Goal: Task Accomplishment & Management: Use online tool/utility

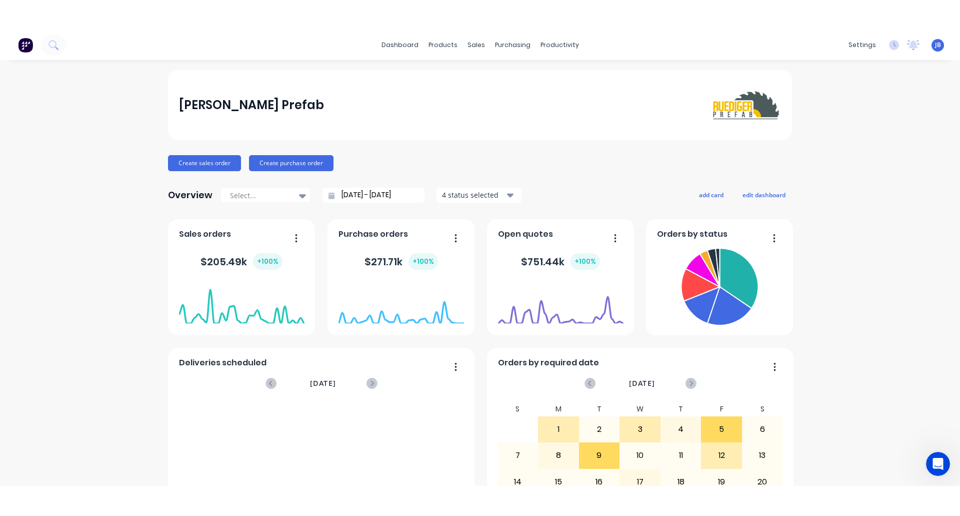
scroll to position [2, 0]
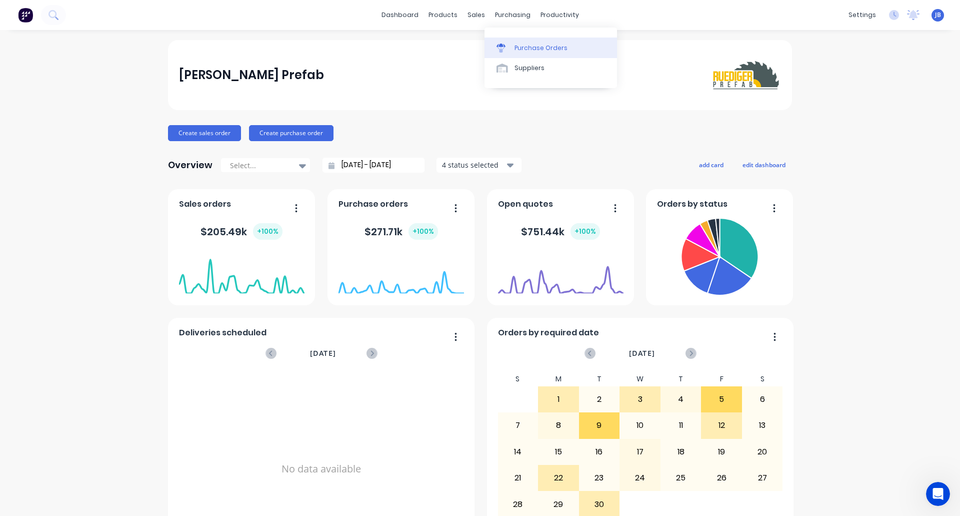
click at [517, 49] on div "Purchase Orders" at bounding box center [541, 48] width 53 height 9
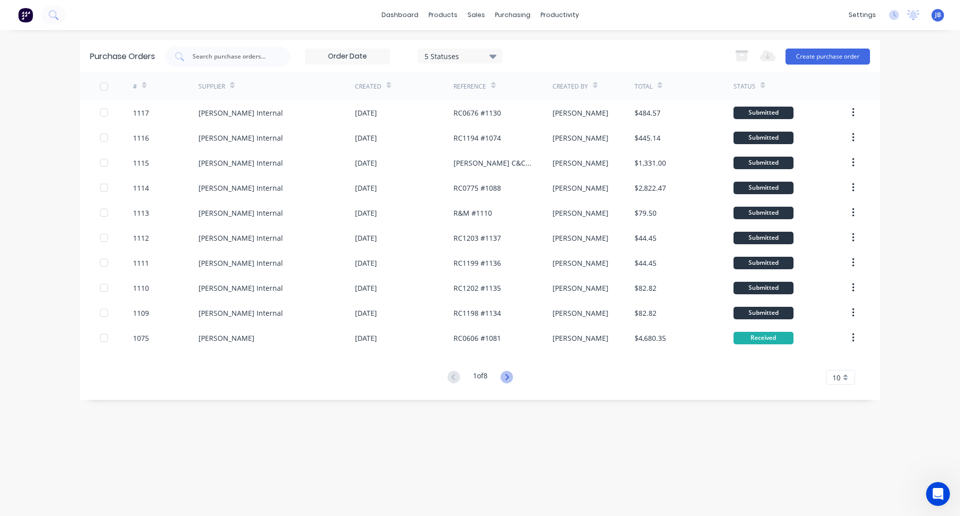
click at [511, 376] on icon at bounding box center [507, 377] width 13 height 13
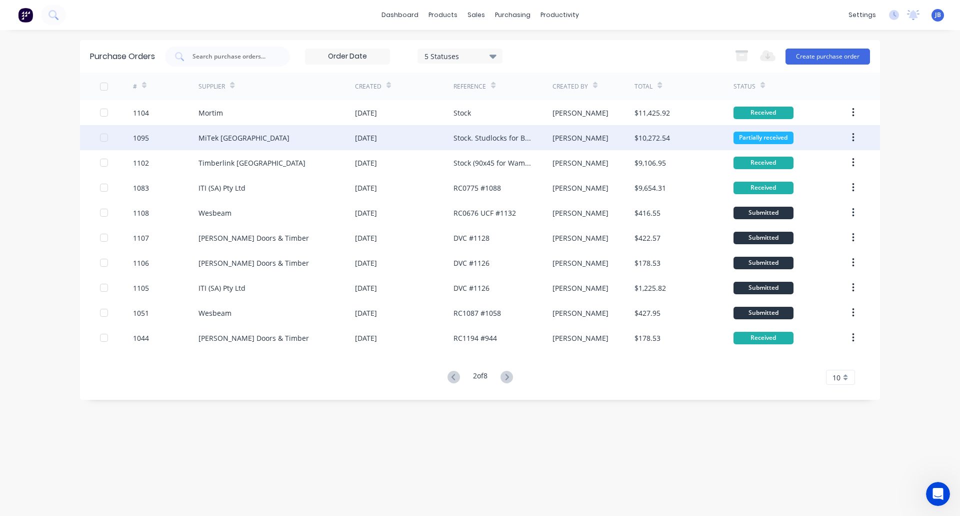
click at [320, 137] on div "MiTek [GEOGRAPHIC_DATA]" at bounding box center [277, 137] width 157 height 25
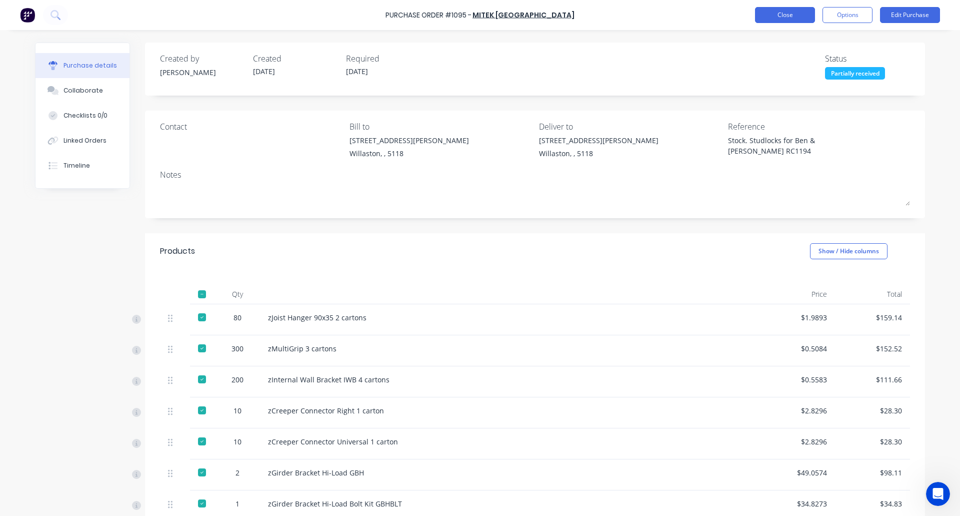
click at [786, 13] on button "Close" at bounding box center [785, 15] width 60 height 16
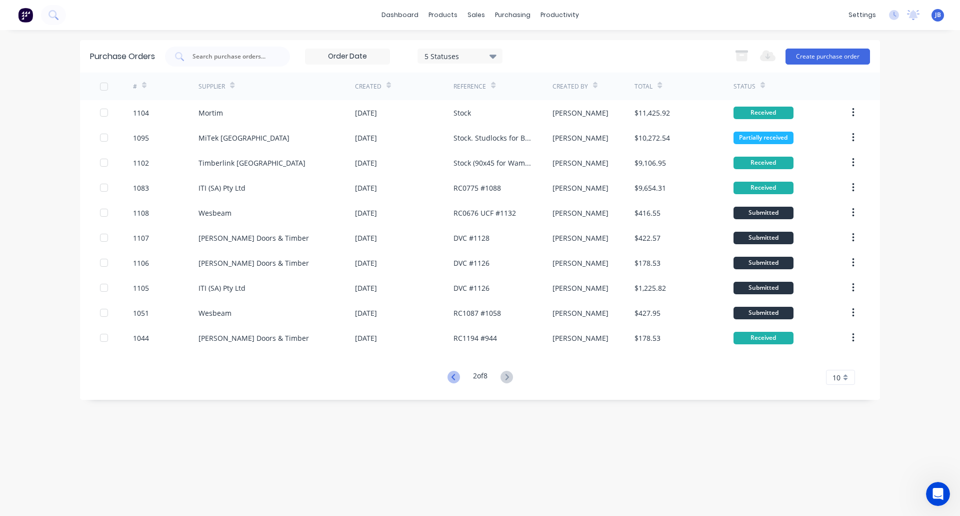
click at [449, 376] on icon at bounding box center [454, 377] width 13 height 13
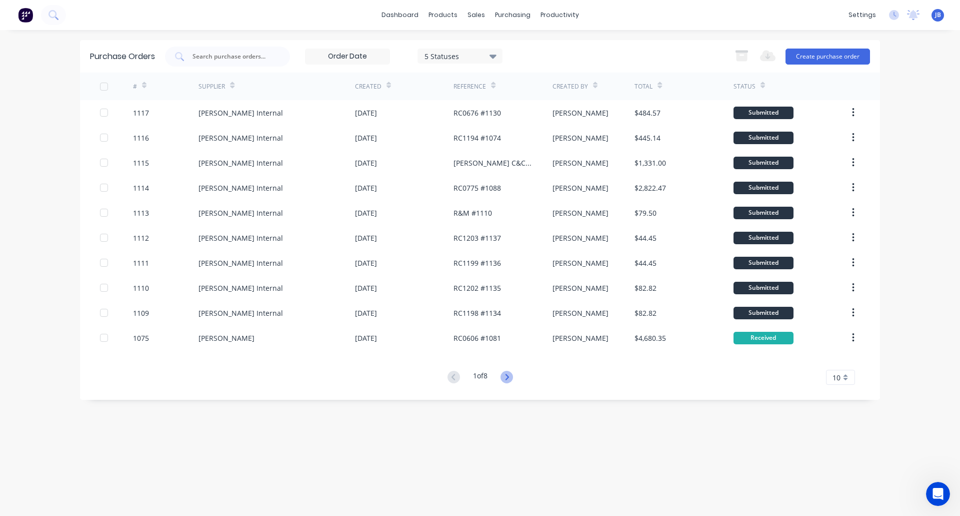
click at [508, 378] on icon at bounding box center [507, 377] width 13 height 13
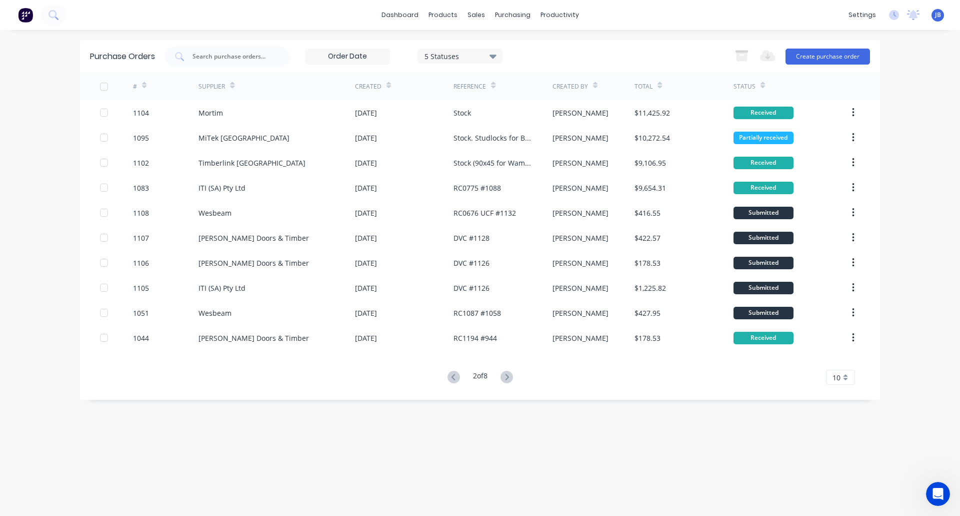
click at [508, 378] on icon at bounding box center [507, 377] width 13 height 13
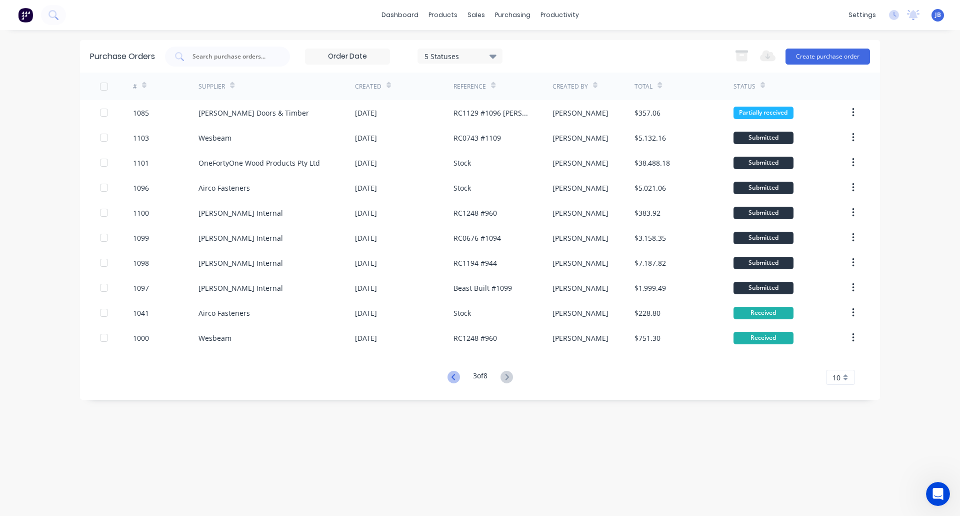
click at [454, 378] on icon at bounding box center [454, 377] width 13 height 13
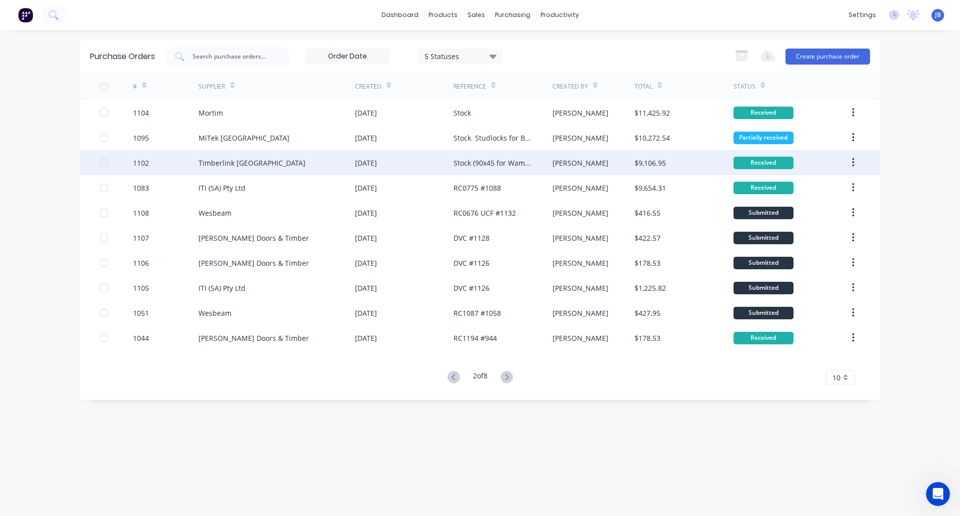
click at [299, 165] on div "Timberlink [GEOGRAPHIC_DATA]" at bounding box center [277, 162] width 157 height 25
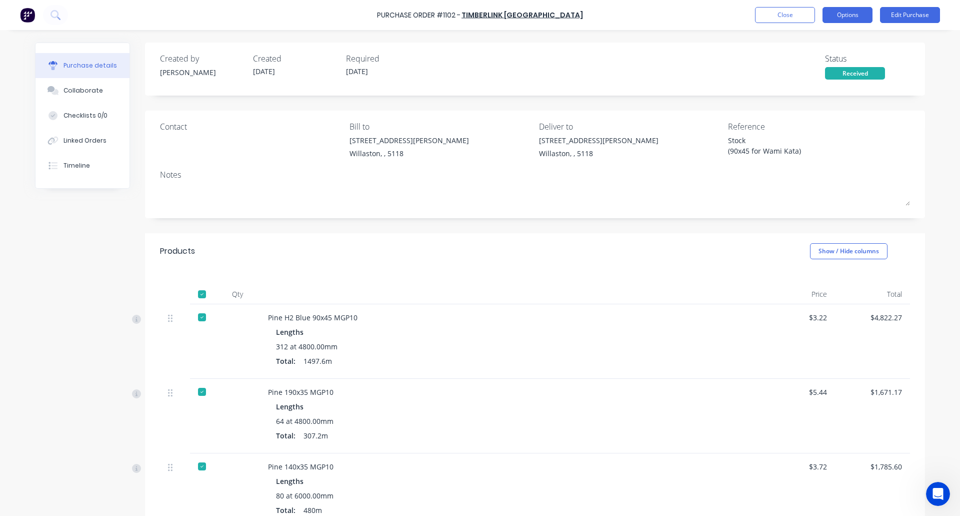
click at [845, 14] on button "Options" at bounding box center [848, 15] width 50 height 16
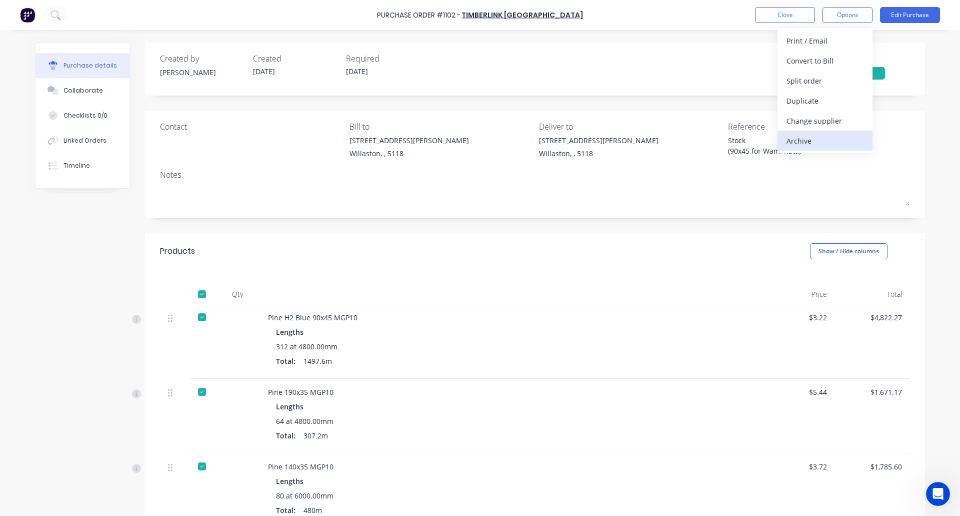
click at [822, 139] on div "Archive" at bounding box center [825, 141] width 77 height 15
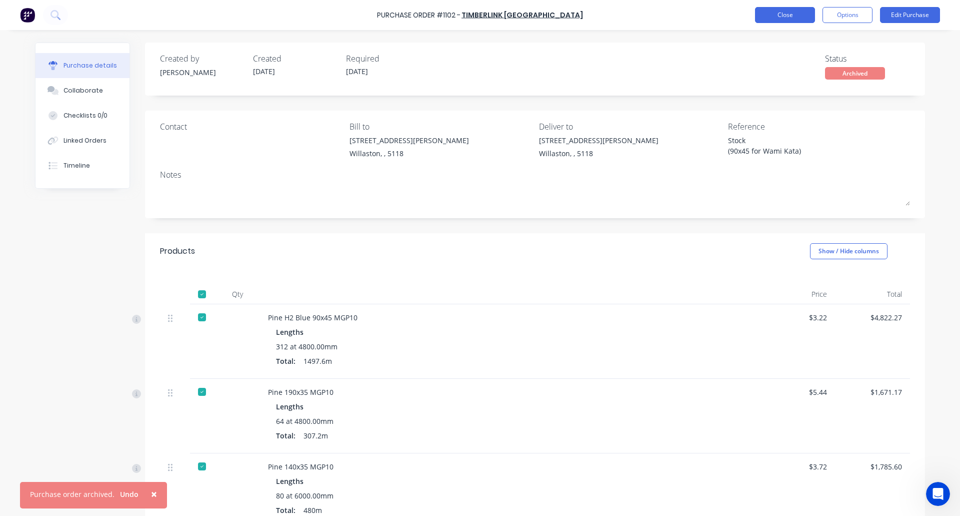
click at [781, 14] on button "Close" at bounding box center [785, 15] width 60 height 16
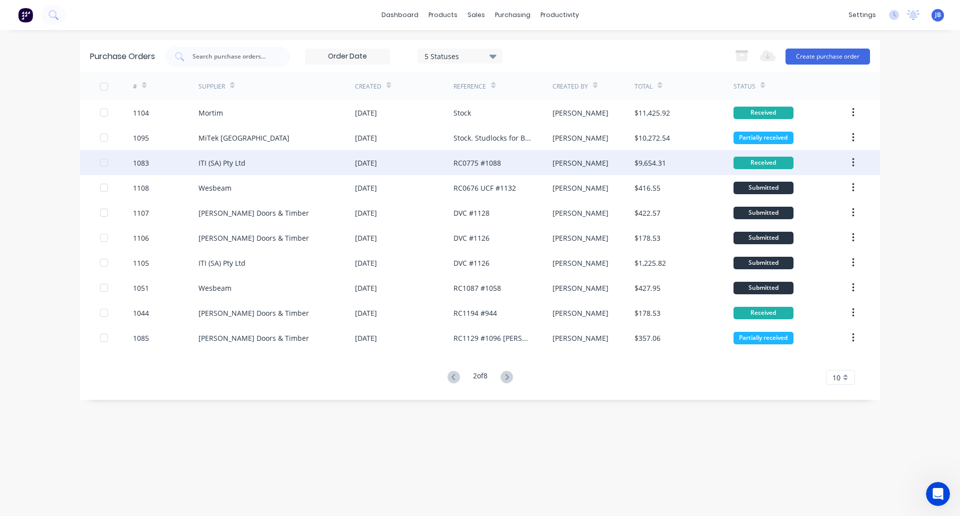
click at [264, 162] on div "ITI (SA) Pty Ltd" at bounding box center [277, 162] width 157 height 25
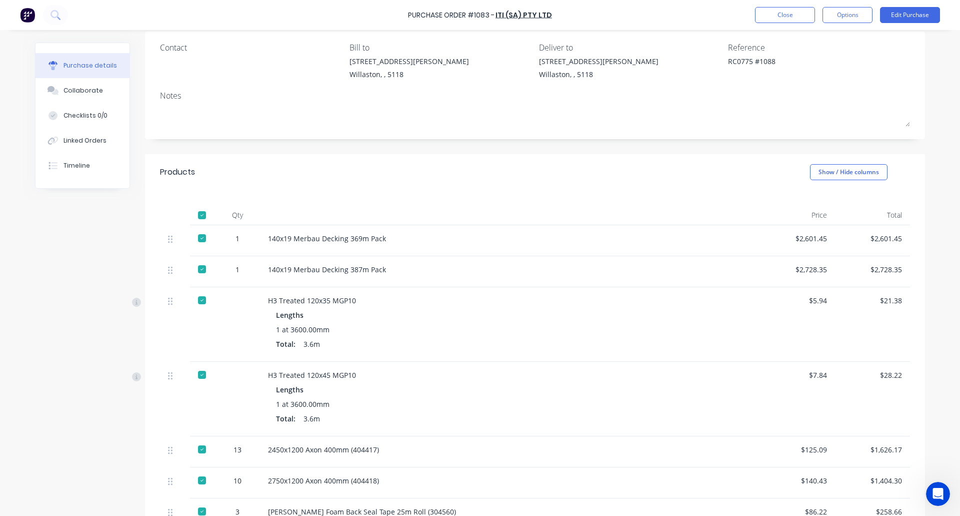
scroll to position [80, 0]
click at [77, 136] on div "Linked Orders" at bounding box center [85, 140] width 43 height 9
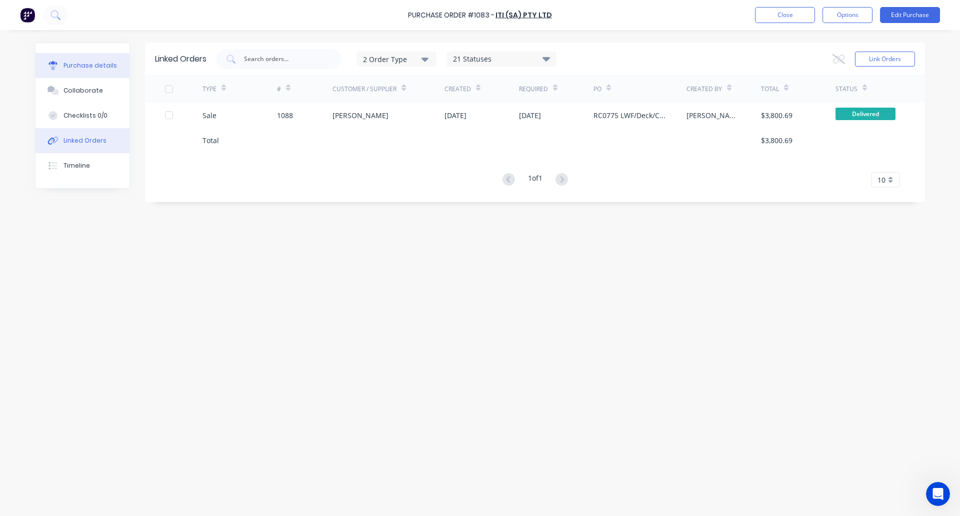
click at [74, 67] on div "Purchase details" at bounding box center [91, 65] width 54 height 9
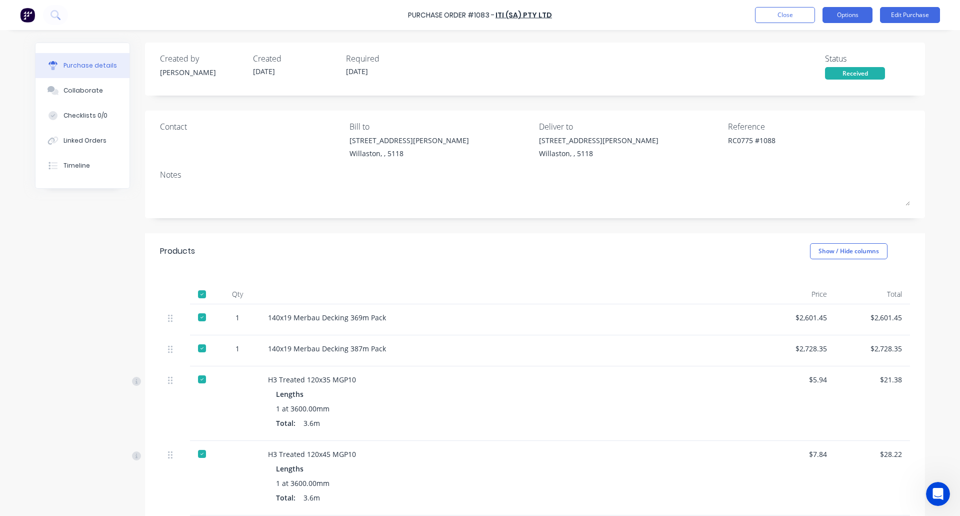
click at [845, 12] on button "Options" at bounding box center [848, 15] width 50 height 16
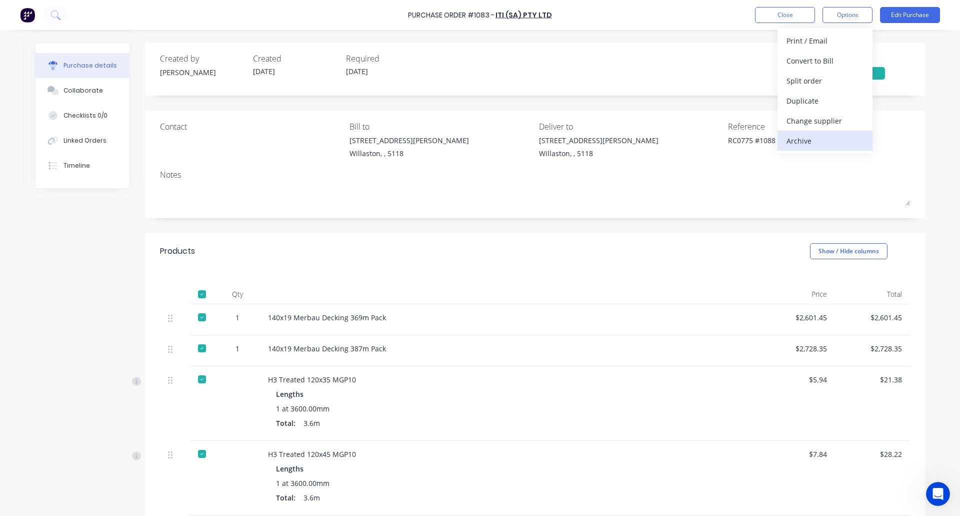
click at [811, 140] on div "Archive" at bounding box center [825, 141] width 77 height 15
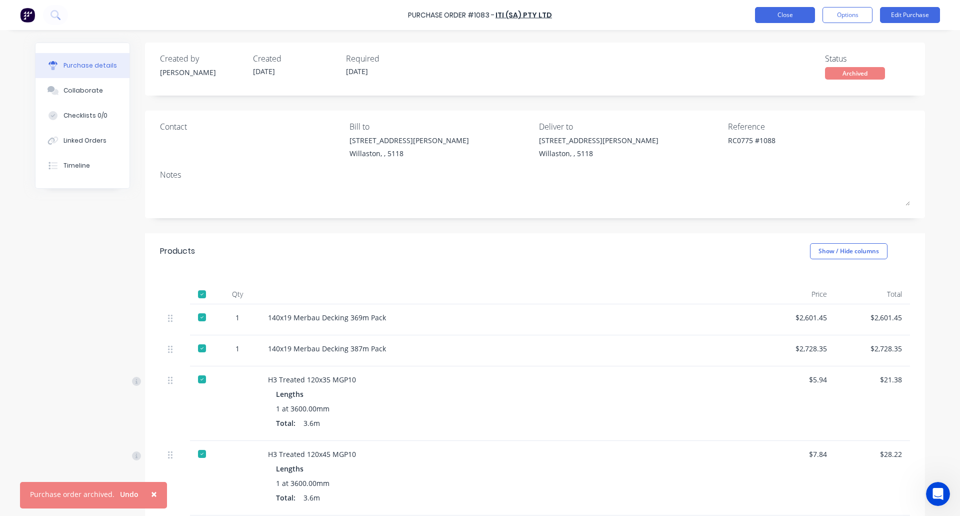
click at [784, 15] on button "Close" at bounding box center [785, 15] width 60 height 16
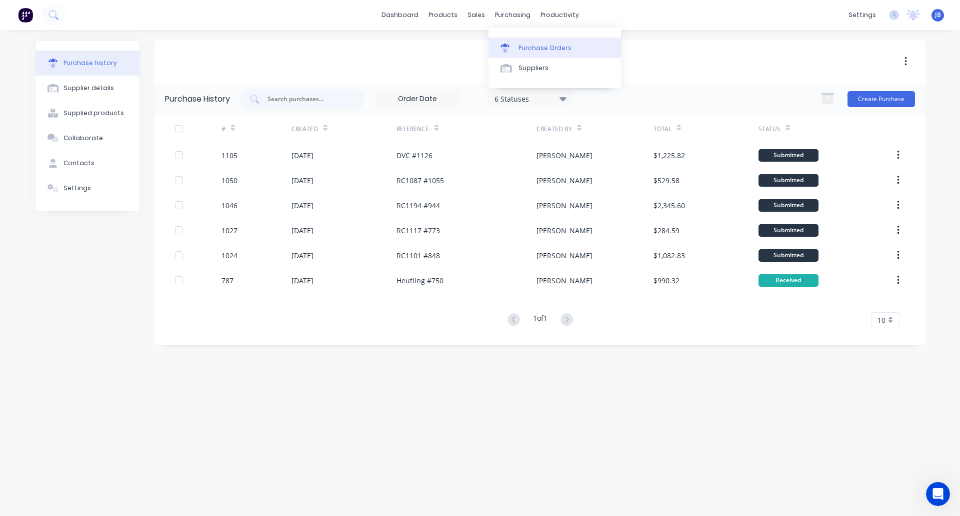
click at [524, 47] on div "Purchase Orders" at bounding box center [545, 48] width 53 height 9
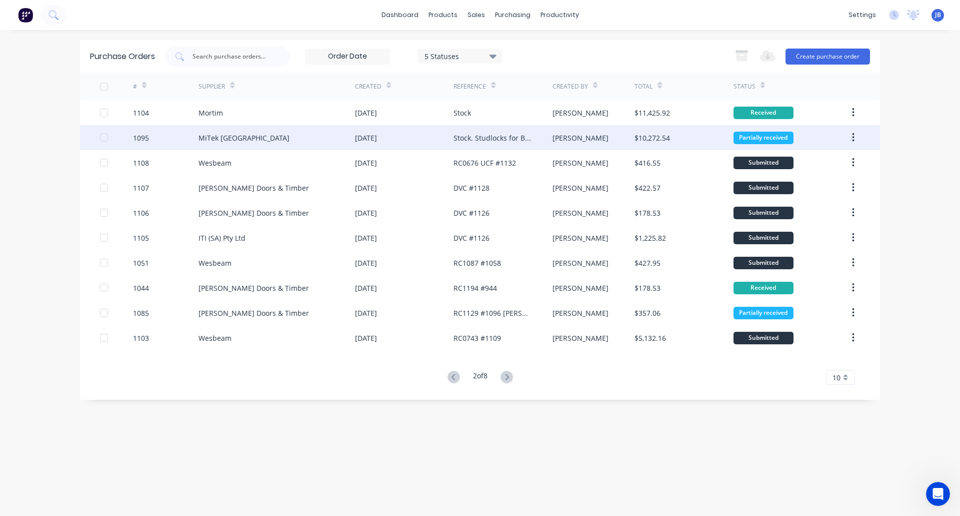
click at [276, 139] on div "MiTek [GEOGRAPHIC_DATA]" at bounding box center [277, 137] width 157 height 25
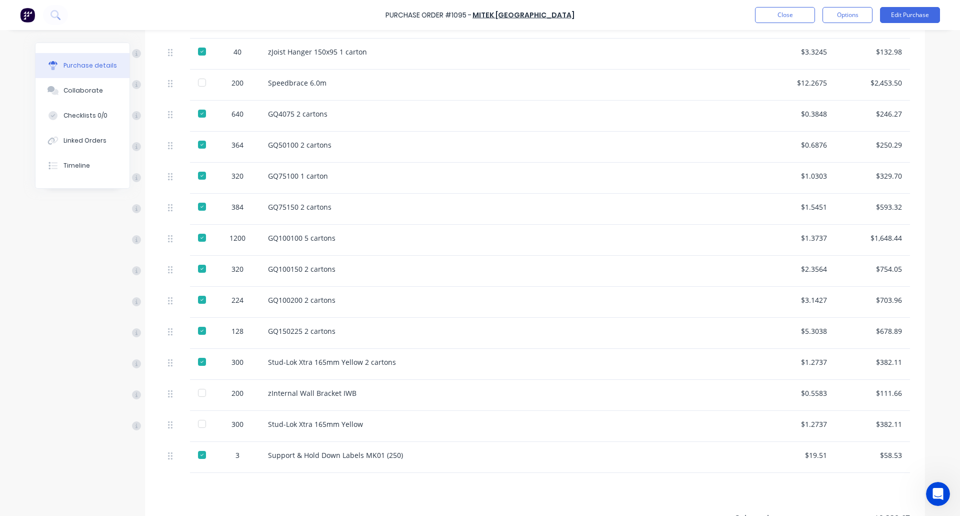
scroll to position [503, 0]
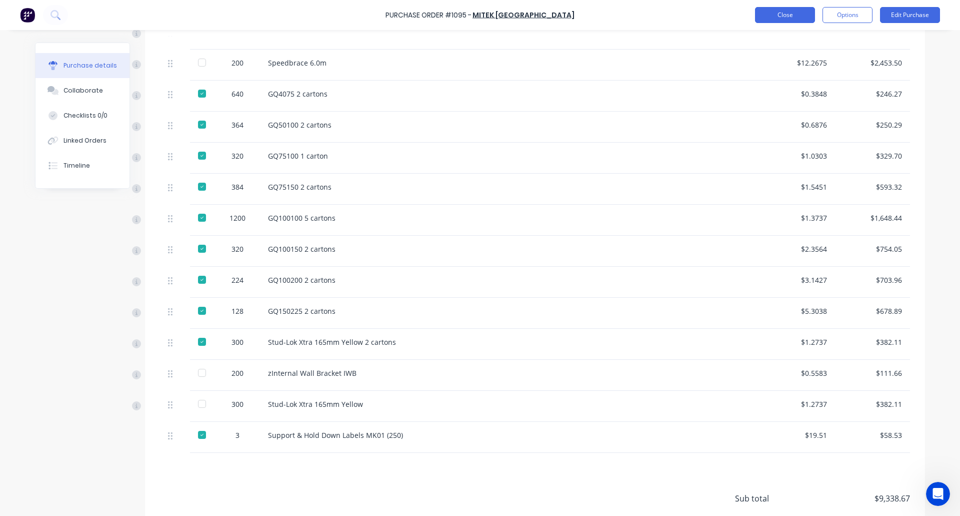
click at [777, 19] on button "Close" at bounding box center [785, 15] width 60 height 16
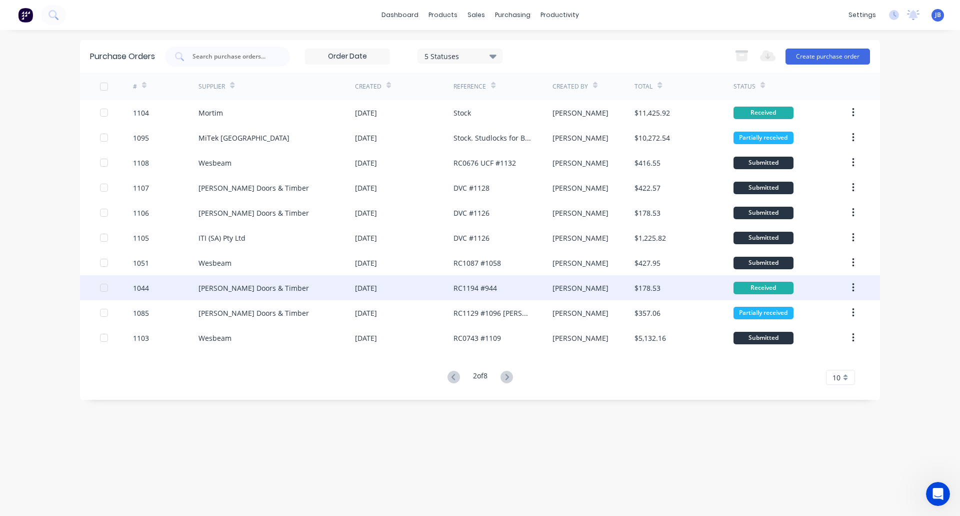
click at [321, 286] on div "[PERSON_NAME] Doors & Timber" at bounding box center [277, 287] width 157 height 25
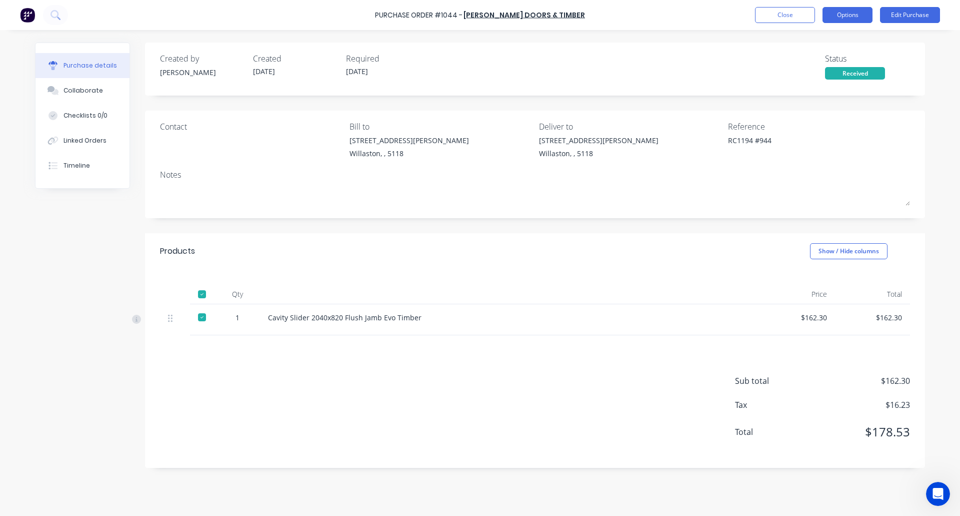
click at [841, 17] on button "Options" at bounding box center [848, 15] width 50 height 16
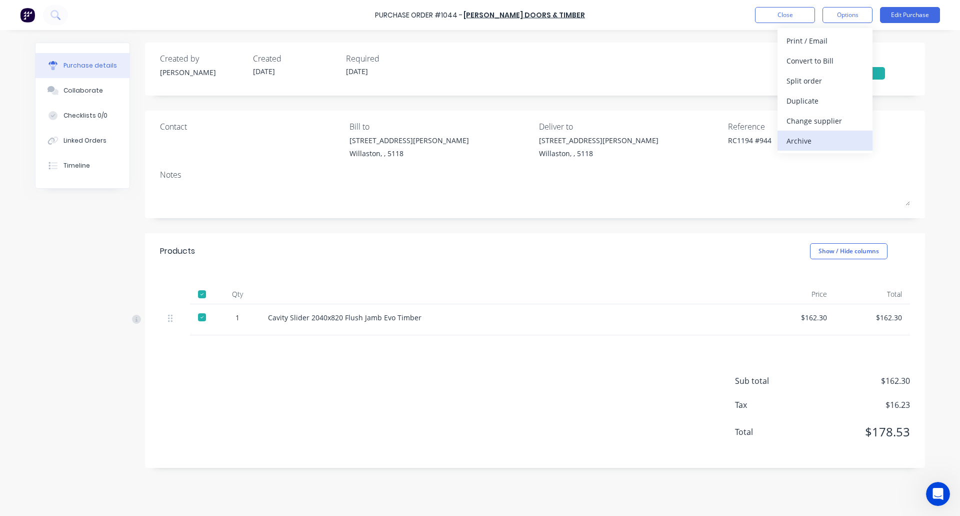
click at [814, 143] on div "Archive" at bounding box center [825, 141] width 77 height 15
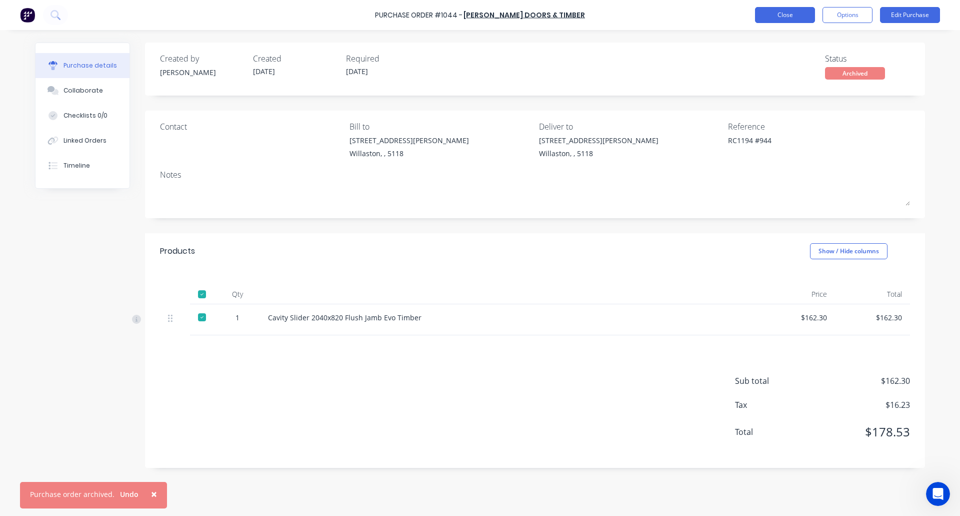
click at [787, 18] on button "Close" at bounding box center [785, 15] width 60 height 16
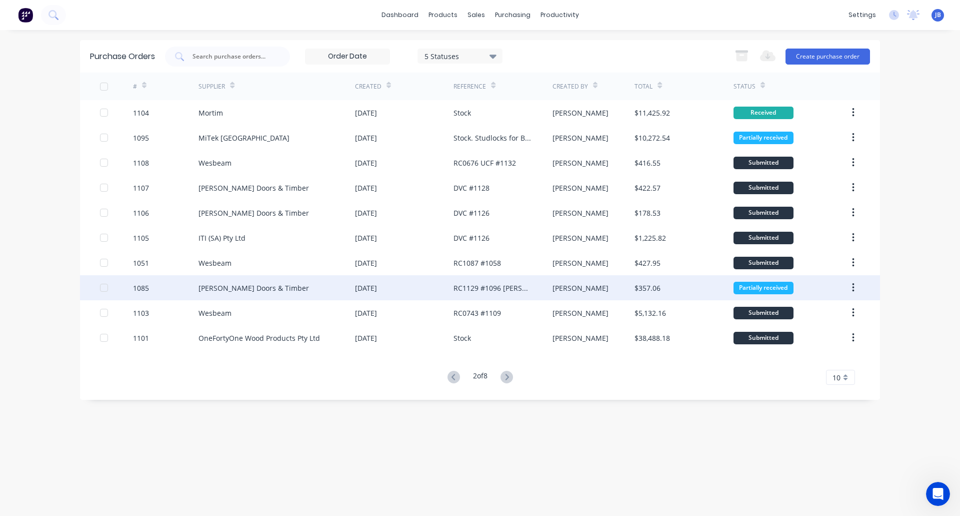
click at [325, 282] on div "[PERSON_NAME] Doors & Timber" at bounding box center [277, 287] width 157 height 25
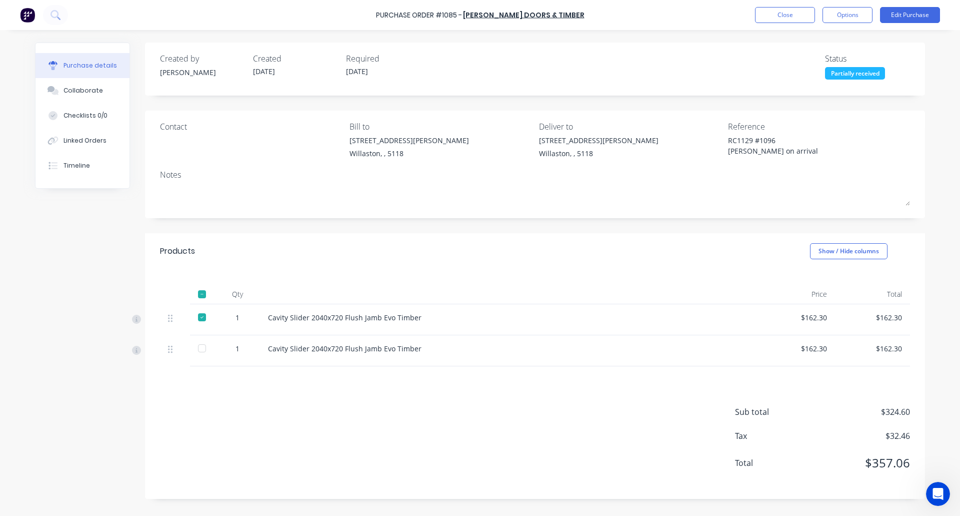
type textarea "x"
click at [791, 18] on button "Close" at bounding box center [785, 15] width 60 height 16
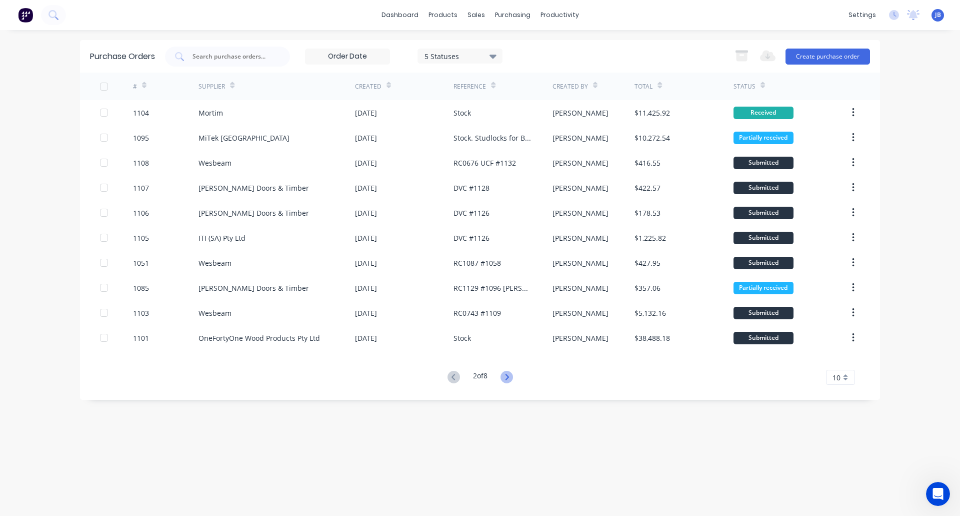
click at [508, 381] on icon at bounding box center [507, 377] width 13 height 13
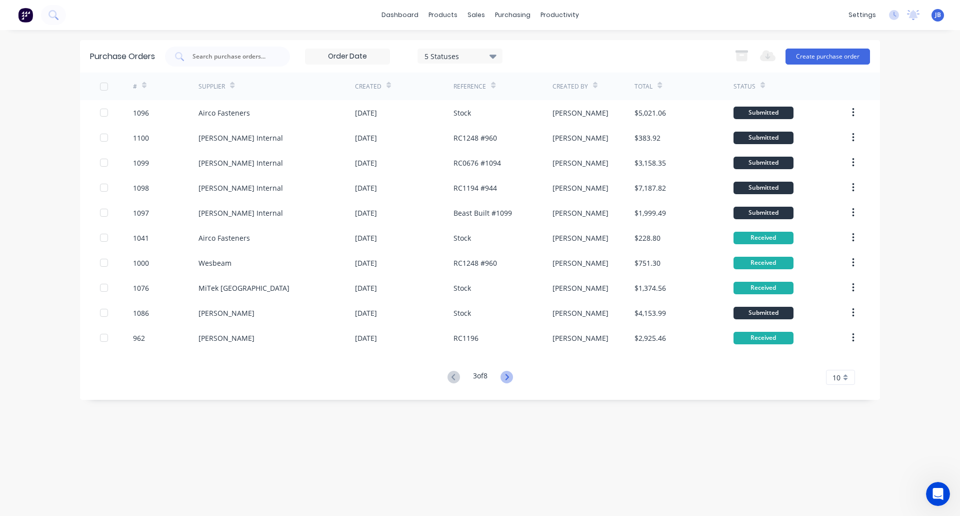
click at [510, 378] on icon at bounding box center [507, 377] width 13 height 13
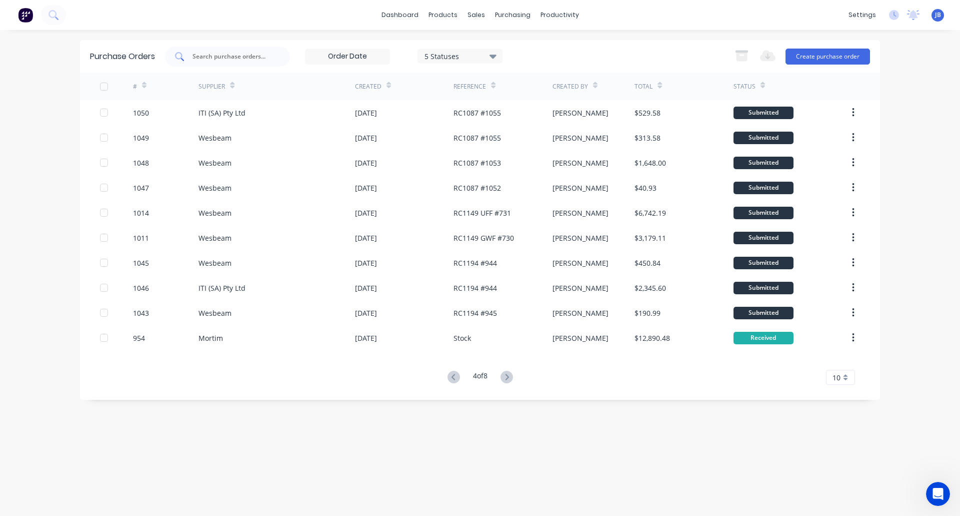
click at [262, 63] on div at bounding box center [227, 57] width 125 height 20
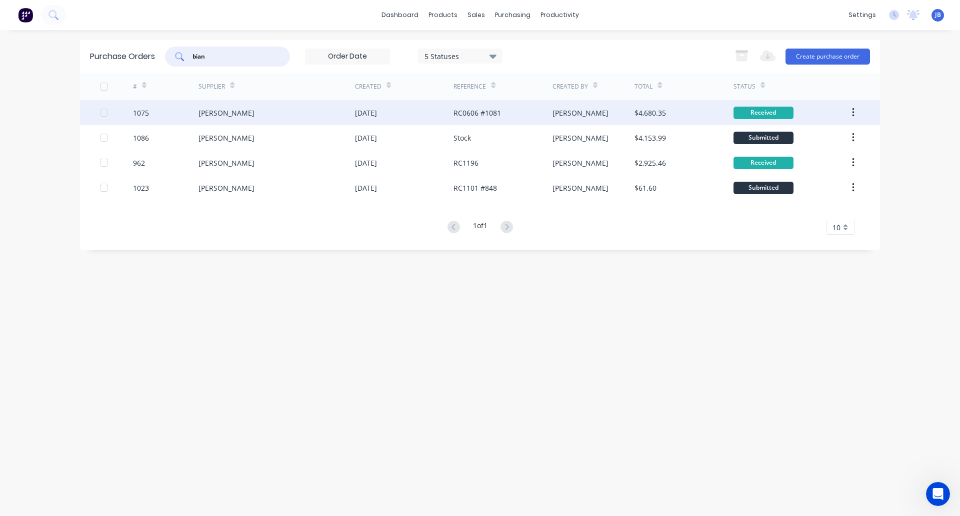
type input "bian"
click at [228, 114] on div "[PERSON_NAME]" at bounding box center [277, 112] width 157 height 25
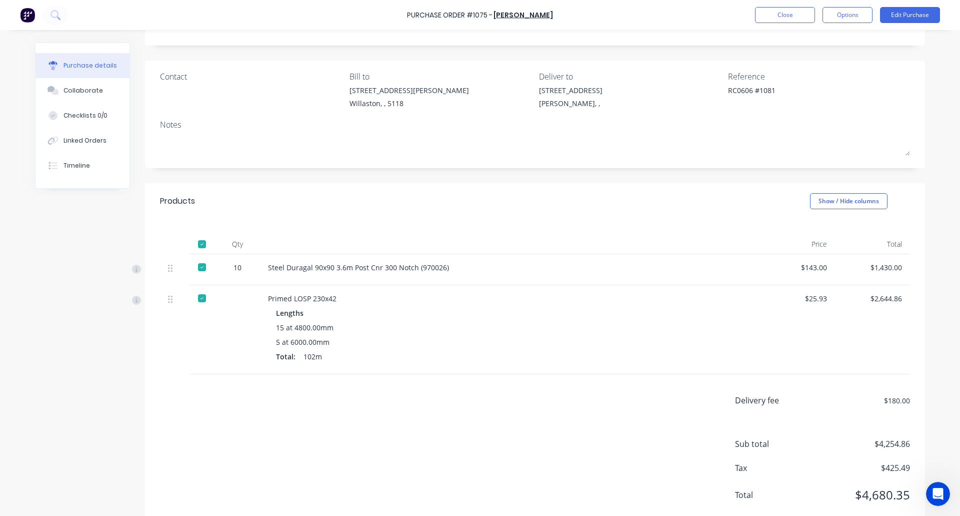
scroll to position [51, 0]
click at [850, 16] on button "Options" at bounding box center [848, 15] width 50 height 16
click at [814, 139] on div "Archive" at bounding box center [825, 141] width 77 height 15
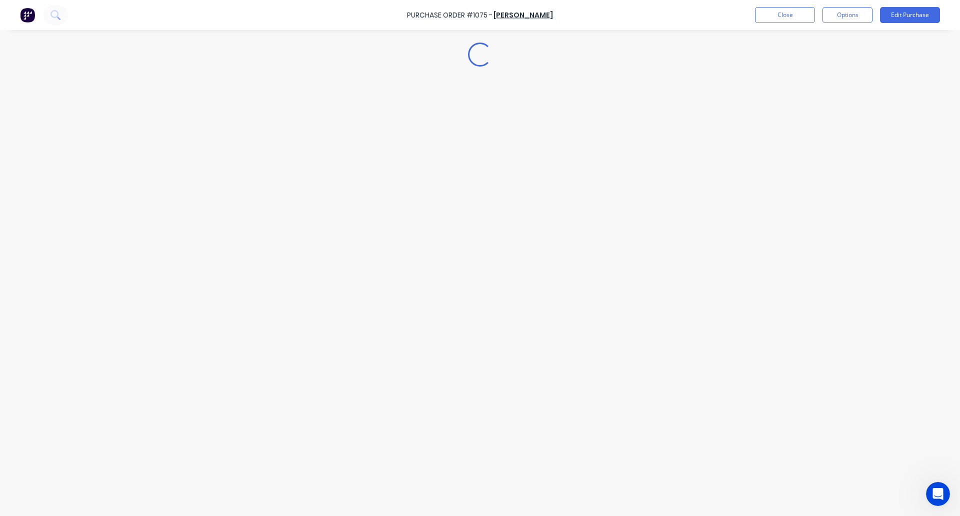
scroll to position [0, 0]
type textarea "x"
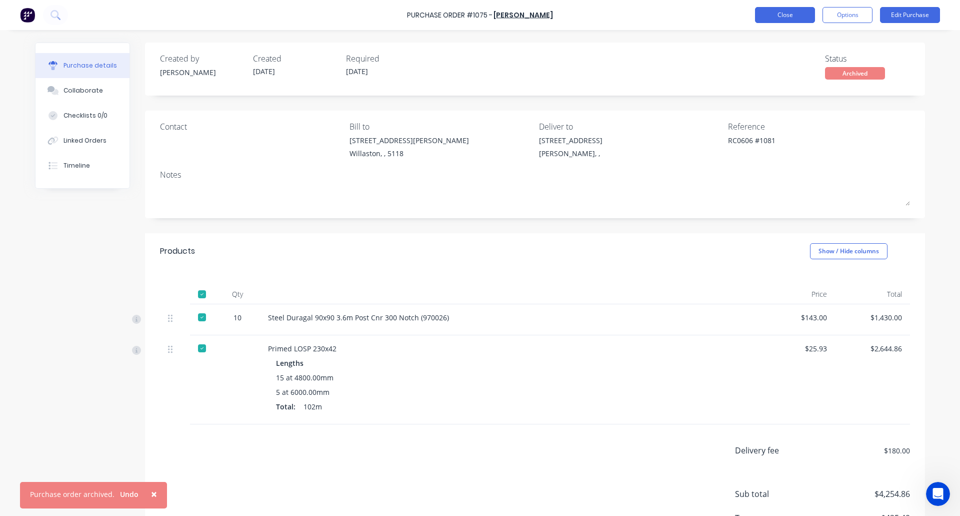
click at [782, 14] on button "Close" at bounding box center [785, 15] width 60 height 16
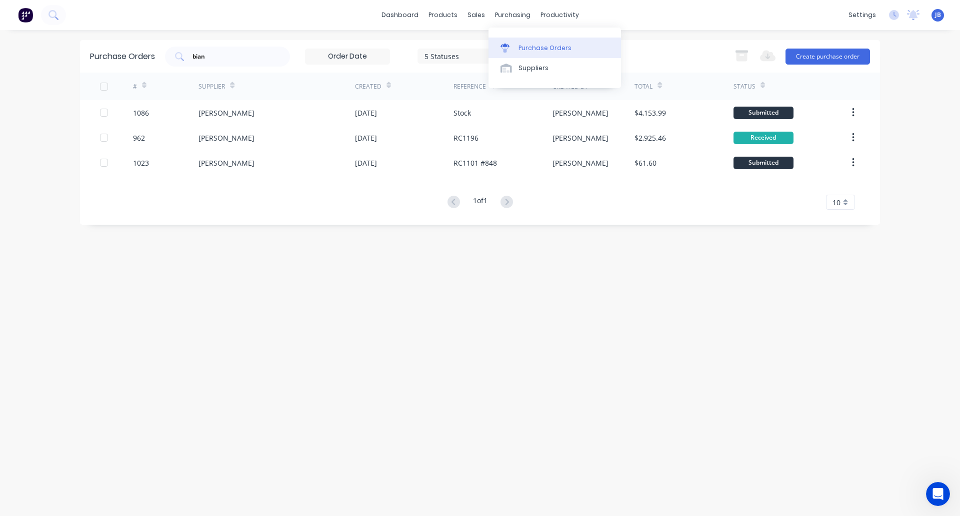
click at [513, 47] on div at bounding box center [508, 48] width 15 height 9
click at [241, 56] on input "bian" at bounding box center [233, 57] width 83 height 10
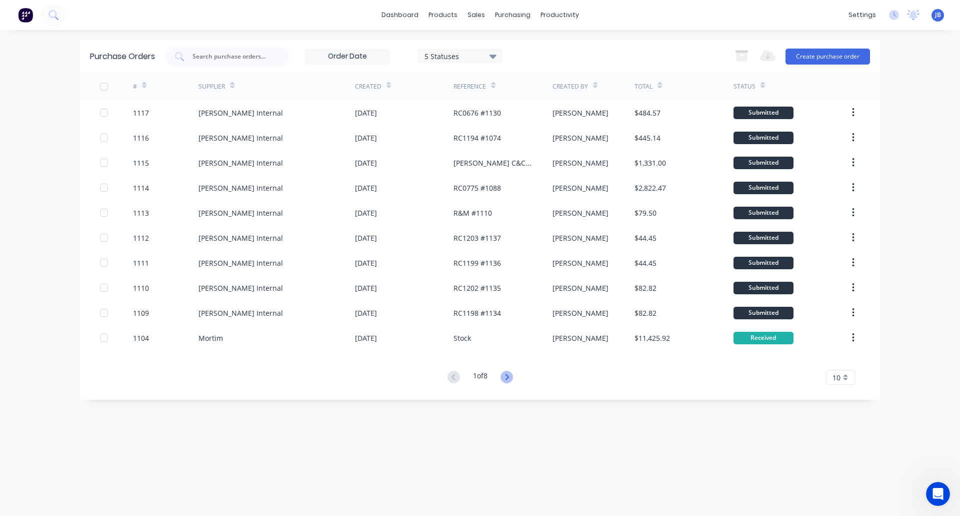
click at [509, 382] on icon at bounding box center [507, 377] width 13 height 13
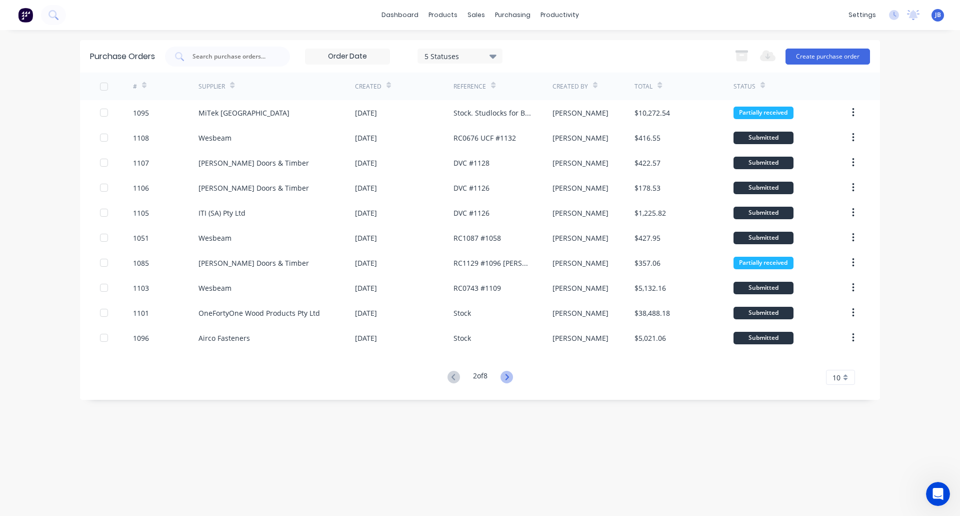
click at [508, 376] on icon at bounding box center [507, 377] width 13 height 13
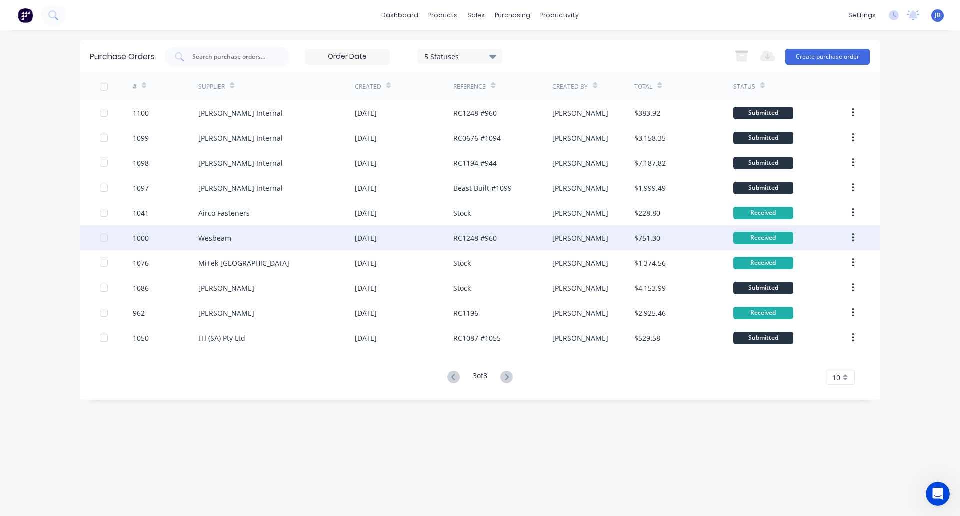
click at [284, 237] on div "Wesbeam" at bounding box center [277, 237] width 157 height 25
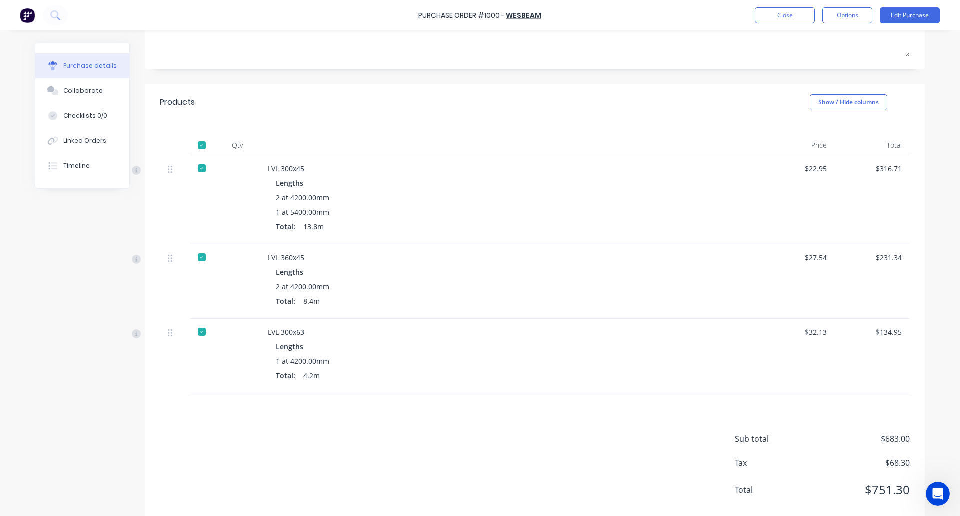
scroll to position [151, 0]
click at [845, 20] on button "Options" at bounding box center [848, 15] width 50 height 16
click at [820, 142] on div "Archive" at bounding box center [825, 141] width 77 height 15
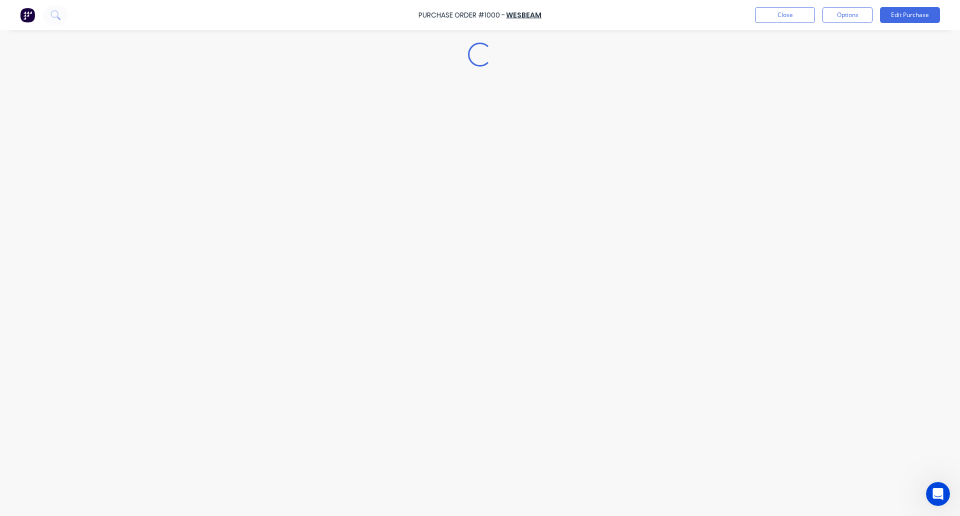
scroll to position [0, 0]
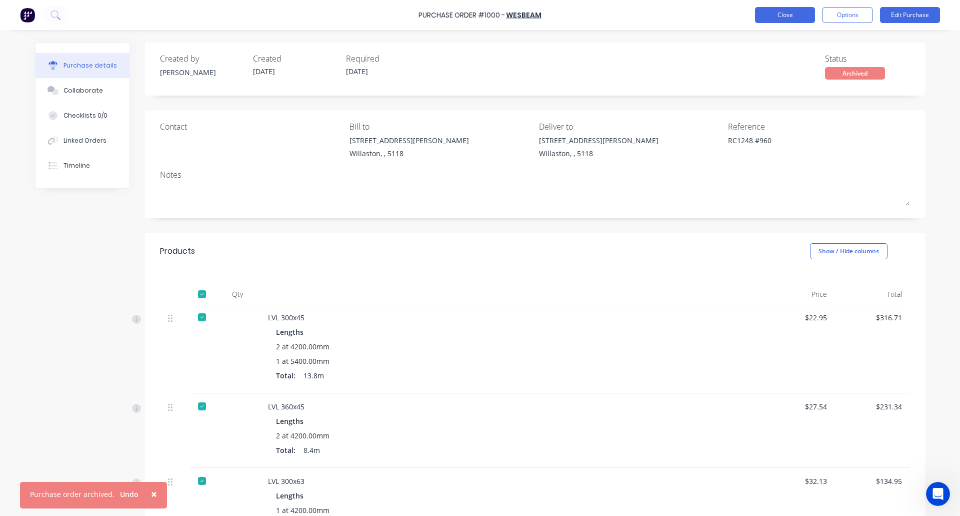
click at [783, 14] on button "Close" at bounding box center [785, 15] width 60 height 16
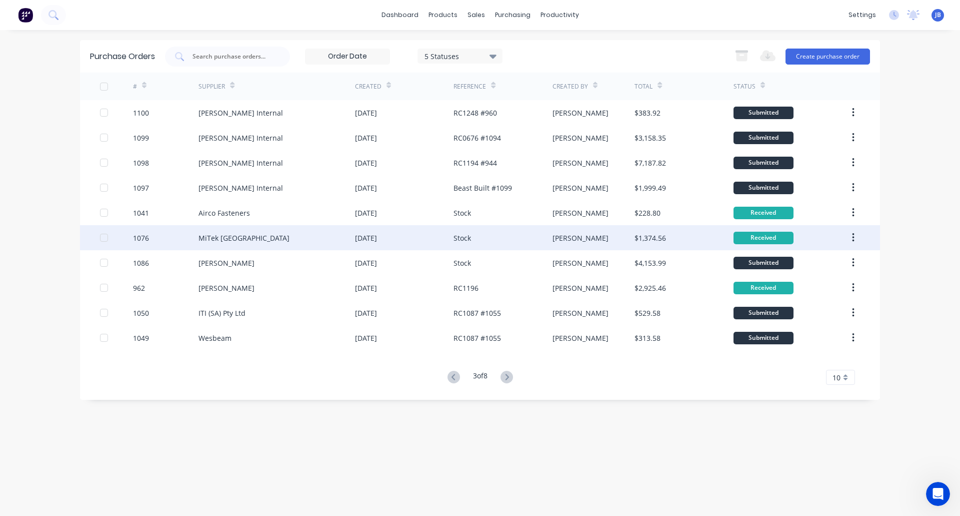
click at [311, 233] on div "MiTek [GEOGRAPHIC_DATA]" at bounding box center [277, 237] width 157 height 25
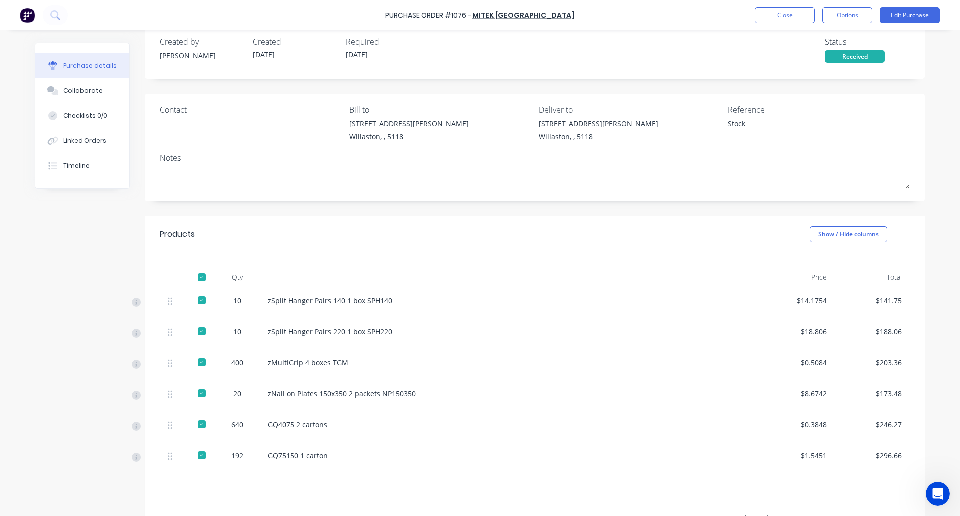
scroll to position [117, 0]
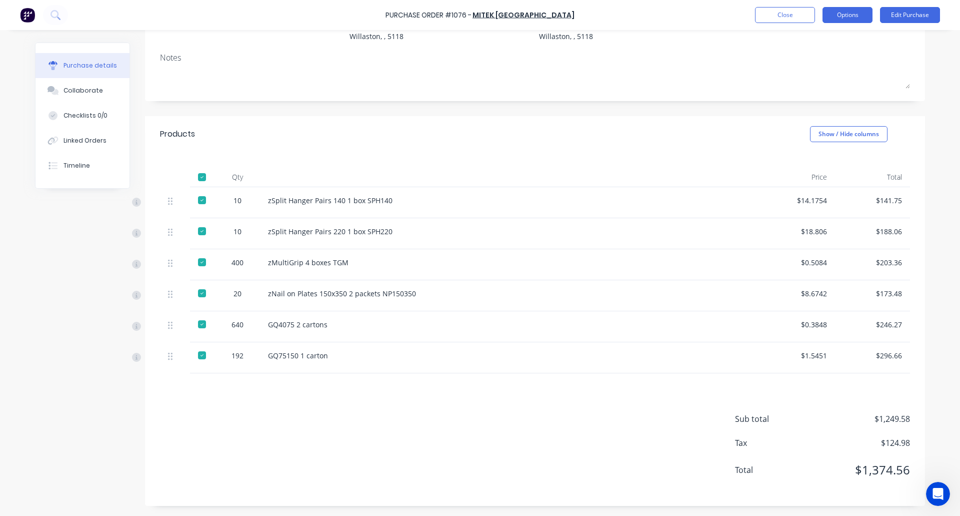
click at [854, 17] on button "Options" at bounding box center [848, 15] width 50 height 16
click at [793, 139] on div "Archive" at bounding box center [825, 141] width 77 height 15
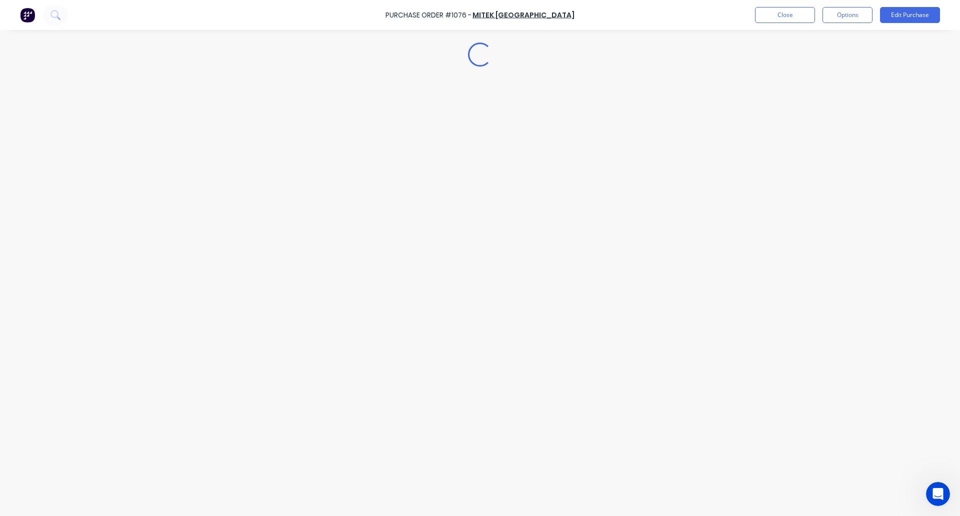
scroll to position [0, 0]
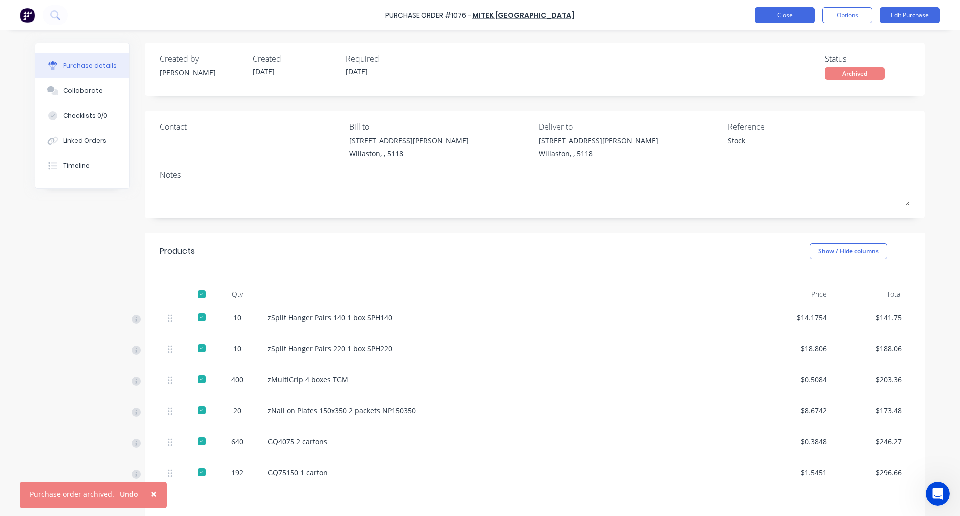
click at [779, 15] on button "Close" at bounding box center [785, 15] width 60 height 16
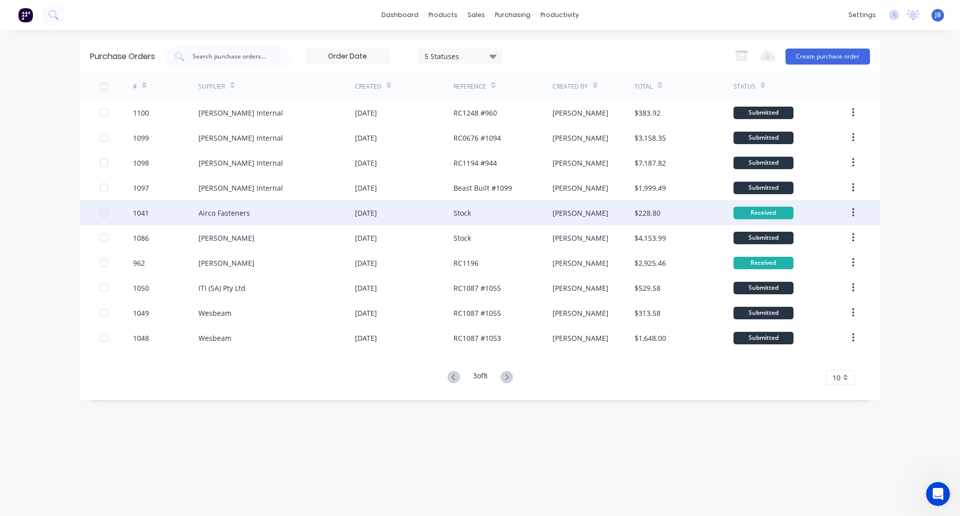
click at [276, 213] on div "Airco Fasteners" at bounding box center [277, 212] width 157 height 25
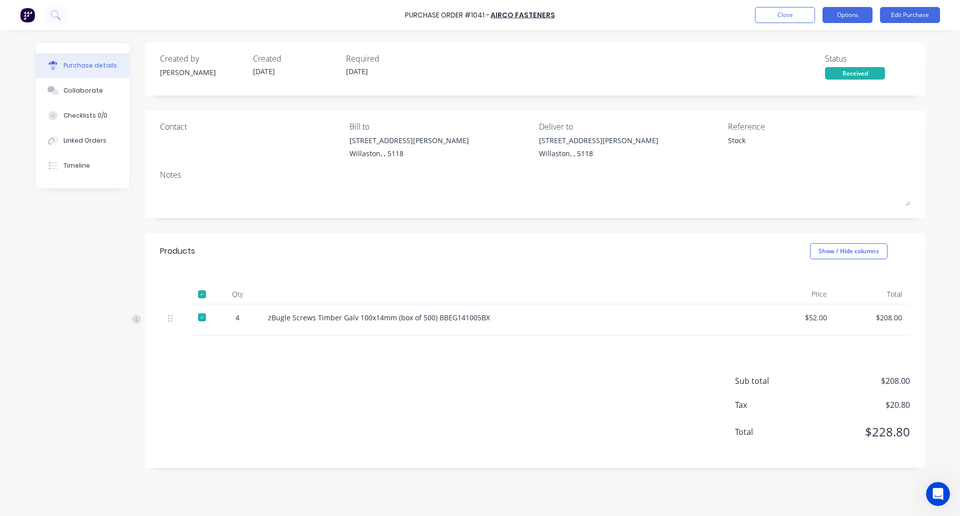
click at [854, 18] on button "Options" at bounding box center [848, 15] width 50 height 16
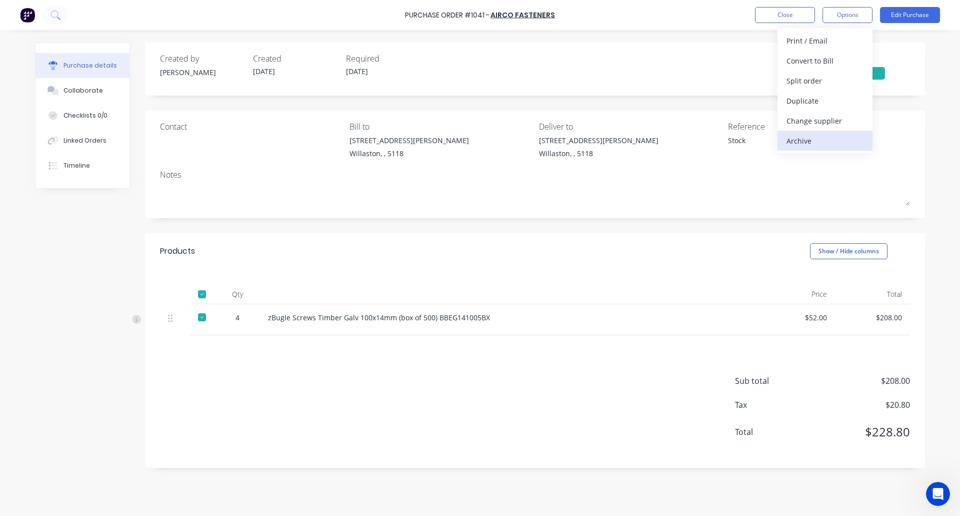
click at [805, 140] on div "Archive" at bounding box center [825, 141] width 77 height 15
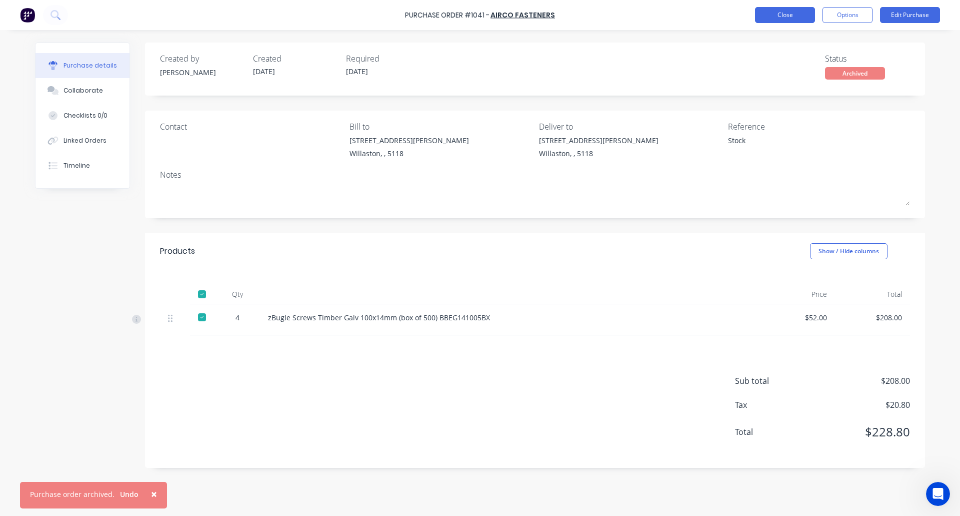
click at [783, 15] on button "Close" at bounding box center [785, 15] width 60 height 16
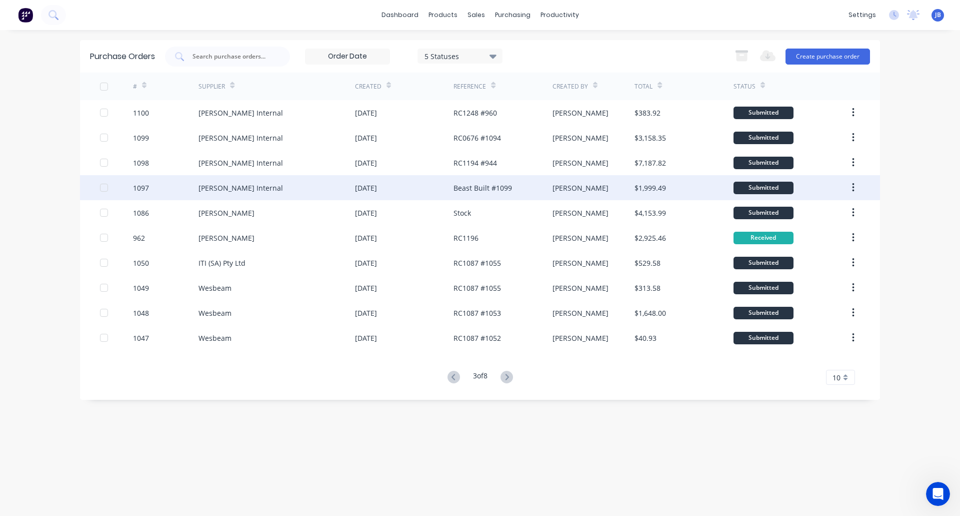
click at [377, 188] on div "[DATE]" at bounding box center [366, 188] width 22 height 11
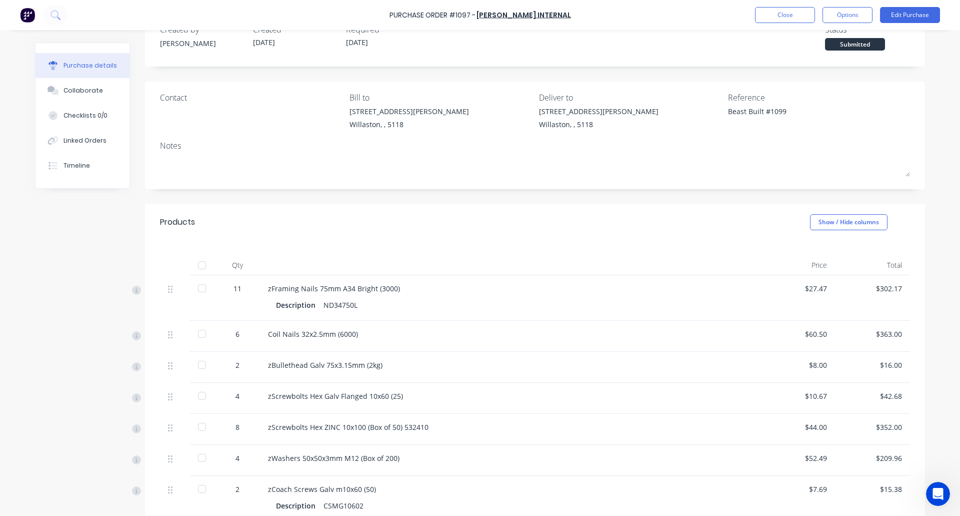
scroll to position [31, 0]
click at [81, 136] on div "Linked Orders" at bounding box center [85, 140] width 43 height 9
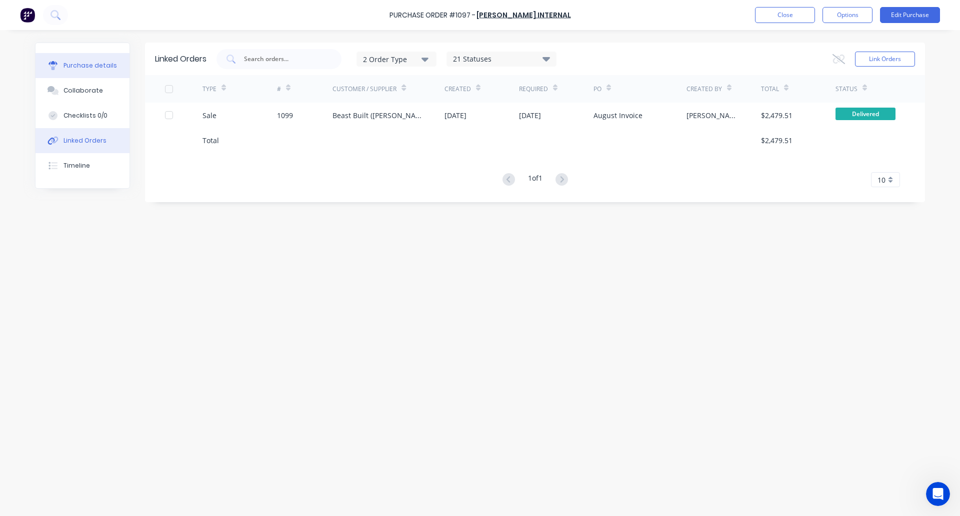
click at [76, 68] on div "Purchase details" at bounding box center [91, 65] width 54 height 9
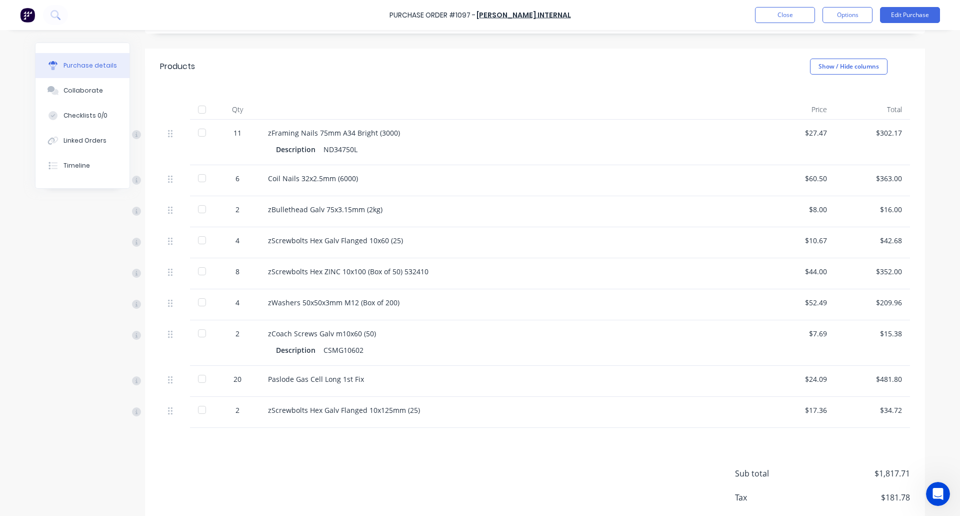
scroll to position [239, 0]
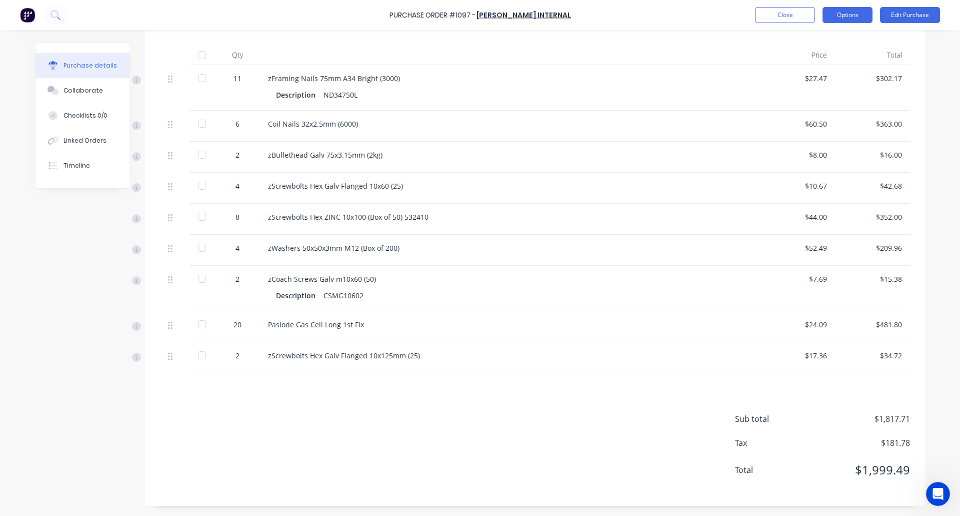
click at [850, 18] on button "Options" at bounding box center [848, 15] width 50 height 16
click at [833, 138] on div "Archive" at bounding box center [825, 141] width 77 height 15
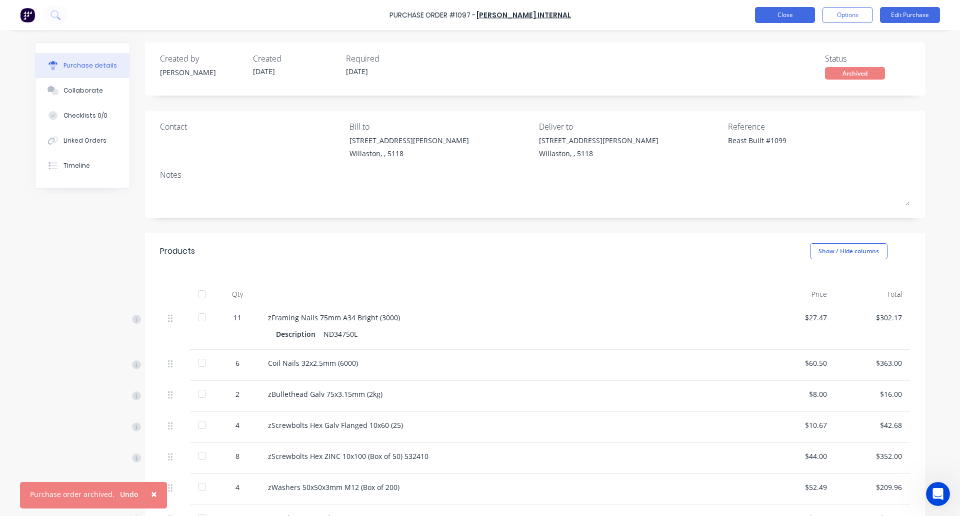
click at [777, 16] on button "Close" at bounding box center [785, 15] width 60 height 16
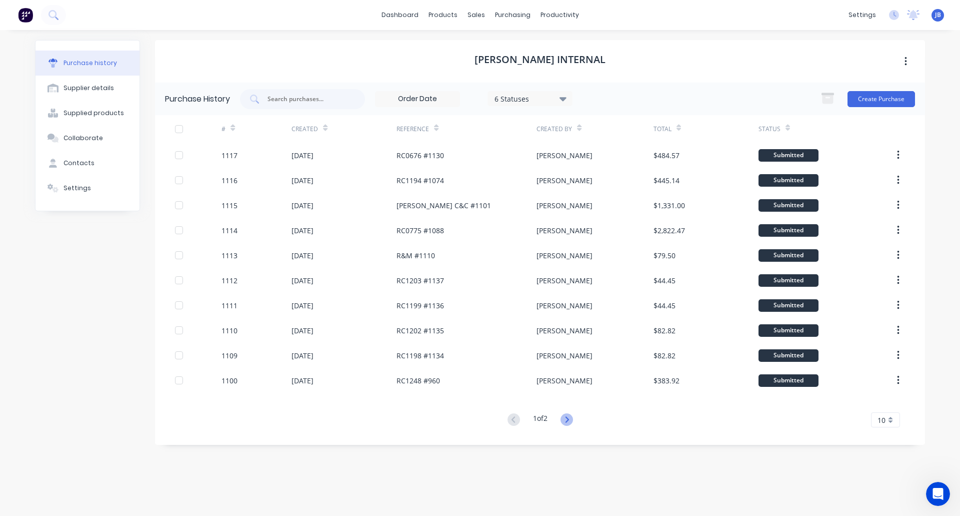
click at [573, 420] on icon at bounding box center [567, 419] width 13 height 13
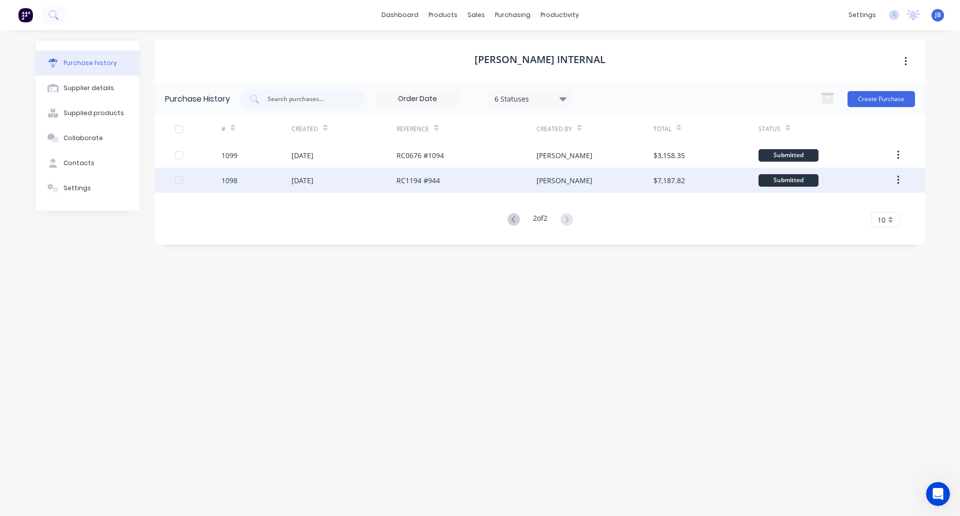
click at [375, 175] on div "[DATE]" at bounding box center [344, 180] width 105 height 25
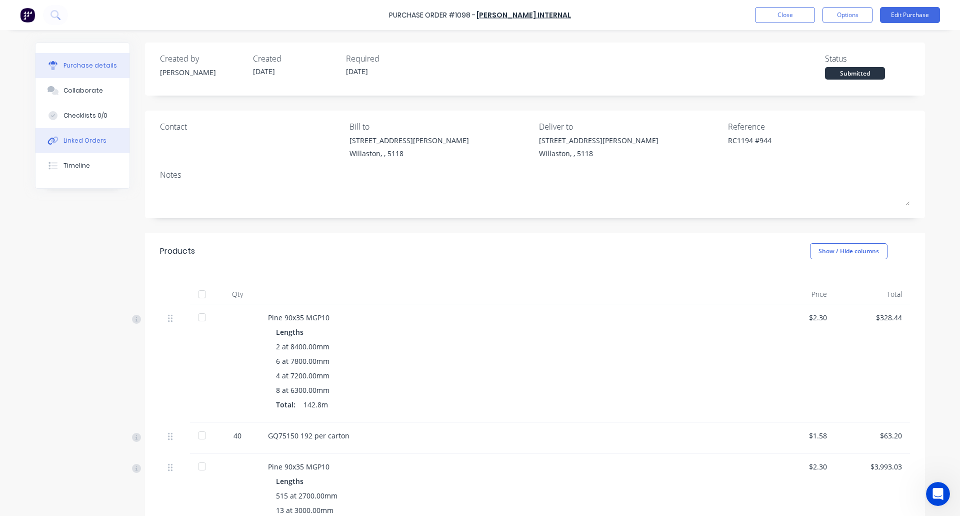
click at [75, 138] on div "Linked Orders" at bounding box center [85, 140] width 43 height 9
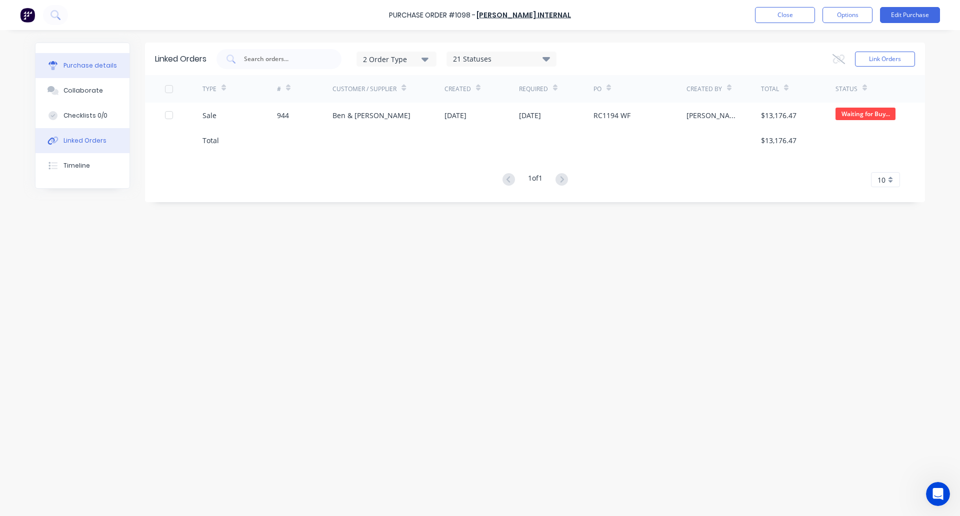
click at [75, 67] on div "Purchase details" at bounding box center [91, 65] width 54 height 9
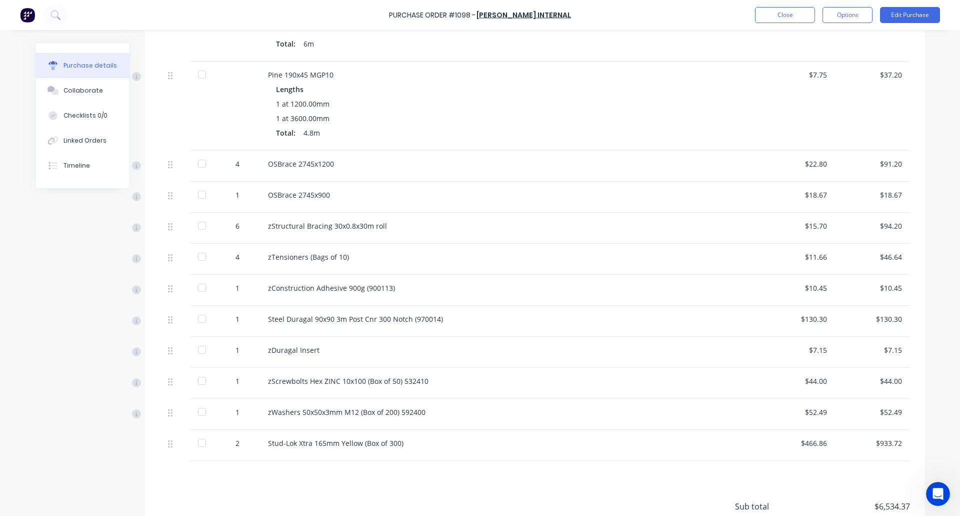
scroll to position [1130, 0]
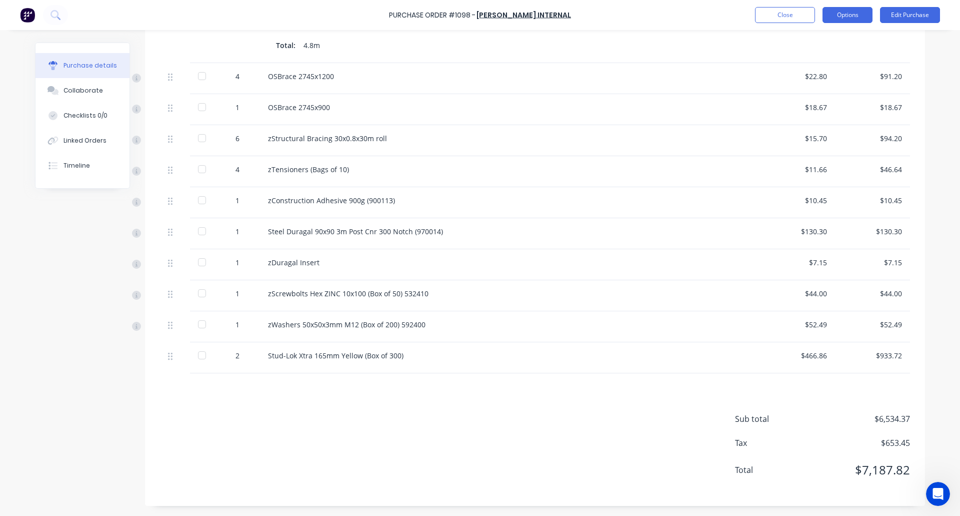
click at [845, 16] on button "Options" at bounding box center [848, 15] width 50 height 16
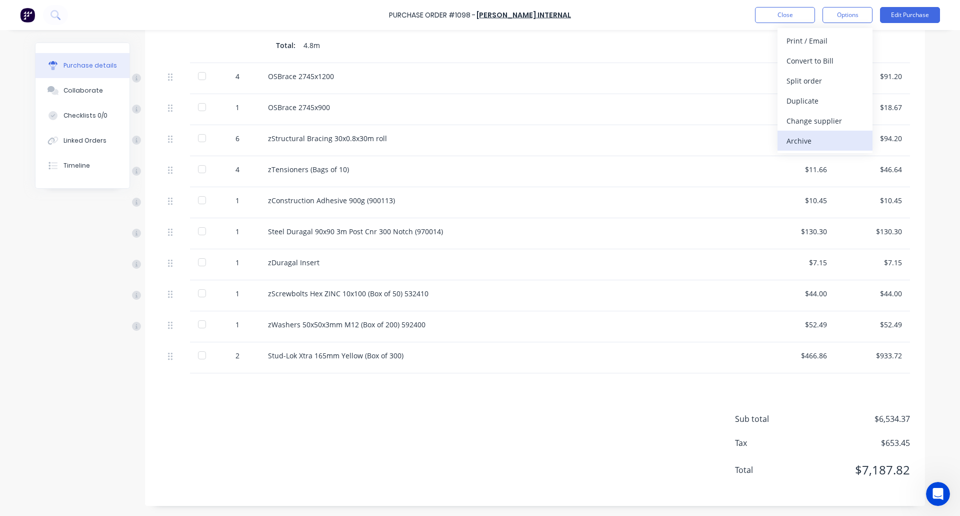
click at [825, 144] on div "Archive" at bounding box center [825, 141] width 77 height 15
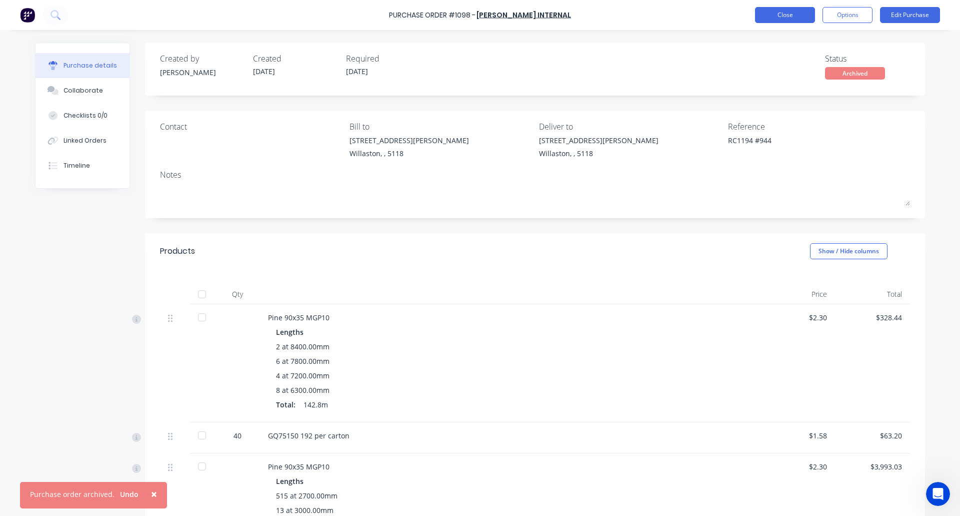
click at [781, 16] on button "Close" at bounding box center [785, 15] width 60 height 16
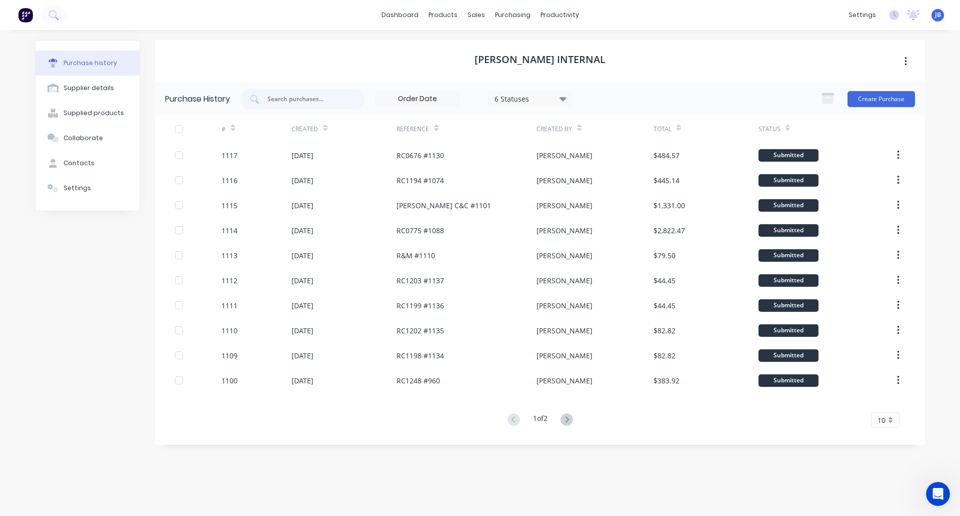
click at [562, 418] on button at bounding box center [567, 420] width 19 height 15
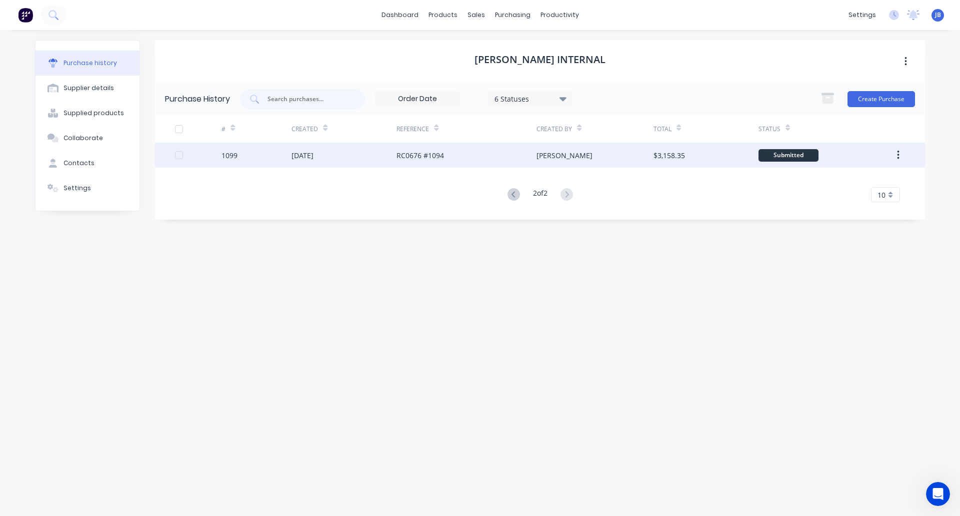
click at [476, 154] on div "RC0676 #1094" at bounding box center [467, 155] width 140 height 25
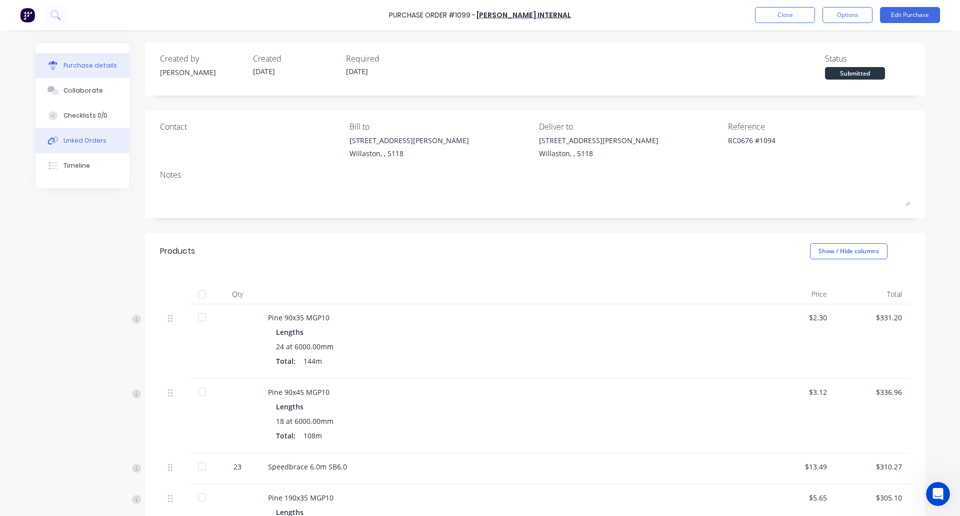
click at [88, 137] on div "Linked Orders" at bounding box center [85, 140] width 43 height 9
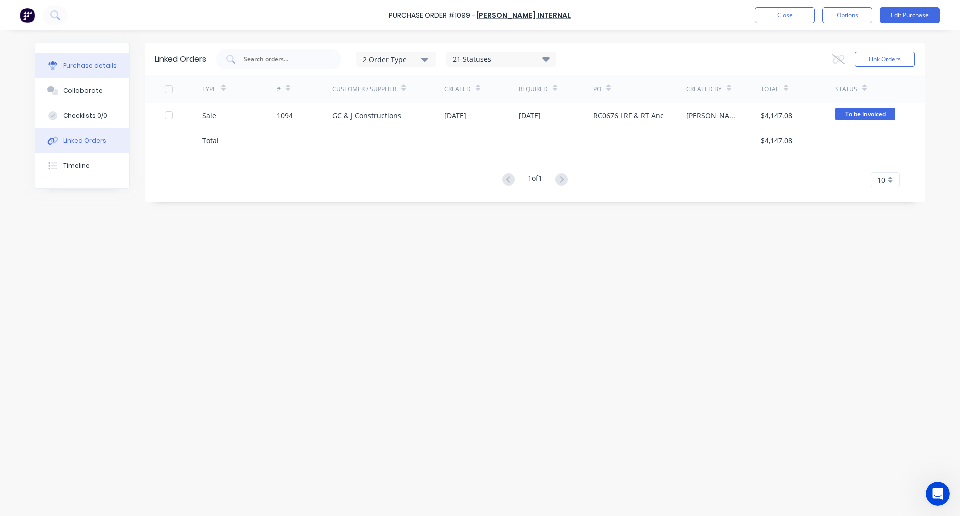
click at [71, 64] on div "Purchase details" at bounding box center [91, 65] width 54 height 9
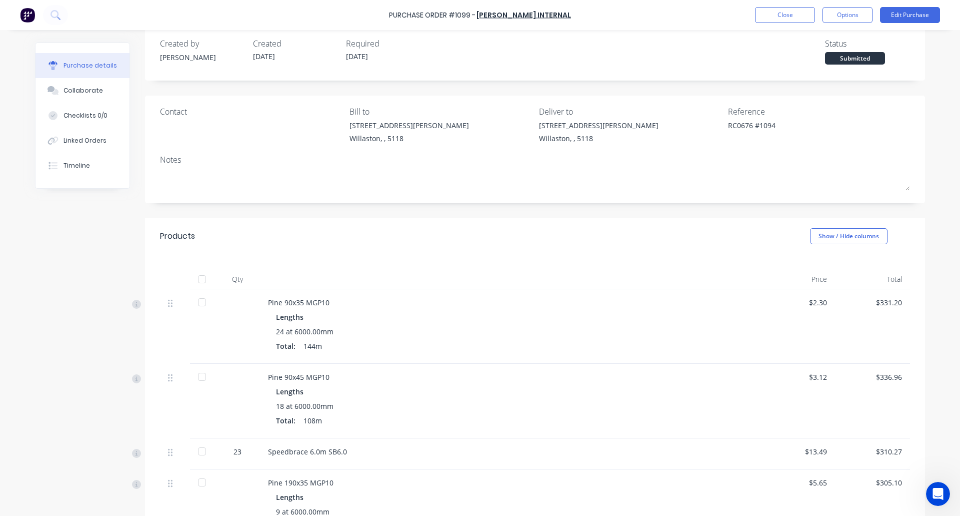
scroll to position [16, 0]
click at [86, 141] on div "Linked Orders" at bounding box center [85, 140] width 43 height 9
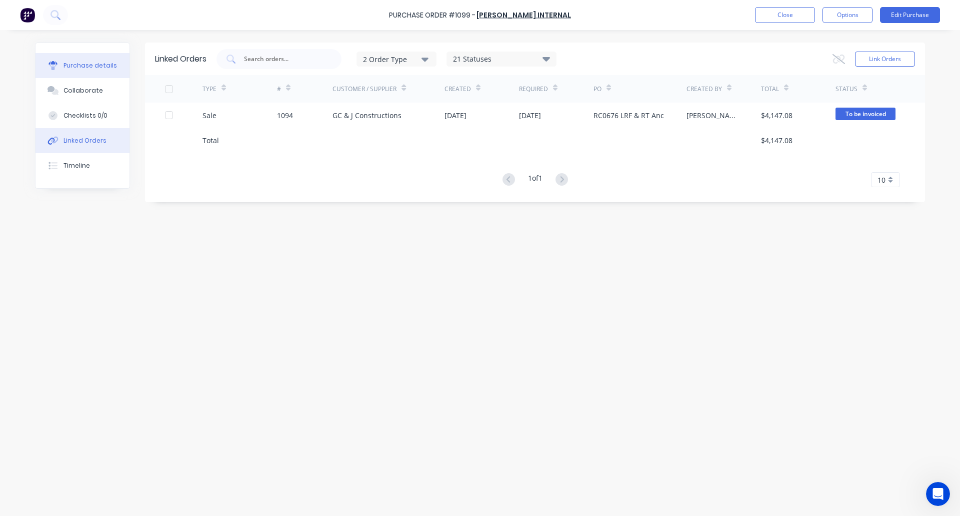
click at [86, 69] on div "Purchase details" at bounding box center [91, 65] width 54 height 9
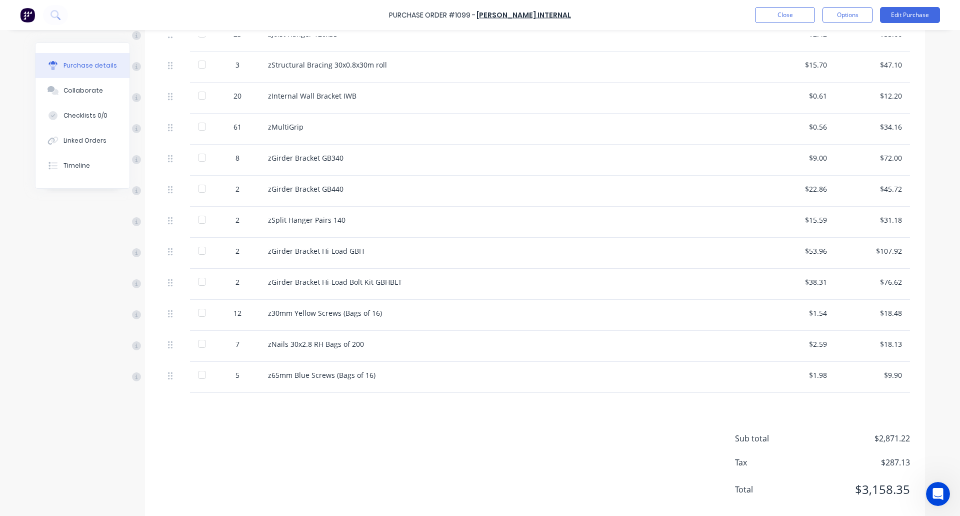
scroll to position [993, 0]
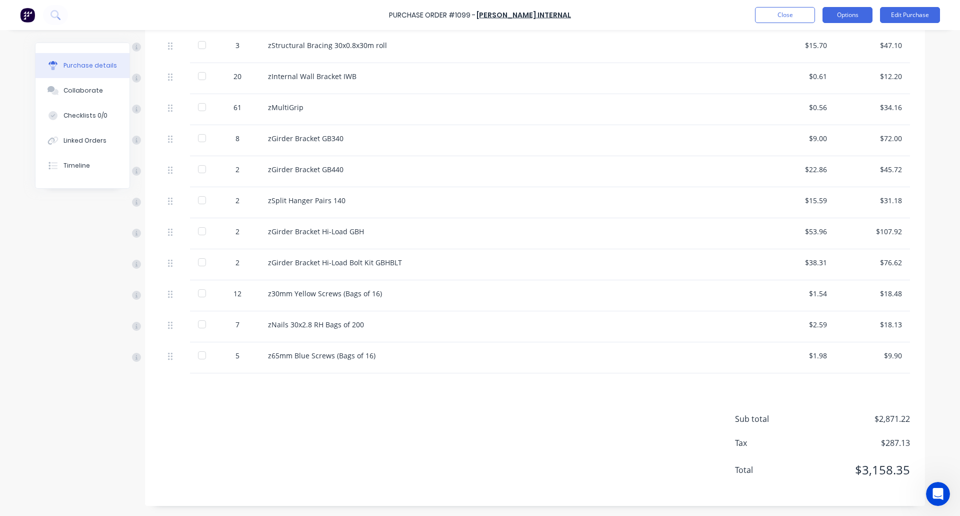
click at [849, 12] on button "Options" at bounding box center [848, 15] width 50 height 16
click at [815, 136] on div "Archive" at bounding box center [825, 141] width 77 height 15
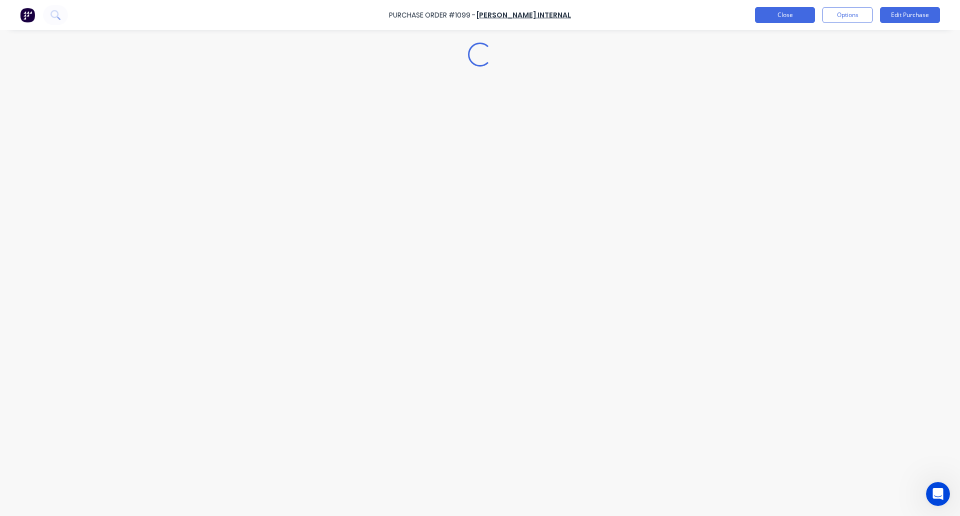
scroll to position [0, 0]
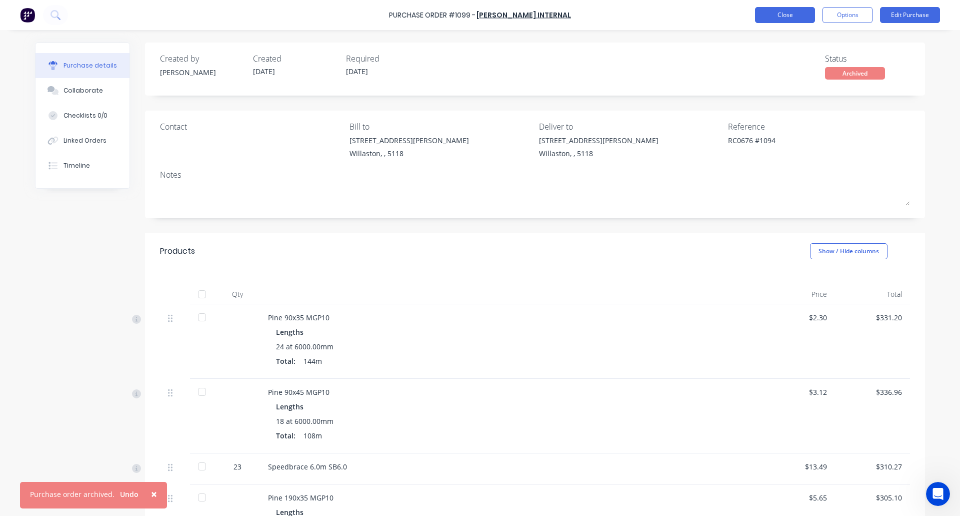
click at [791, 13] on button "Close" at bounding box center [785, 15] width 60 height 16
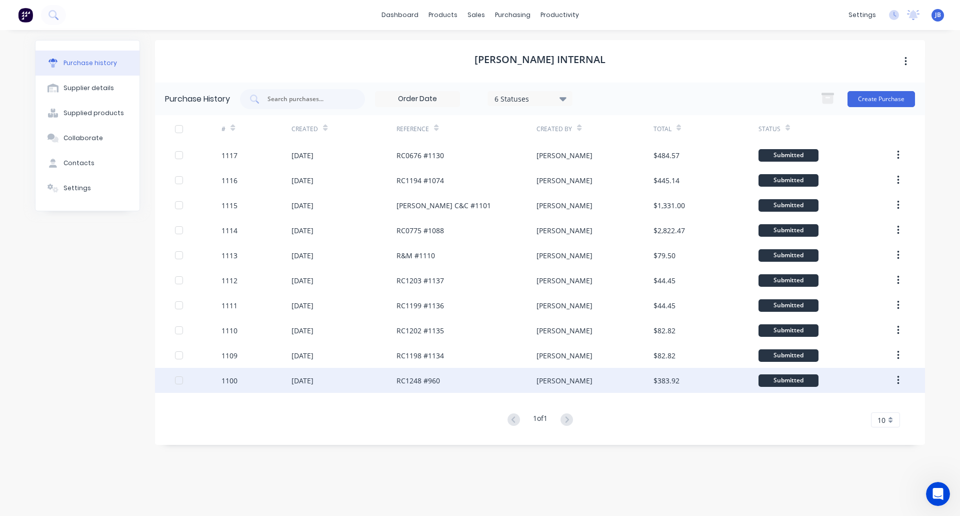
click at [365, 379] on div "[DATE]" at bounding box center [344, 380] width 105 height 25
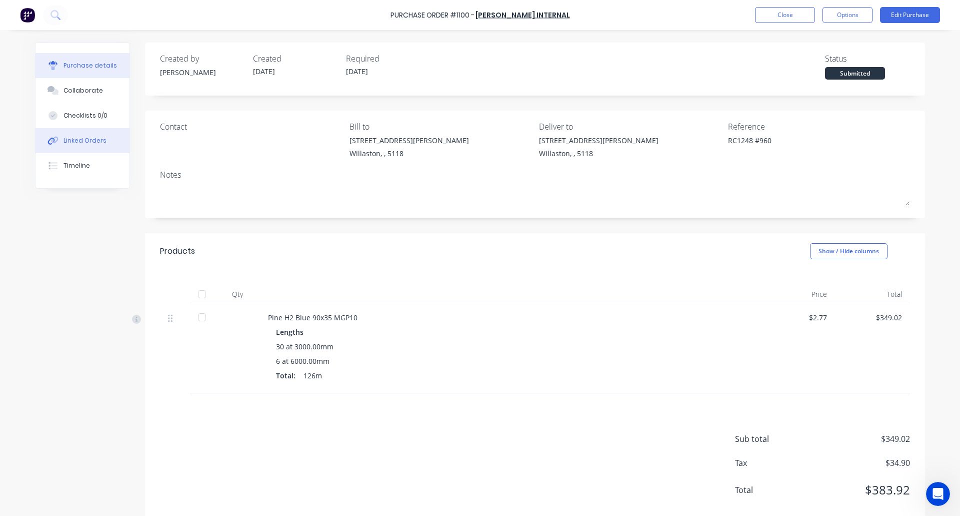
click at [68, 138] on div "Linked Orders" at bounding box center [85, 140] width 43 height 9
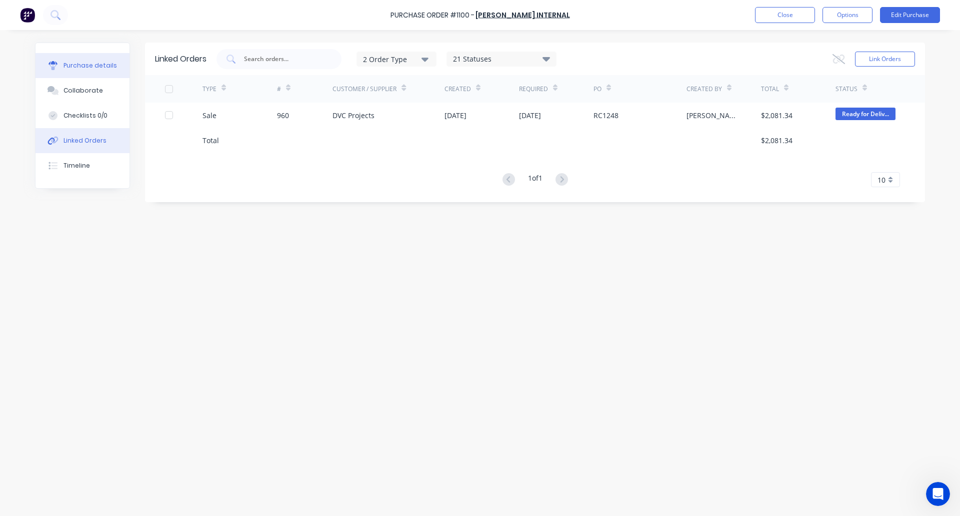
click at [70, 67] on div "Purchase details" at bounding box center [91, 65] width 54 height 9
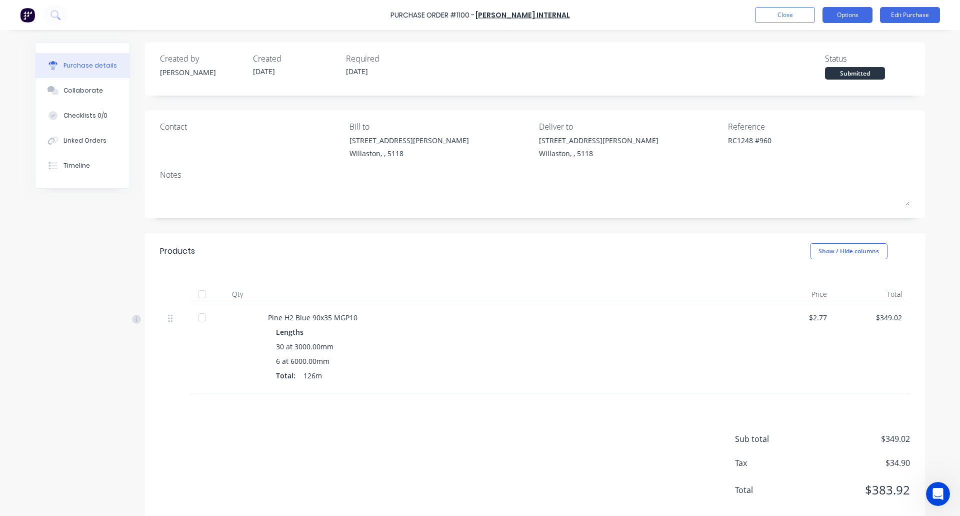
click at [852, 19] on button "Options" at bounding box center [848, 15] width 50 height 16
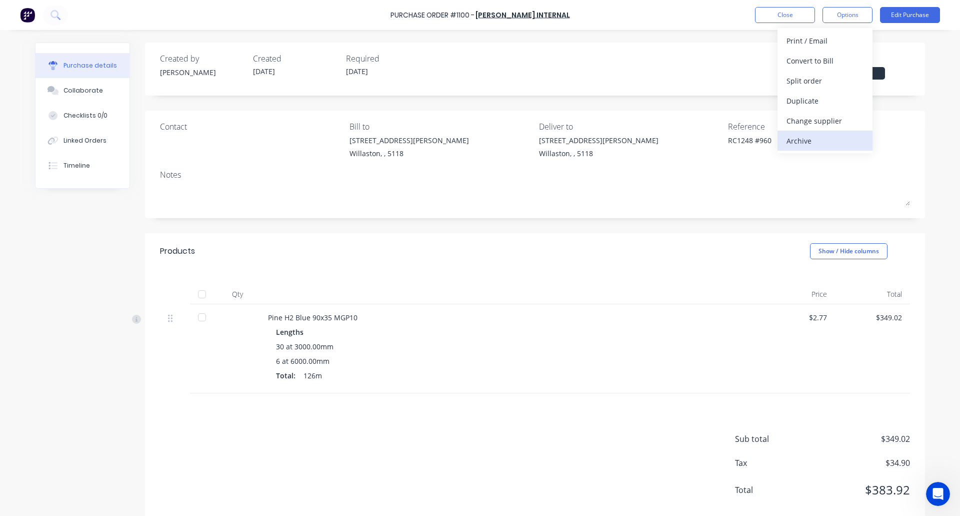
click at [814, 139] on div "Archive" at bounding box center [825, 141] width 77 height 15
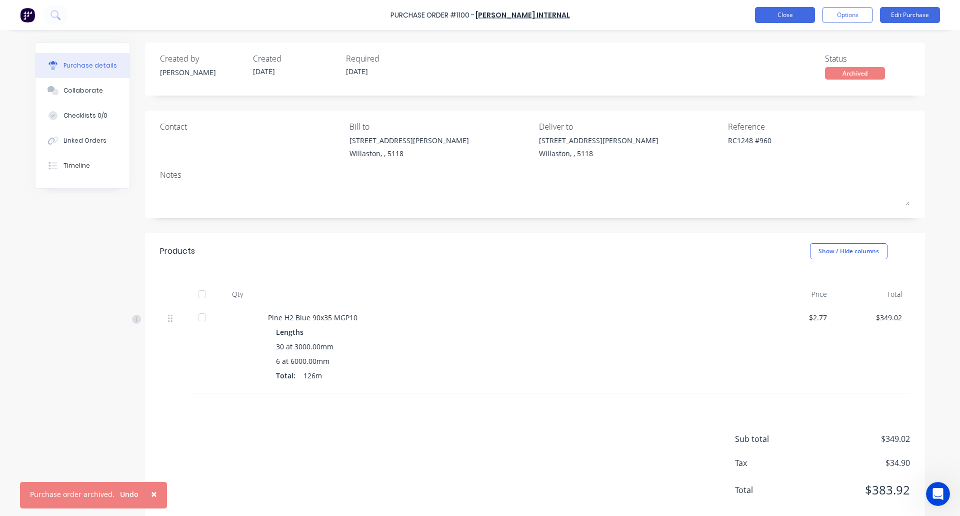
click at [787, 16] on button "Close" at bounding box center [785, 15] width 60 height 16
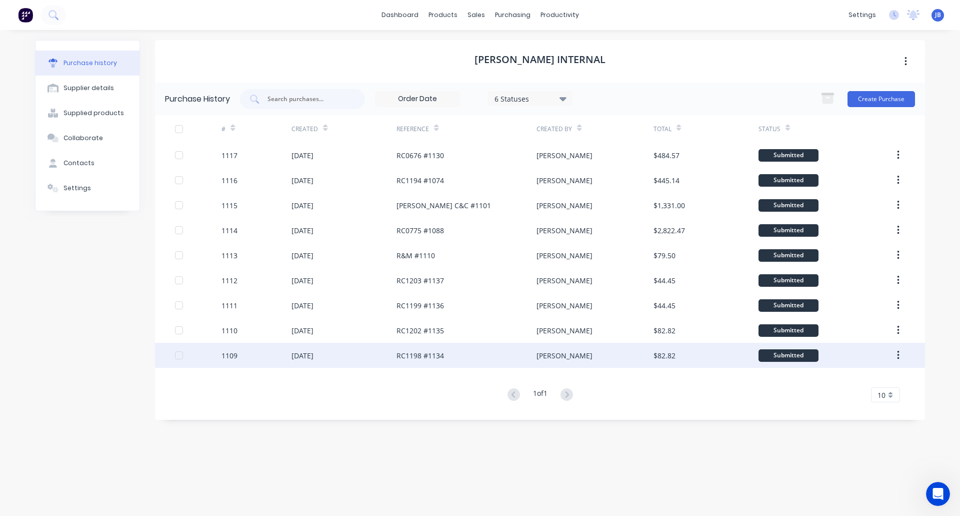
click at [358, 356] on div "[DATE]" at bounding box center [344, 355] width 105 height 25
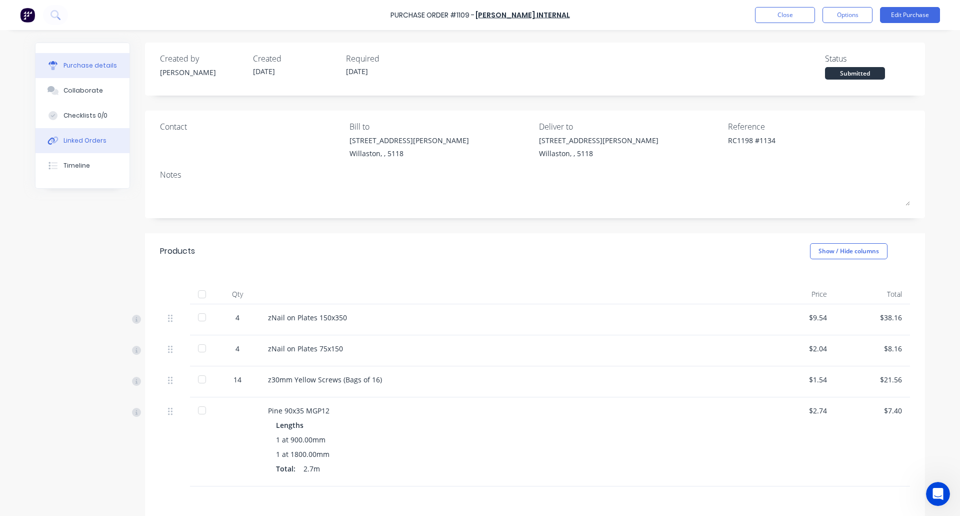
click at [78, 143] on div "Linked Orders" at bounding box center [85, 140] width 43 height 9
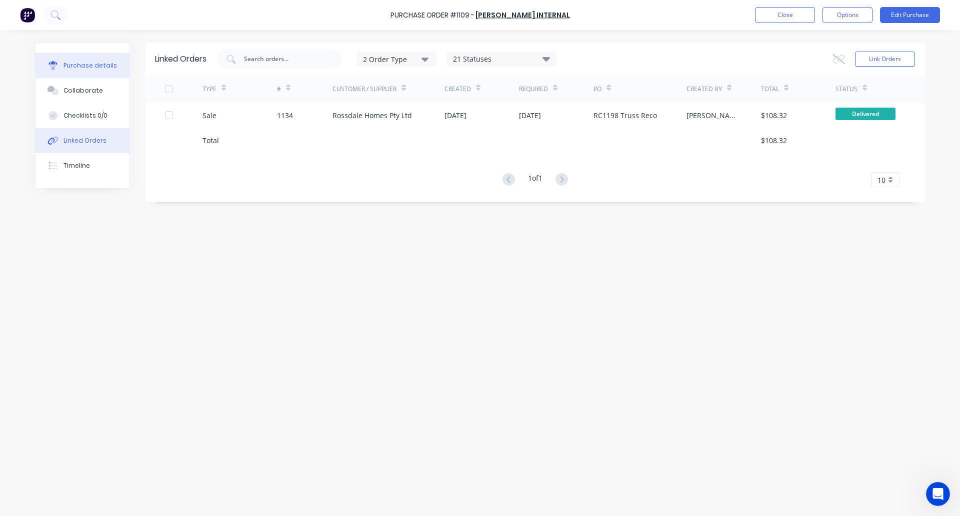
click at [62, 65] on button "Purchase details" at bounding box center [83, 65] width 94 height 25
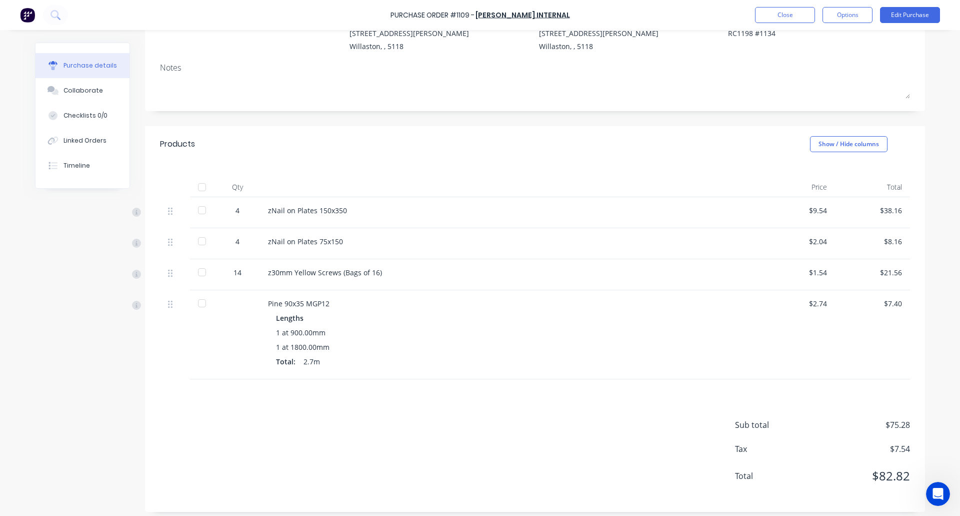
scroll to position [108, 0]
click at [850, 12] on button "Options" at bounding box center [848, 15] width 50 height 16
click at [804, 137] on div "Archive" at bounding box center [825, 141] width 77 height 15
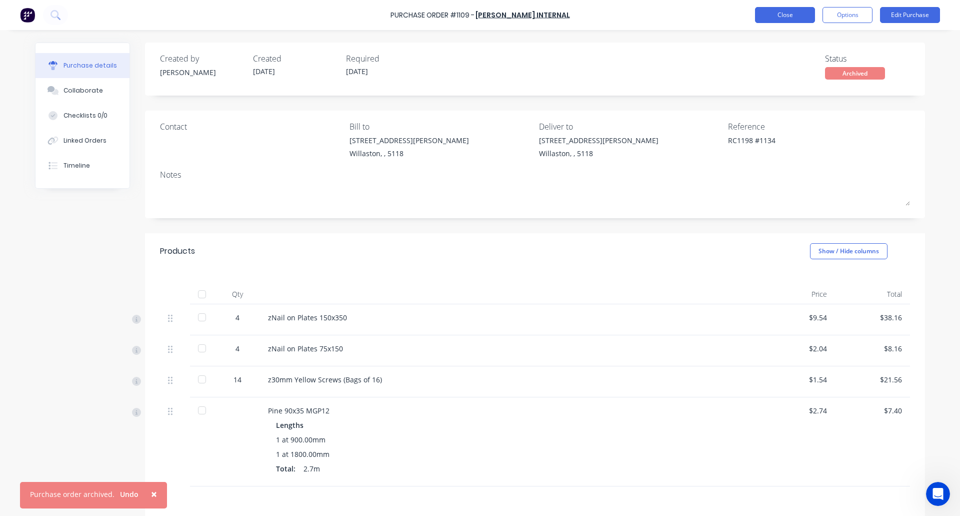
click at [783, 8] on button "Close" at bounding box center [785, 15] width 60 height 16
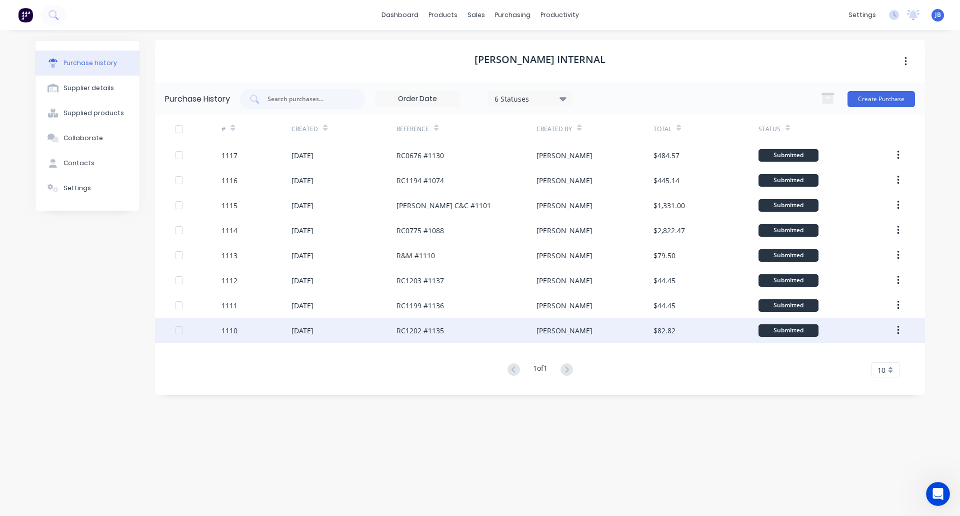
click at [353, 335] on div "[DATE]" at bounding box center [344, 330] width 105 height 25
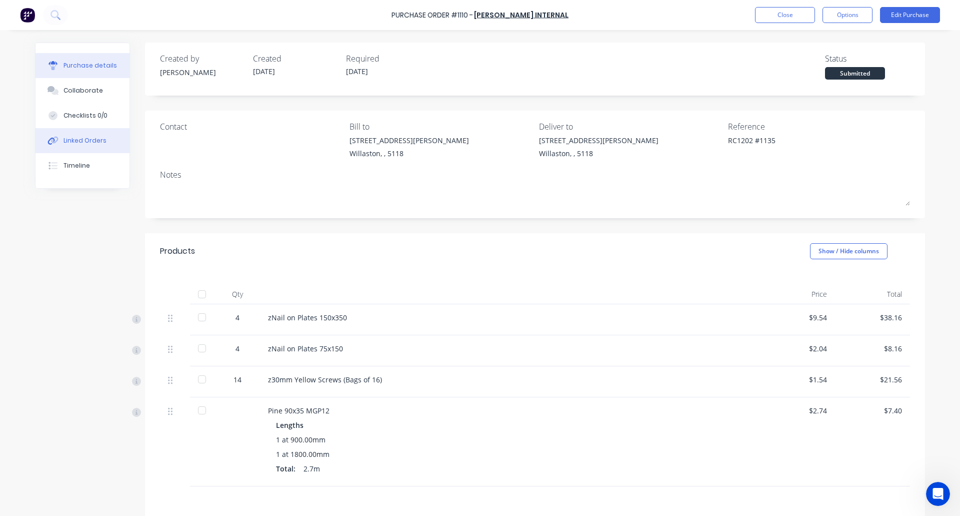
click at [87, 139] on div "Linked Orders" at bounding box center [85, 140] width 43 height 9
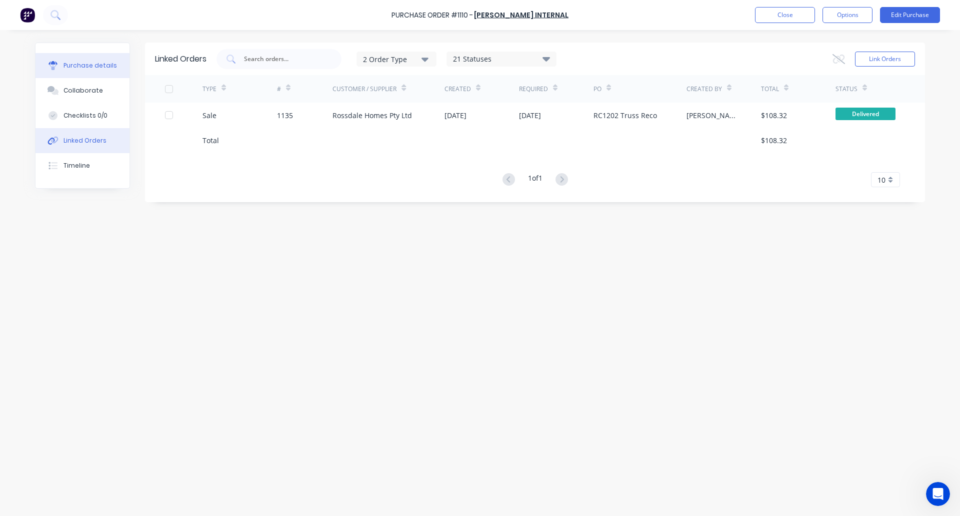
click at [67, 63] on div "Purchase details" at bounding box center [91, 65] width 54 height 9
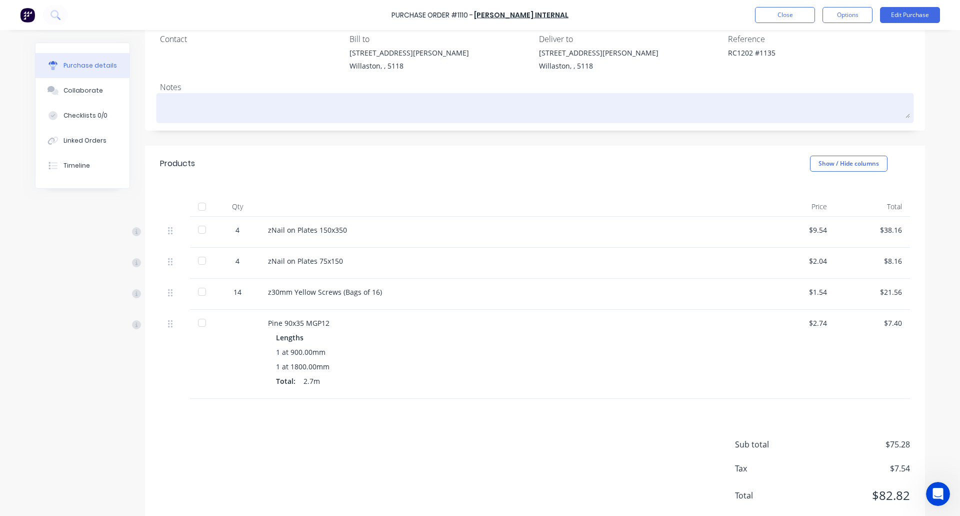
scroll to position [100, 0]
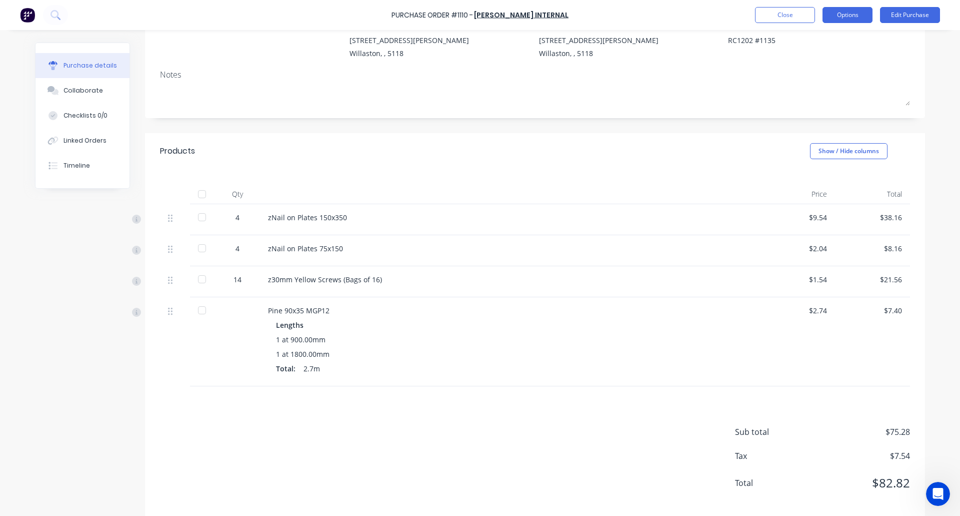
click at [860, 16] on button "Options" at bounding box center [848, 15] width 50 height 16
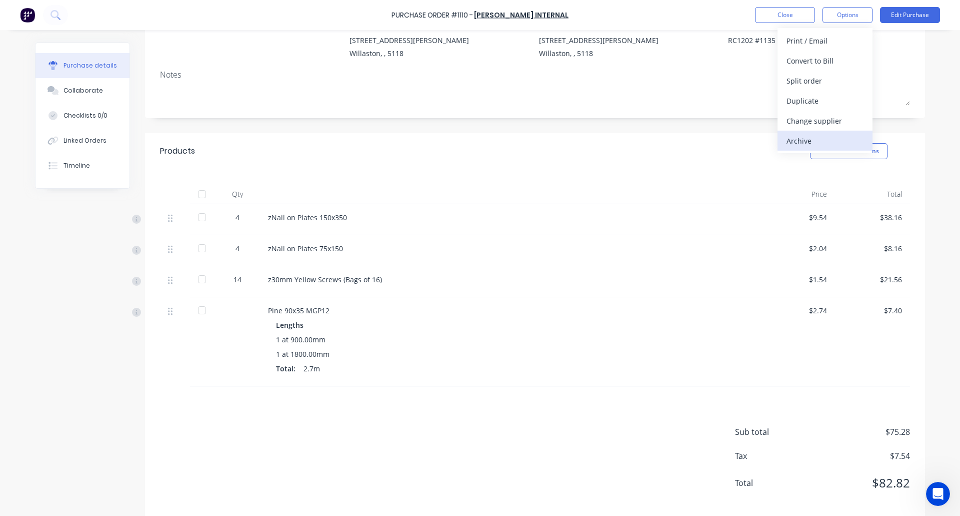
click at [804, 137] on div "Archive" at bounding box center [825, 141] width 77 height 15
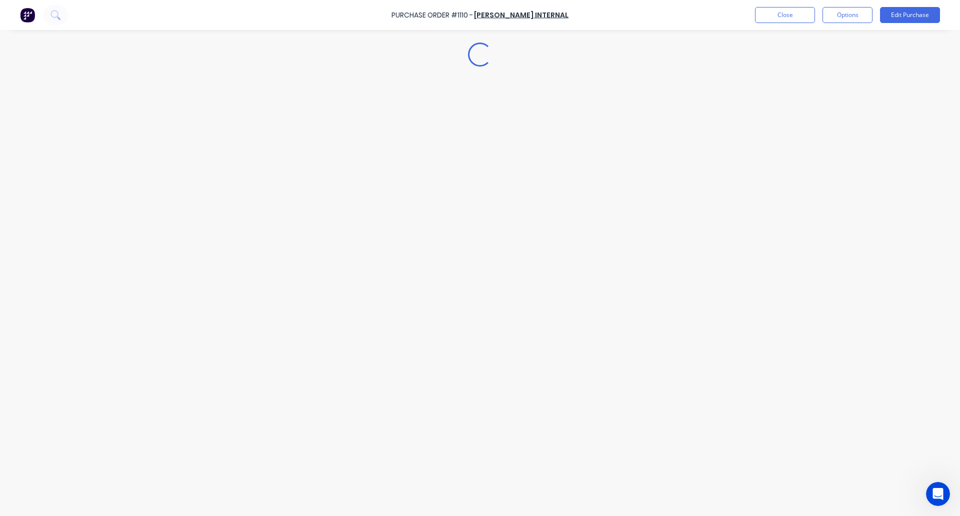
scroll to position [0, 0]
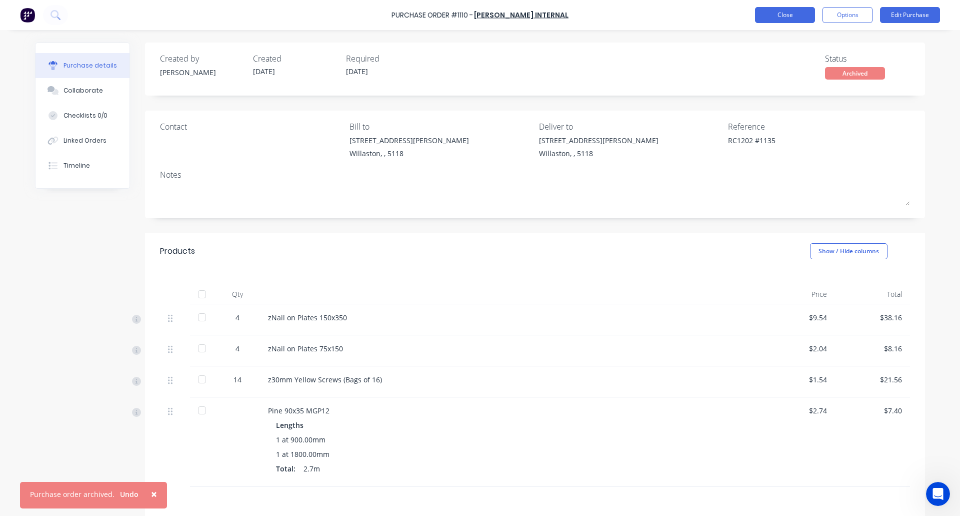
click at [774, 13] on button "Close" at bounding box center [785, 15] width 60 height 16
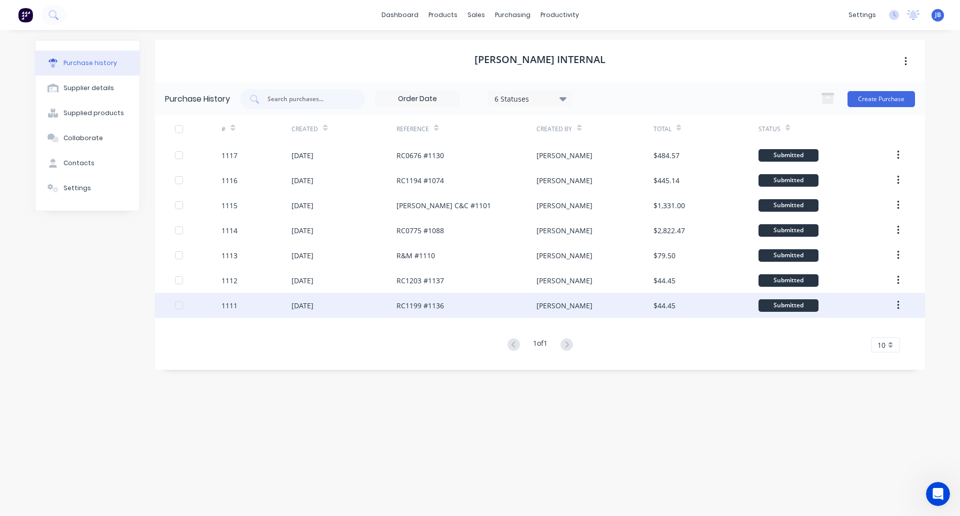
click at [367, 313] on div "[DATE]" at bounding box center [344, 305] width 105 height 25
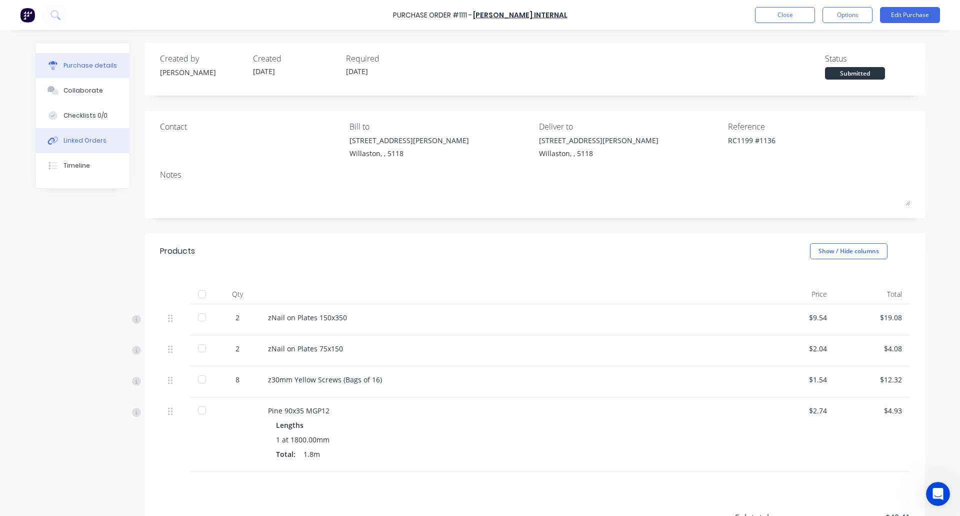
click at [90, 141] on div "Linked Orders" at bounding box center [85, 140] width 43 height 9
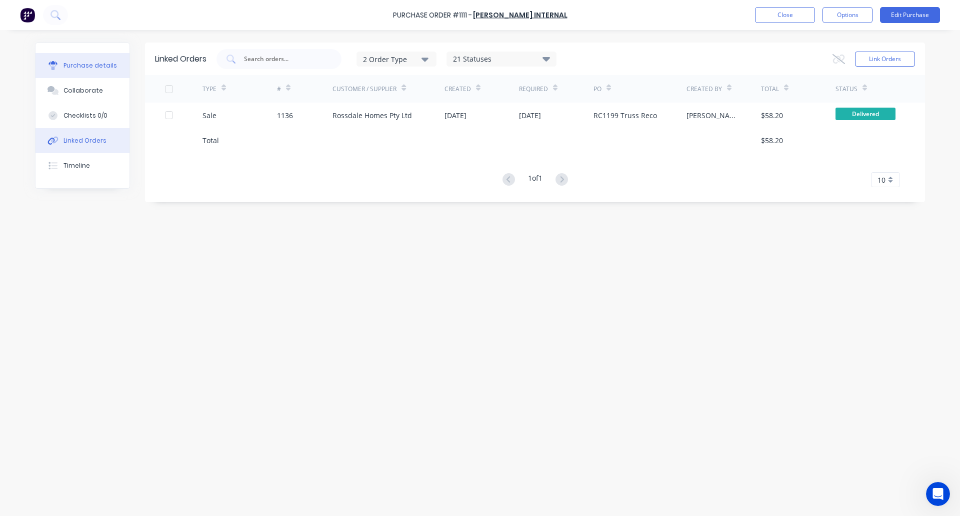
click at [78, 61] on div "Purchase details" at bounding box center [91, 65] width 54 height 9
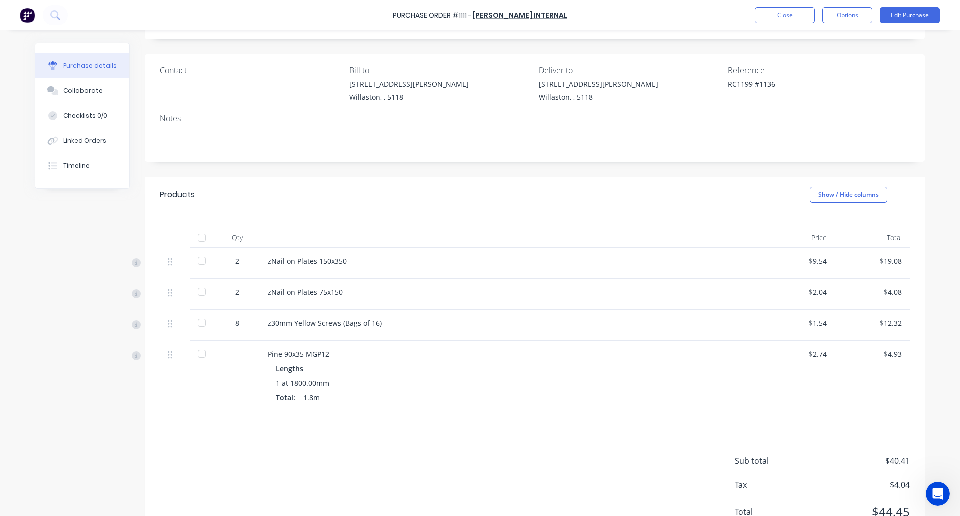
scroll to position [60, 0]
click at [848, 19] on button "Options" at bounding box center [848, 15] width 50 height 16
click at [816, 146] on div "Archive" at bounding box center [825, 141] width 77 height 15
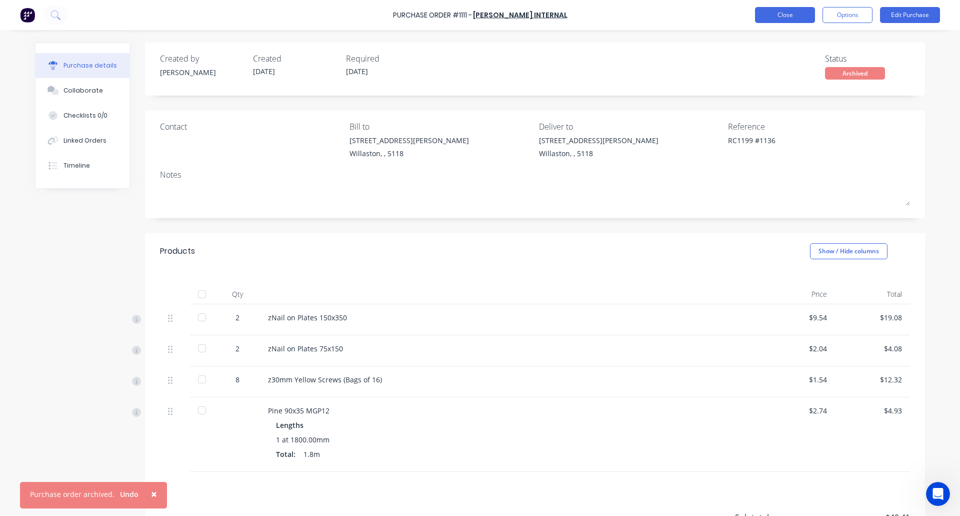
click at [795, 12] on button "Close" at bounding box center [785, 15] width 60 height 16
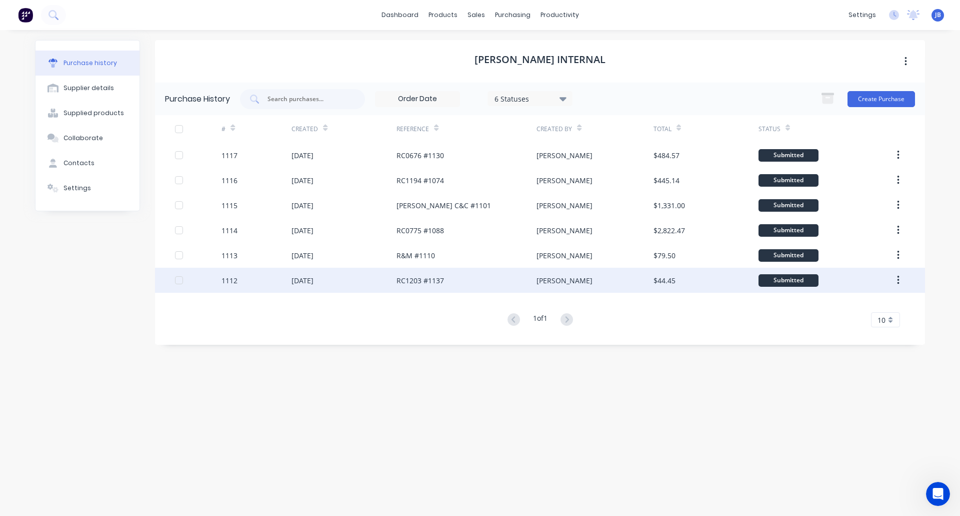
click at [373, 279] on div "[DATE]" at bounding box center [344, 280] width 105 height 25
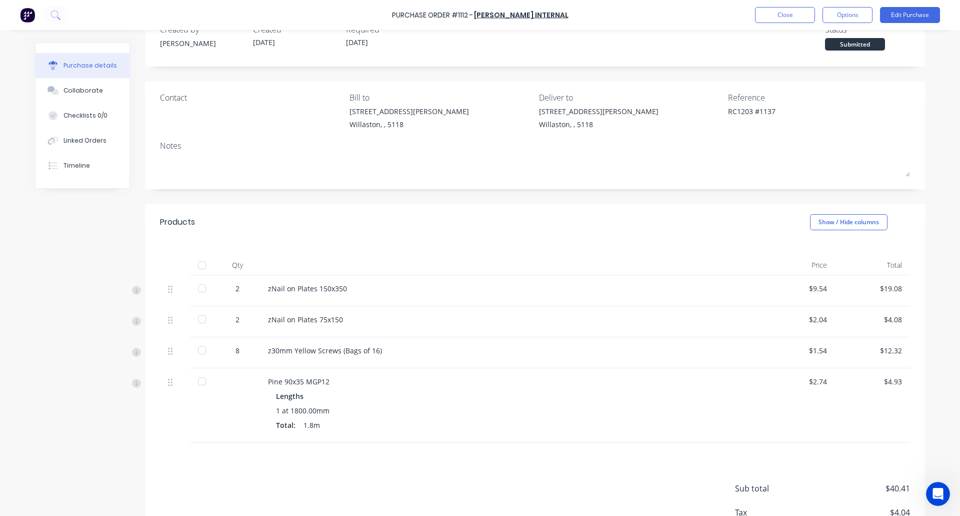
scroll to position [24, 0]
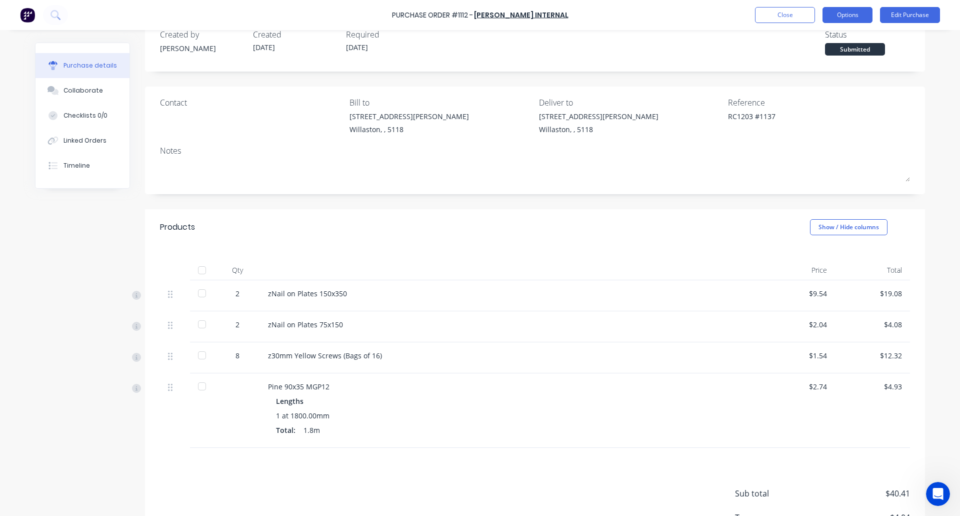
click at [841, 19] on button "Options" at bounding box center [848, 15] width 50 height 16
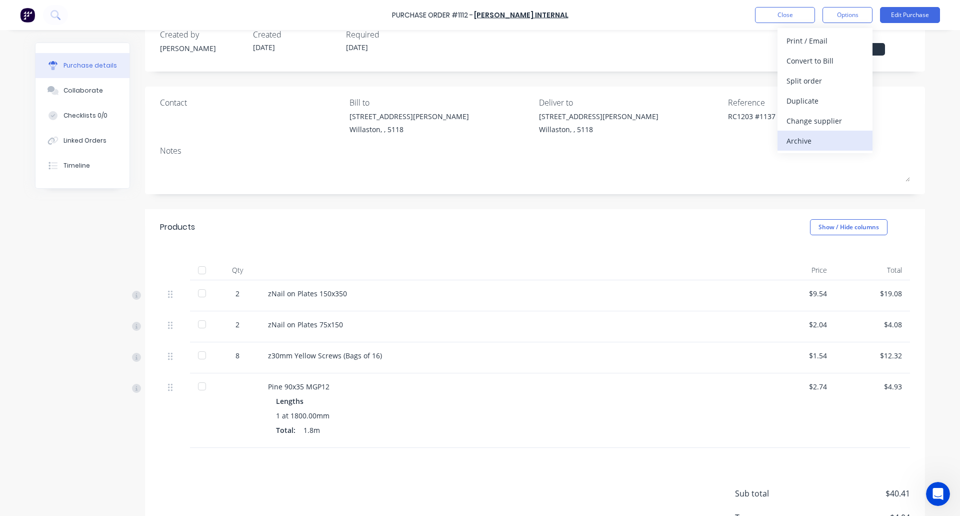
click at [817, 141] on div "Archive" at bounding box center [825, 141] width 77 height 15
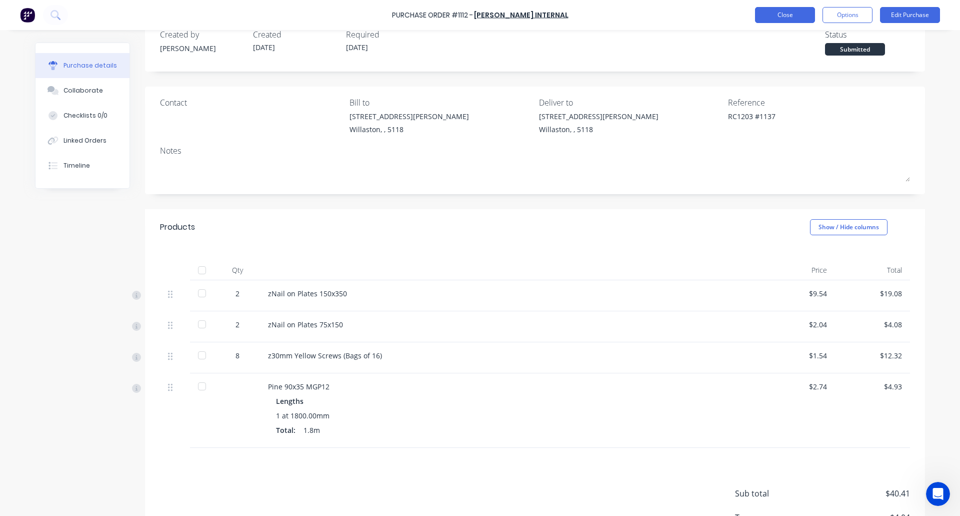
scroll to position [0, 0]
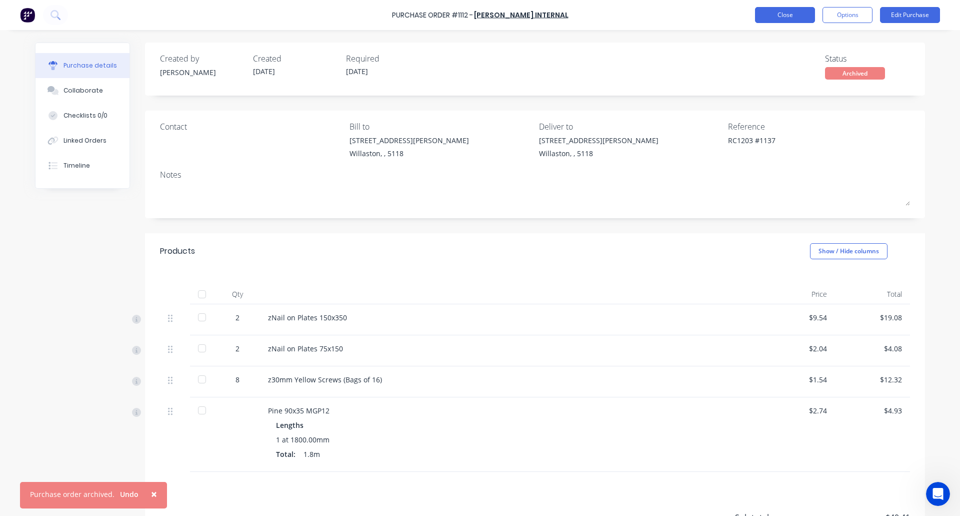
click at [785, 16] on button "Close" at bounding box center [785, 15] width 60 height 16
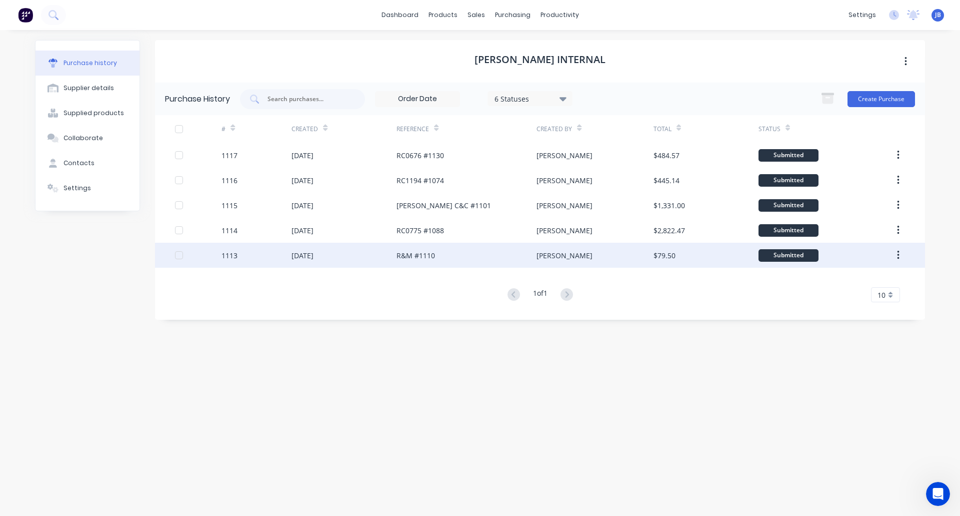
click at [374, 255] on div "[DATE]" at bounding box center [344, 255] width 105 height 25
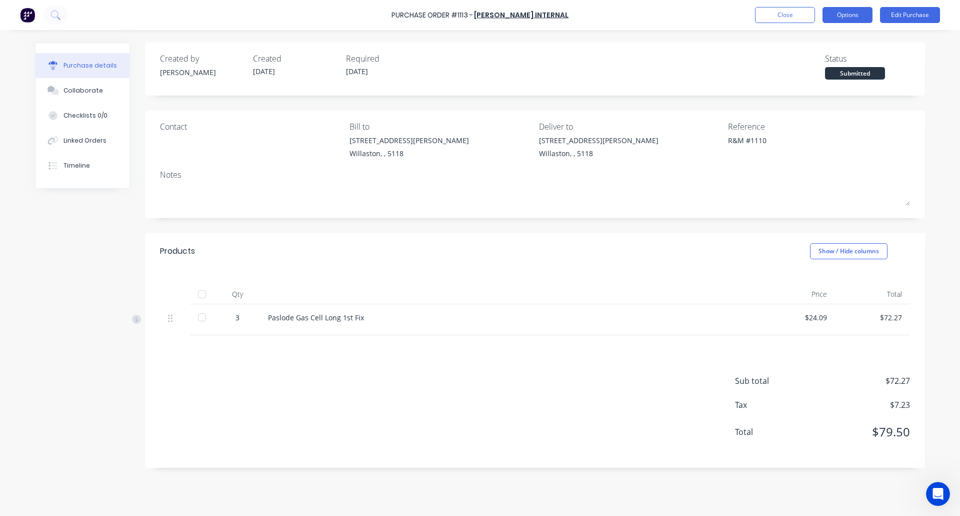
click at [858, 9] on button "Options" at bounding box center [848, 15] width 50 height 16
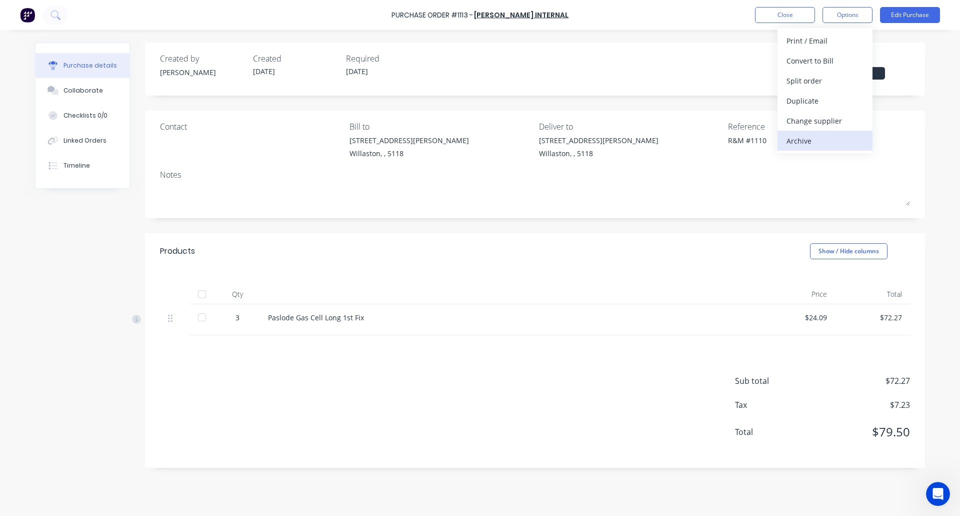
click at [811, 140] on div "Archive" at bounding box center [825, 141] width 77 height 15
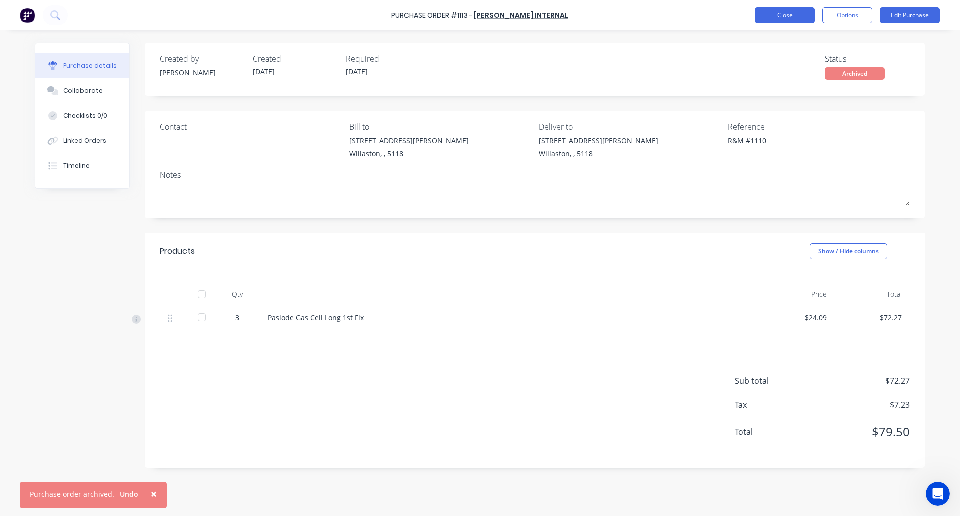
click at [790, 17] on button "Close" at bounding box center [785, 15] width 60 height 16
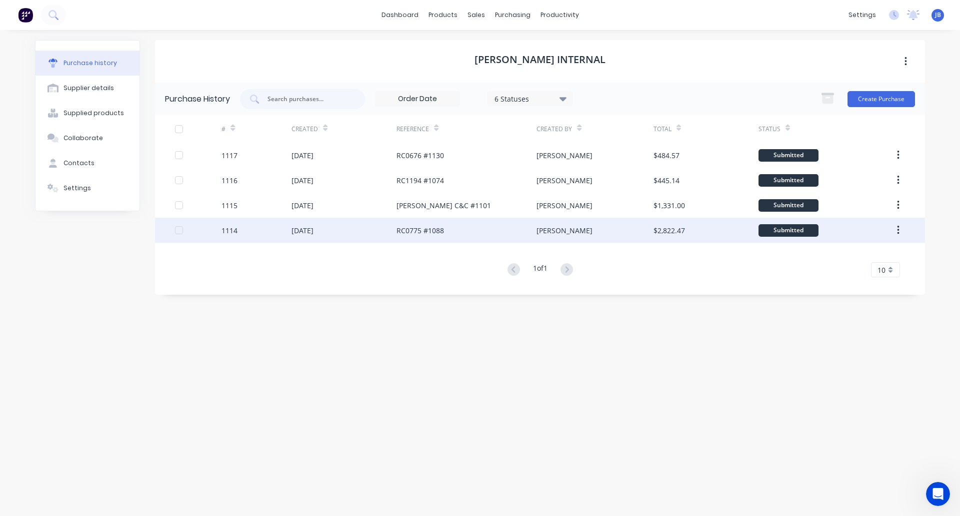
click at [364, 228] on div "[DATE]" at bounding box center [344, 230] width 105 height 25
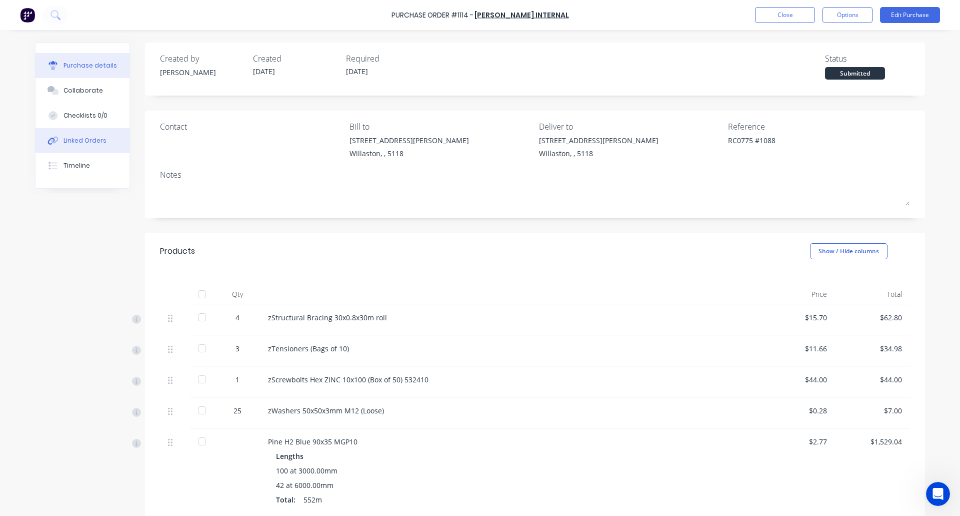
click at [94, 141] on div "Linked Orders" at bounding box center [85, 140] width 43 height 9
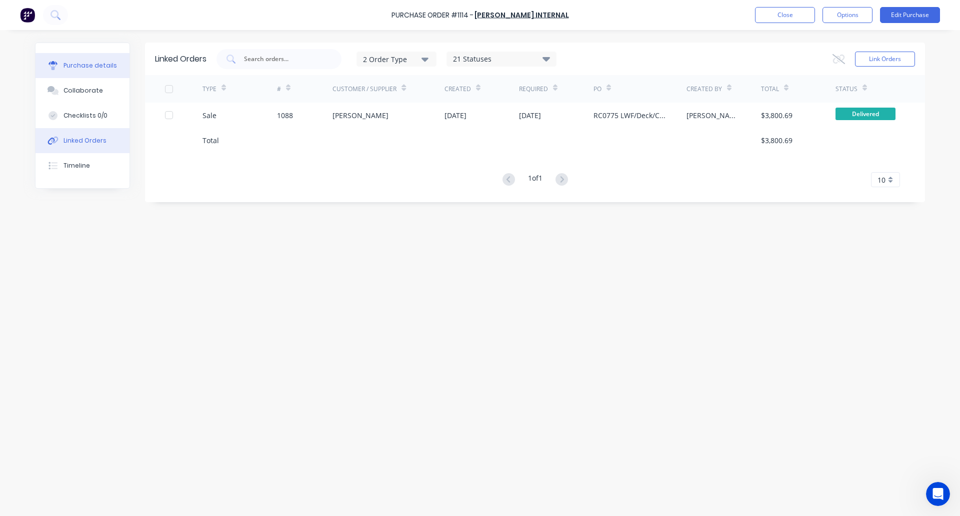
click at [84, 61] on div "Purchase details" at bounding box center [91, 65] width 54 height 9
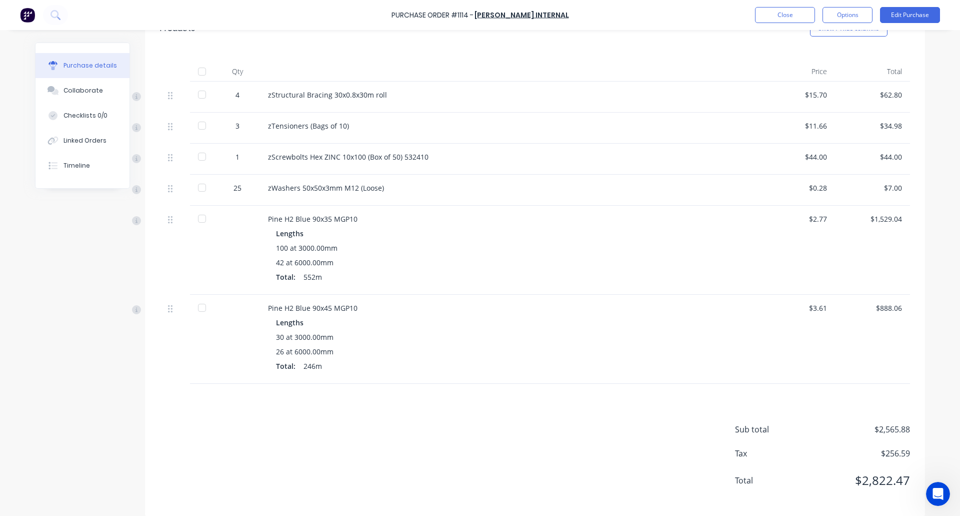
scroll to position [233, 0]
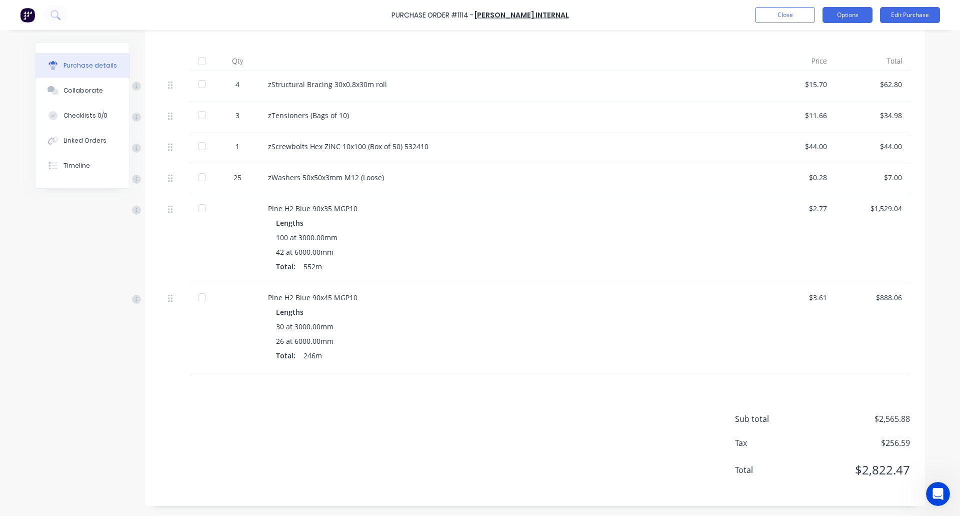
click at [849, 12] on button "Options" at bounding box center [848, 15] width 50 height 16
click at [832, 133] on button "Archive" at bounding box center [825, 141] width 95 height 20
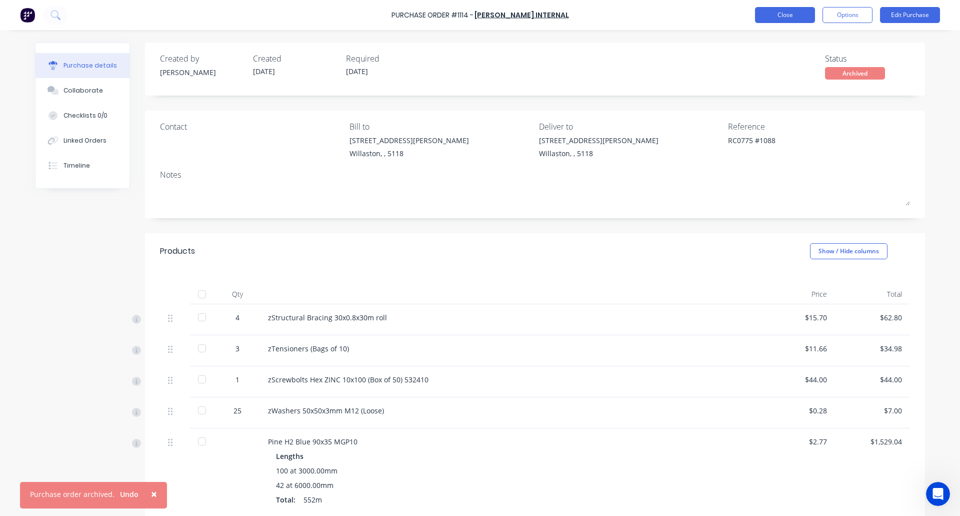
click at [780, 14] on button "Close" at bounding box center [785, 15] width 60 height 16
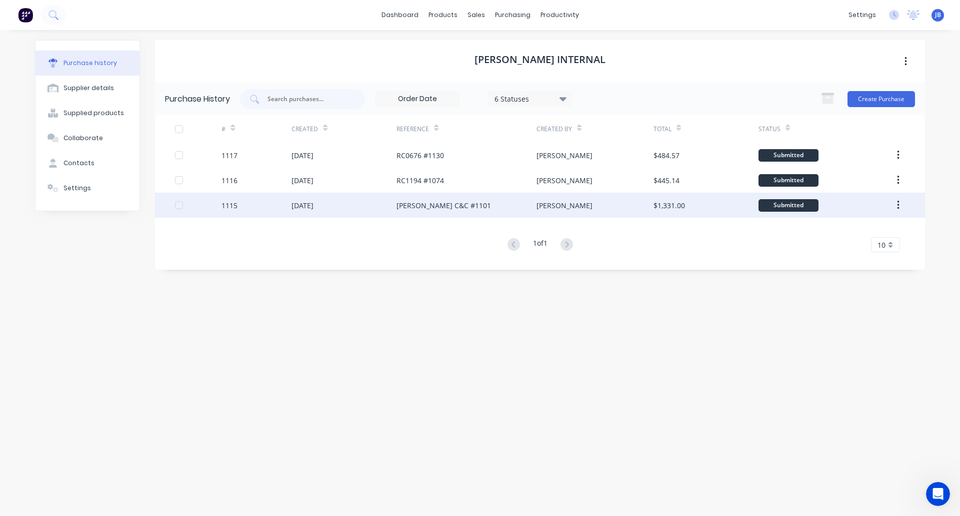
click at [357, 205] on div "[DATE]" at bounding box center [344, 205] width 105 height 25
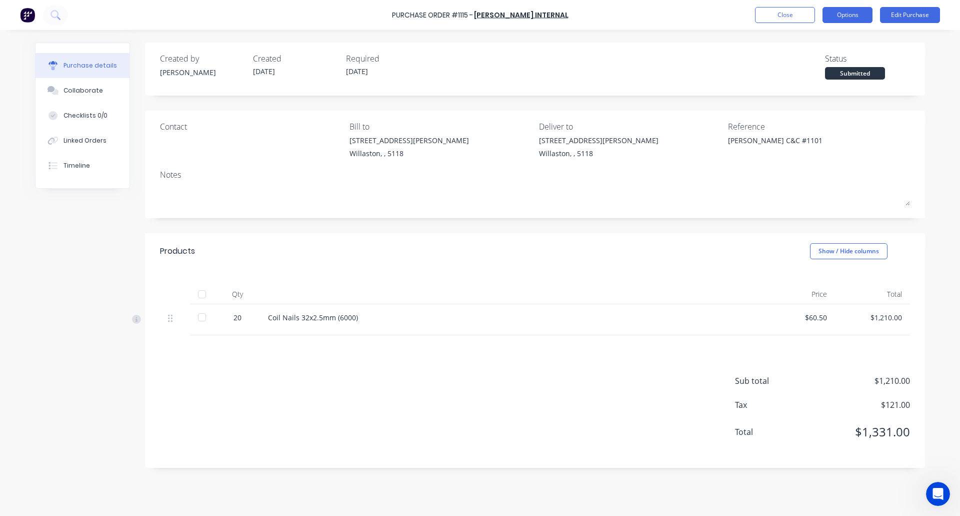
click at [842, 13] on button "Options" at bounding box center [848, 15] width 50 height 16
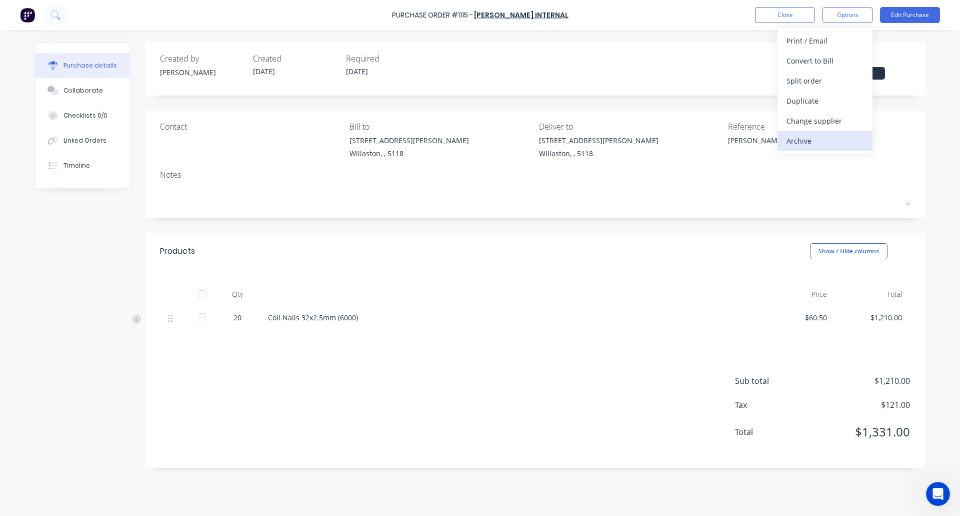
click at [808, 139] on div "Archive" at bounding box center [825, 141] width 77 height 15
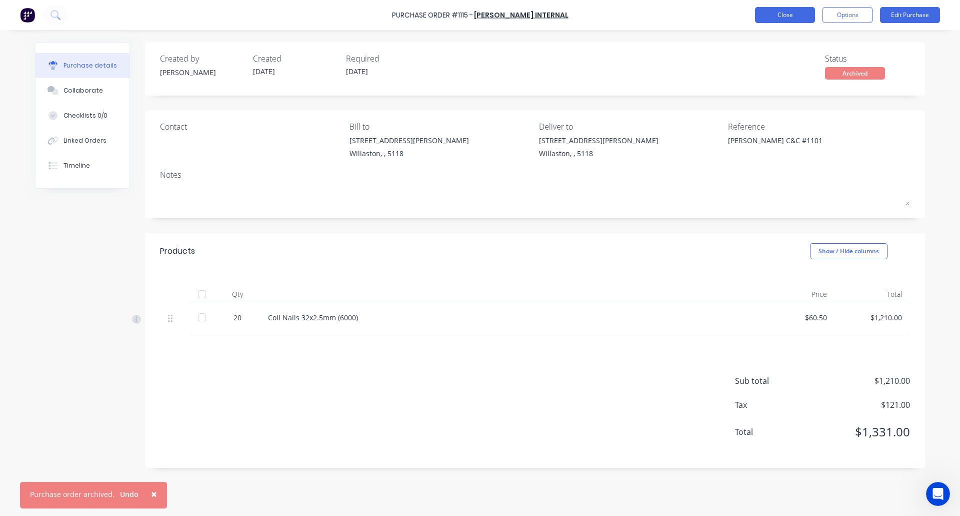
click at [787, 15] on button "Close" at bounding box center [785, 15] width 60 height 16
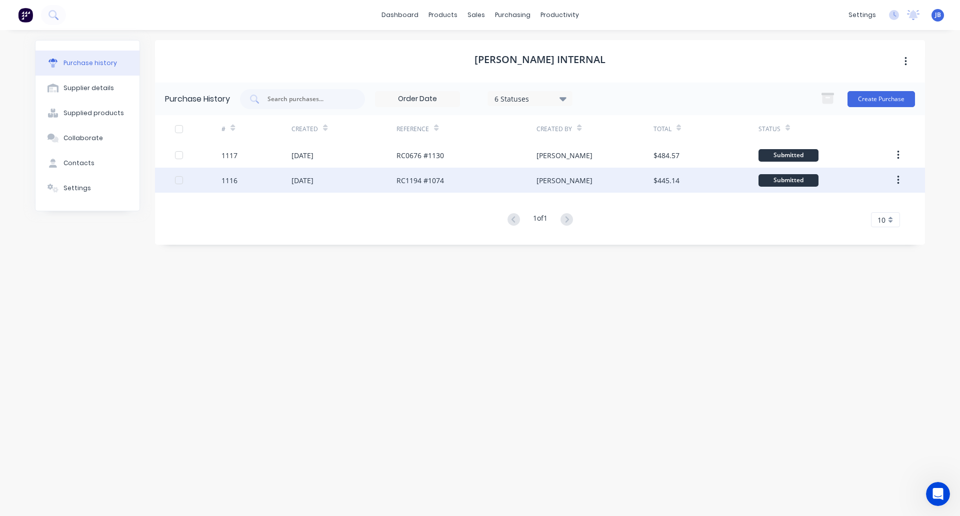
click at [352, 181] on div "[DATE]" at bounding box center [344, 180] width 105 height 25
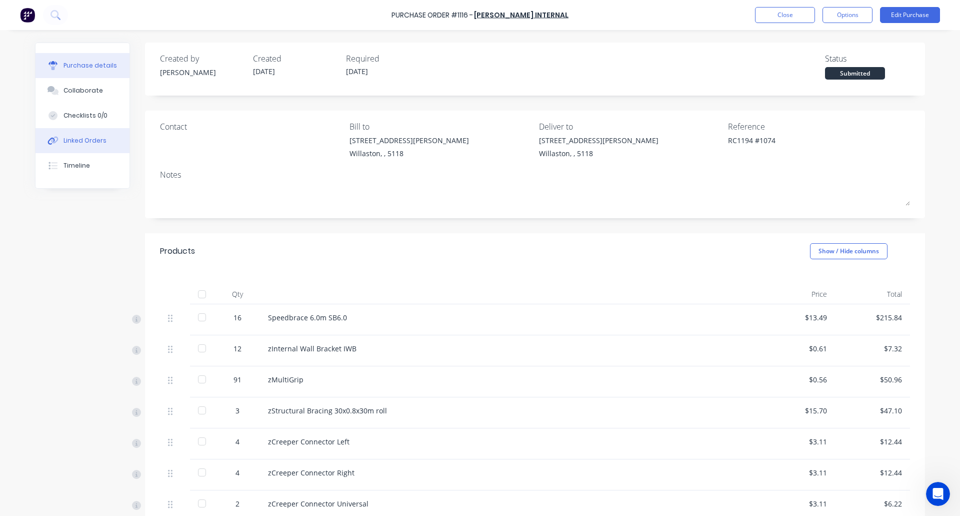
click at [72, 147] on button "Linked Orders" at bounding box center [83, 140] width 94 height 25
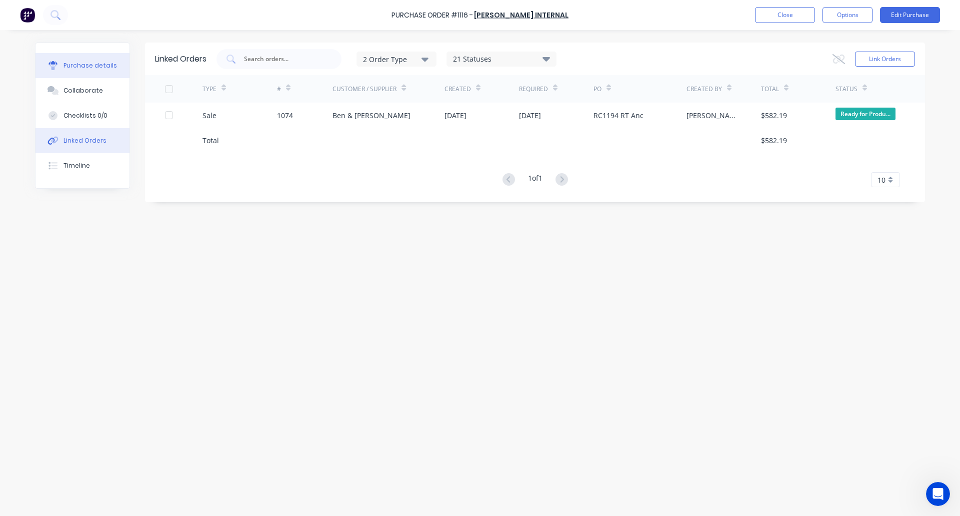
click at [73, 65] on div "Purchase details" at bounding box center [91, 65] width 54 height 9
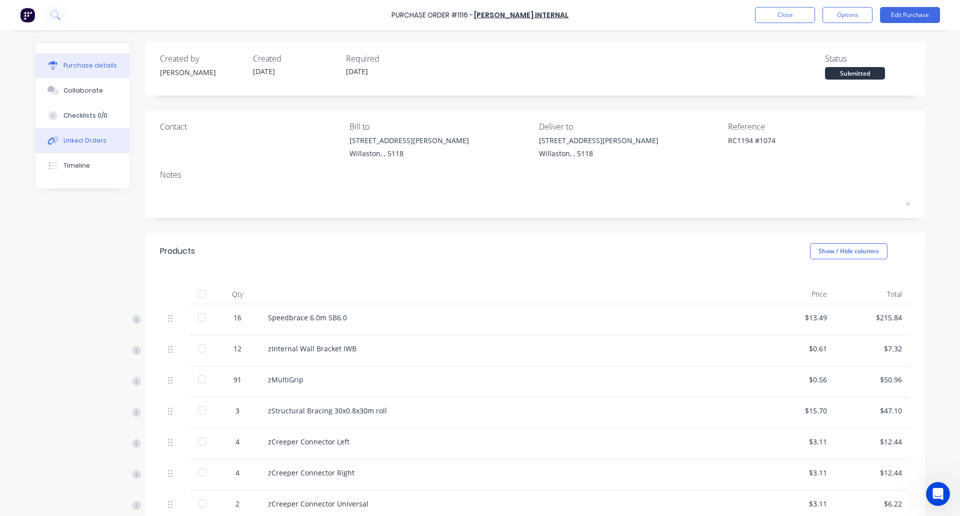
click at [84, 148] on button "Linked Orders" at bounding box center [83, 140] width 94 height 25
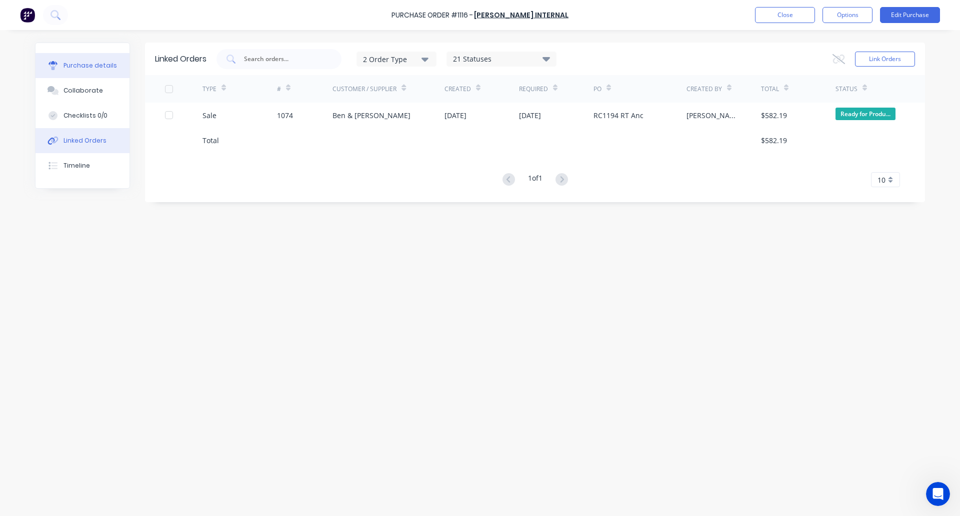
click at [79, 58] on button "Purchase details" at bounding box center [83, 65] width 94 height 25
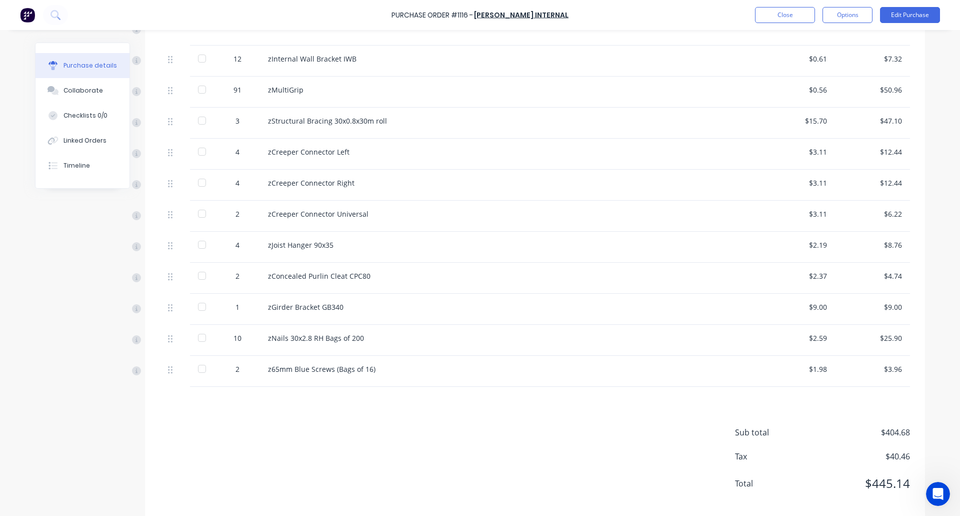
scroll to position [290, 0]
click at [848, 16] on button "Options" at bounding box center [848, 15] width 50 height 16
click at [828, 139] on div "Archive" at bounding box center [825, 141] width 77 height 15
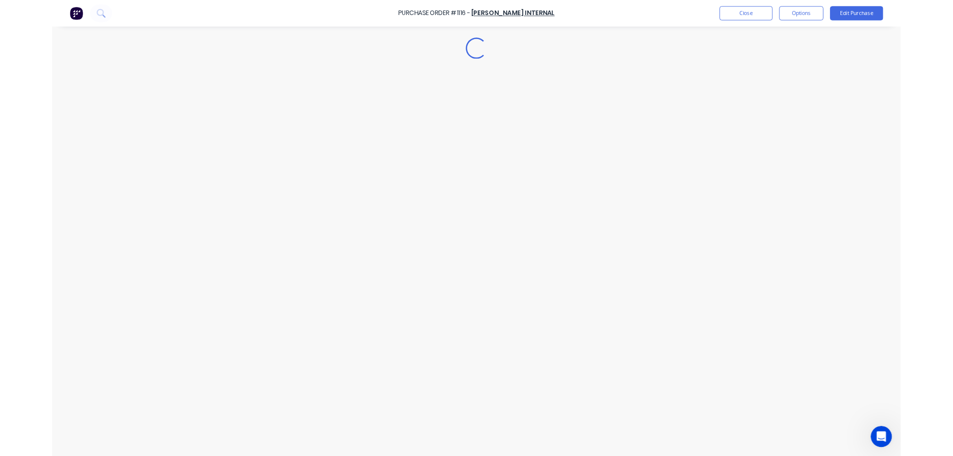
scroll to position [0, 0]
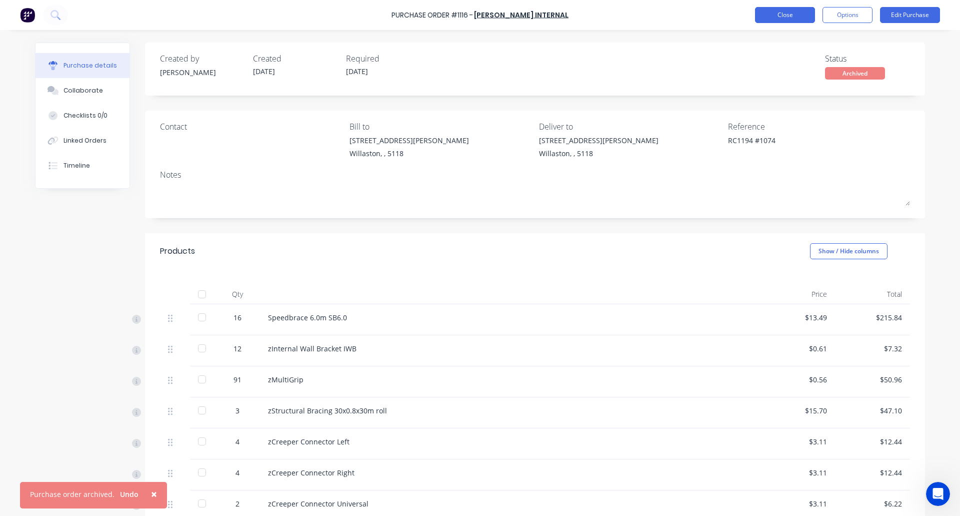
click at [786, 14] on button "Close" at bounding box center [785, 15] width 60 height 16
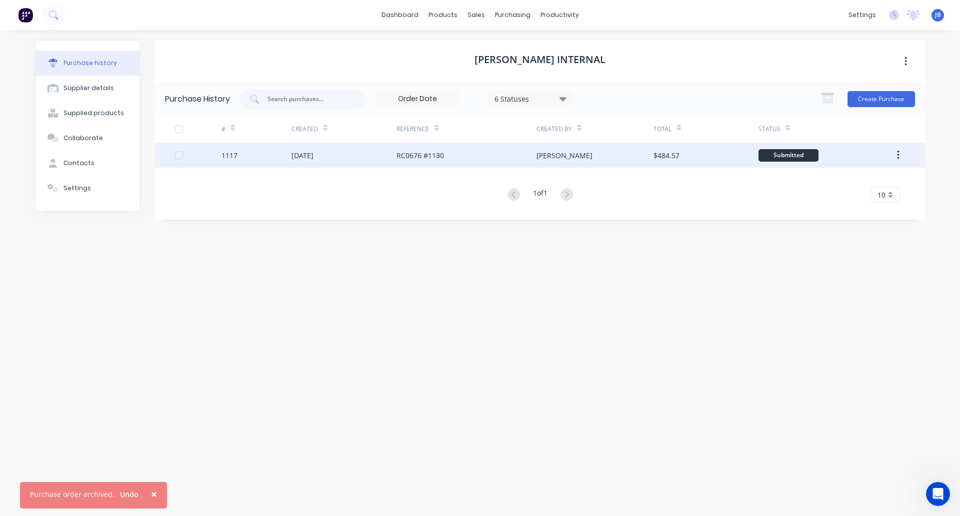
click at [378, 157] on div "[DATE]" at bounding box center [344, 155] width 105 height 25
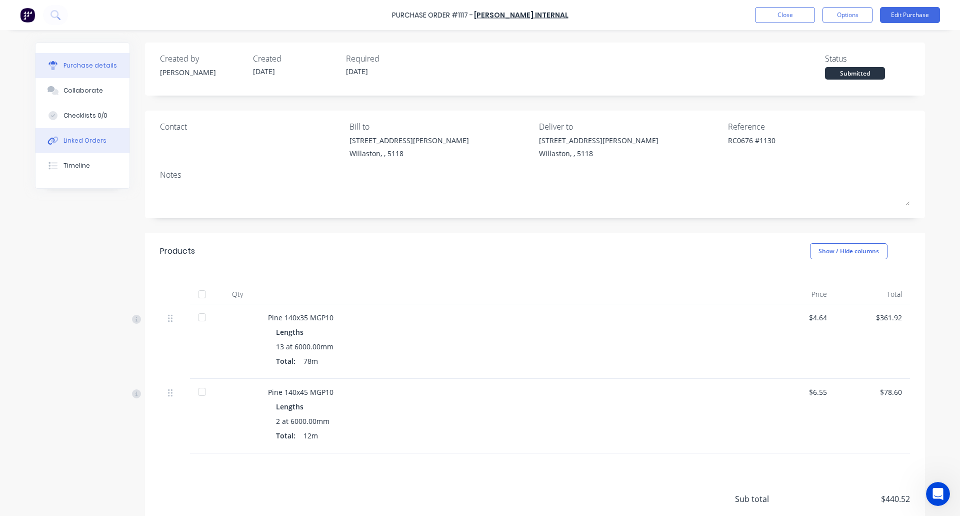
click at [85, 143] on div "Linked Orders" at bounding box center [85, 140] width 43 height 9
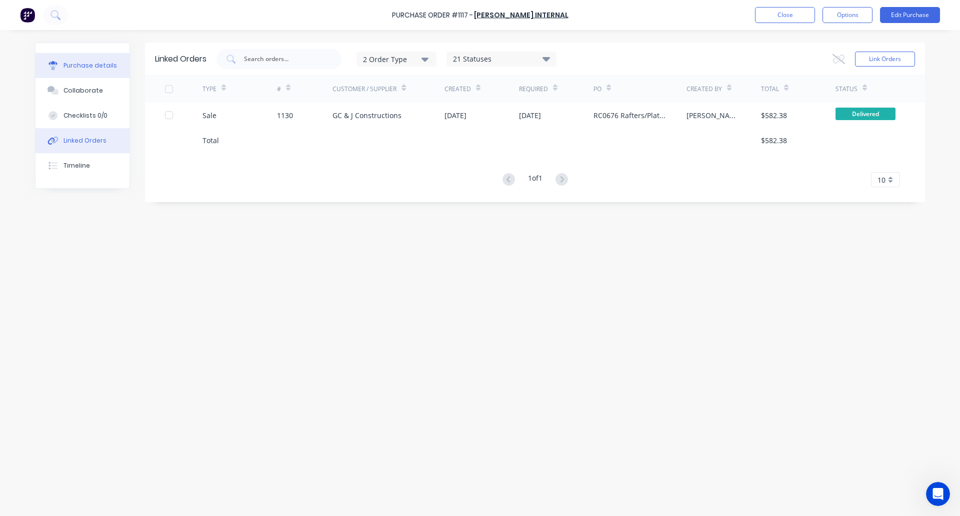
click at [80, 64] on div "Purchase details" at bounding box center [91, 65] width 54 height 9
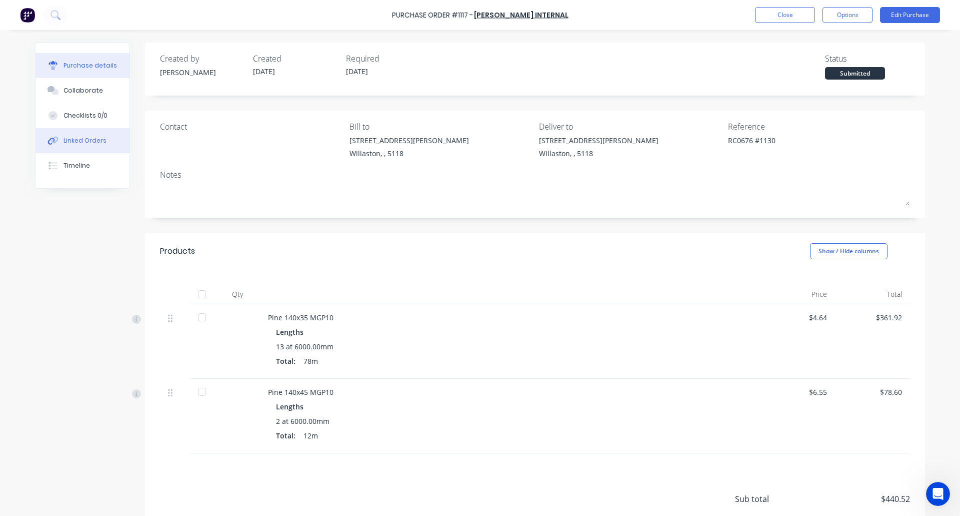
click at [97, 142] on div "Linked Orders" at bounding box center [85, 140] width 43 height 9
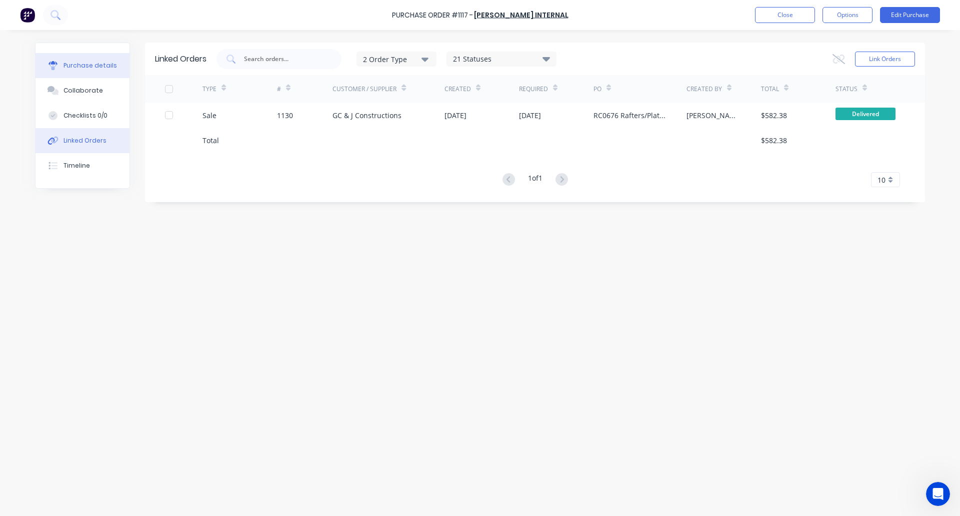
click at [88, 59] on button "Purchase details" at bounding box center [83, 65] width 94 height 25
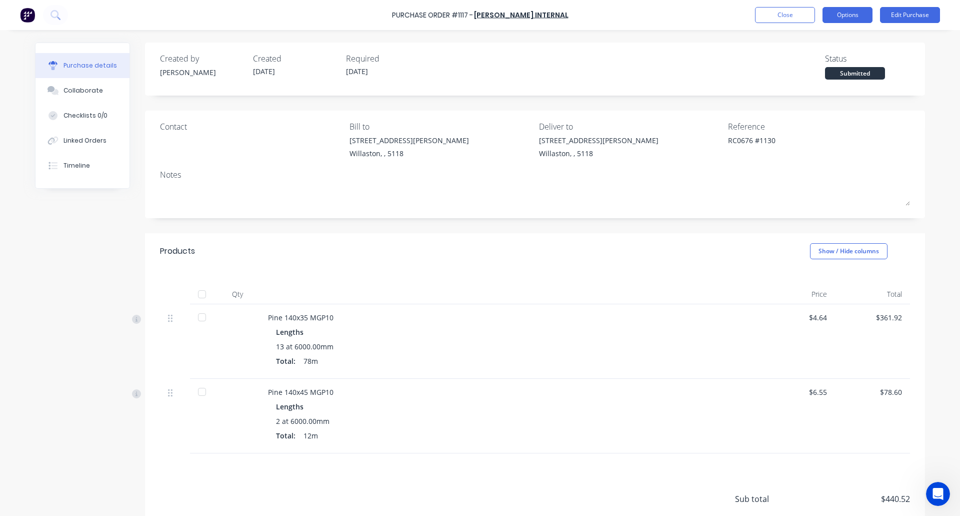
click at [857, 15] on button "Options" at bounding box center [848, 15] width 50 height 16
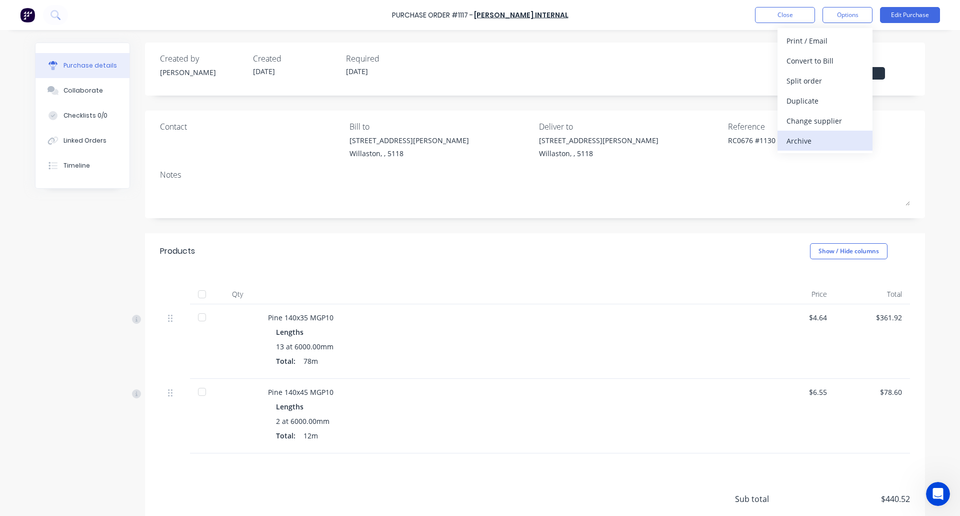
click at [821, 141] on div "Archive" at bounding box center [825, 141] width 77 height 15
type textarea "x"
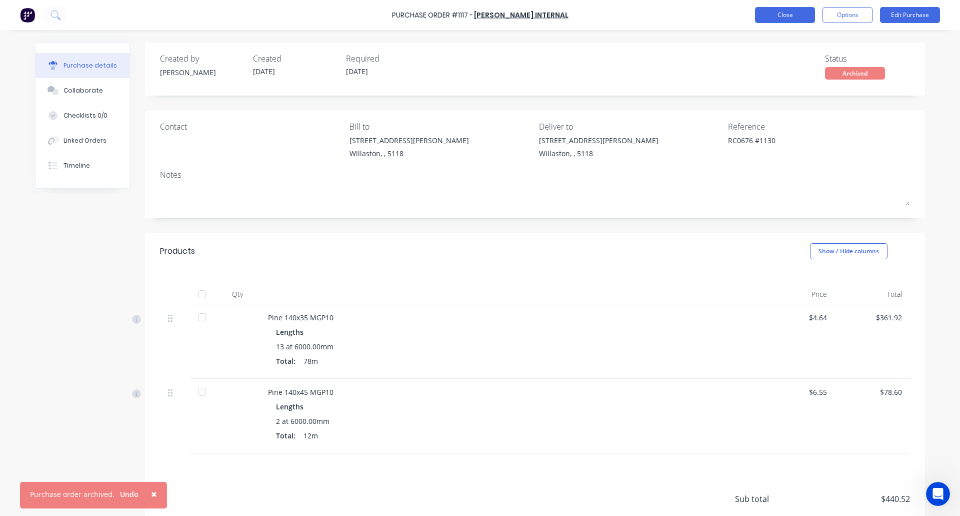
click at [784, 8] on button "Close" at bounding box center [785, 15] width 60 height 16
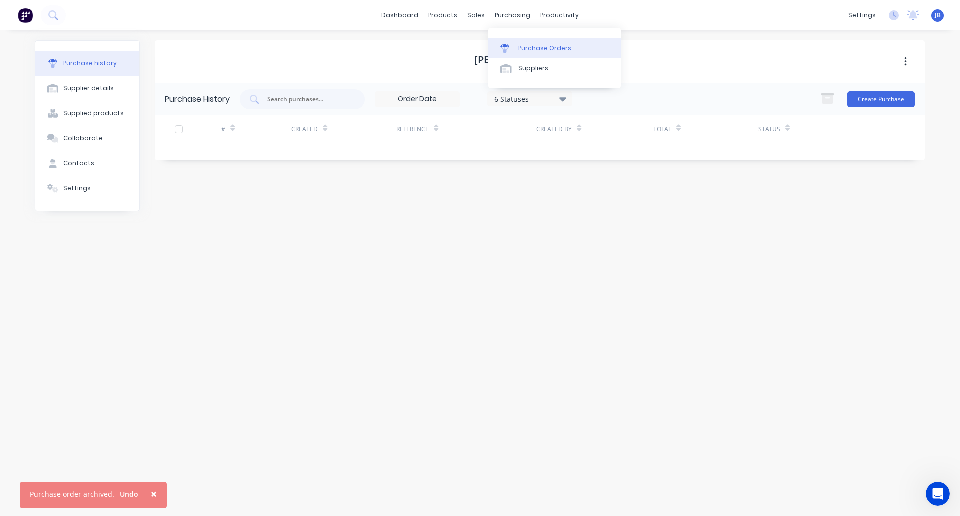
click at [517, 48] on link "Purchase Orders" at bounding box center [555, 48] width 133 height 20
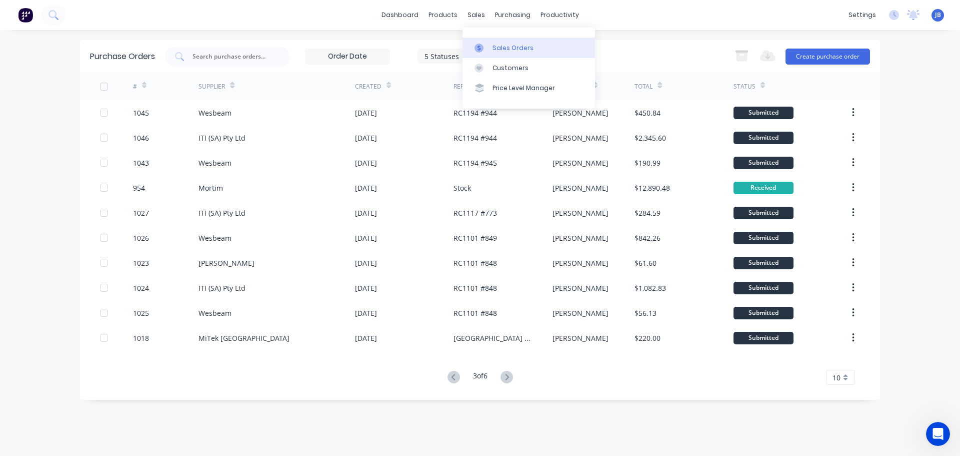
click at [481, 45] on icon at bounding box center [479, 48] width 9 height 9
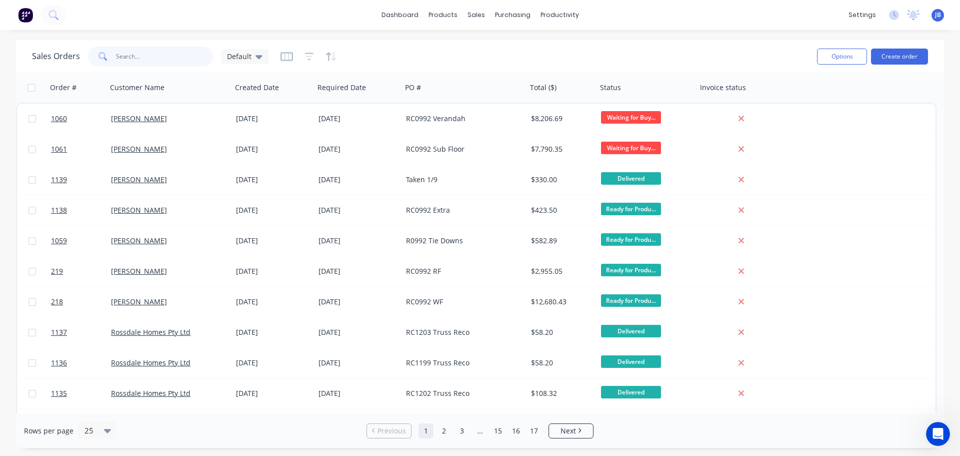
click at [153, 57] on input "text" at bounding box center [165, 57] width 98 height 20
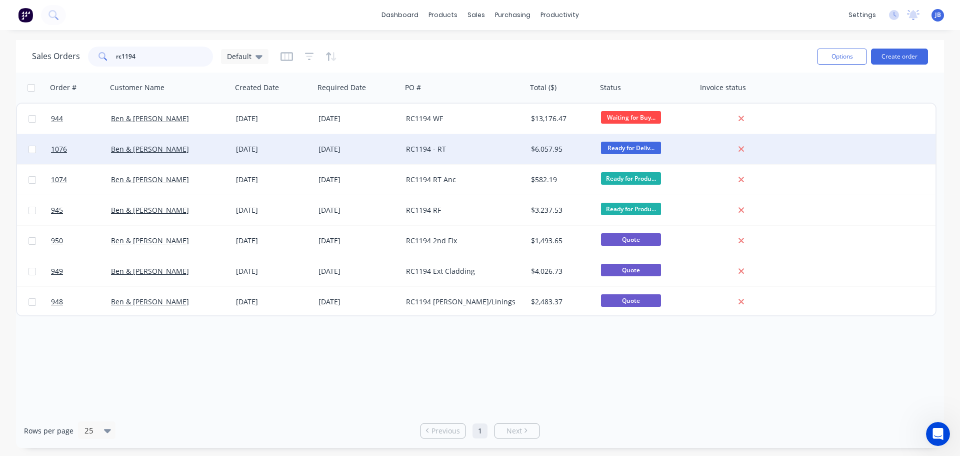
type input "rc1194"
click at [482, 145] on div "RC1194 - RT" at bounding box center [461, 149] width 111 height 10
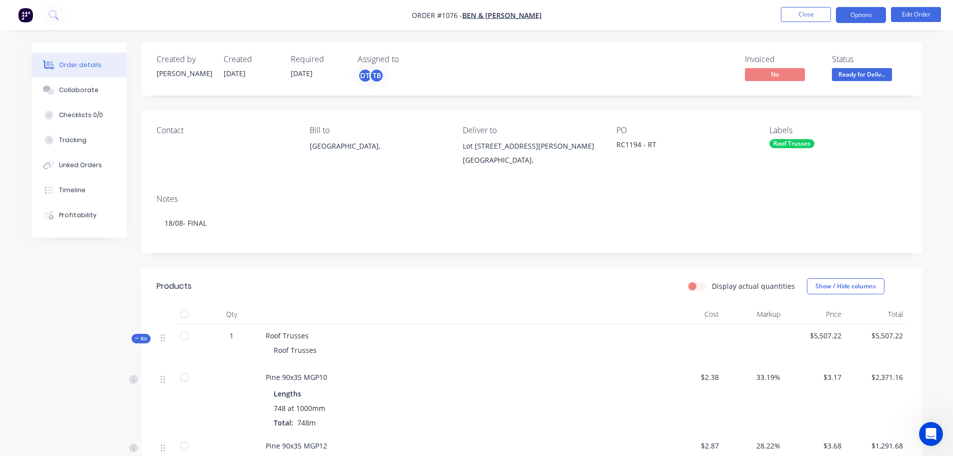
click at [856, 15] on button "Options" at bounding box center [861, 15] width 50 height 16
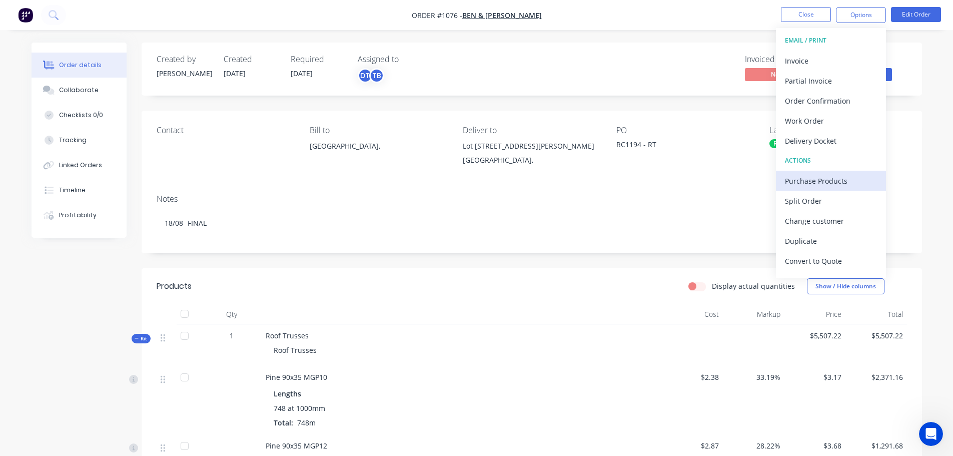
click at [839, 183] on div "Purchase Products" at bounding box center [831, 181] width 92 height 15
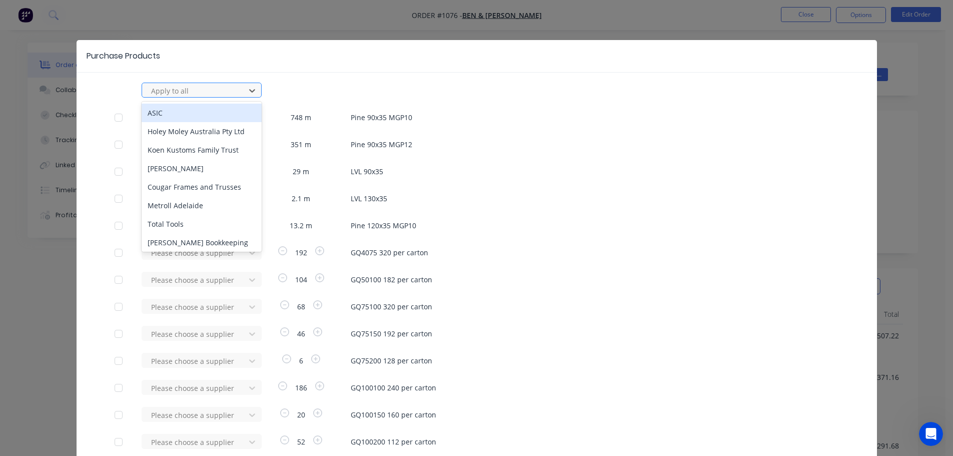
click at [216, 86] on div at bounding box center [195, 91] width 90 height 13
type input "rue"
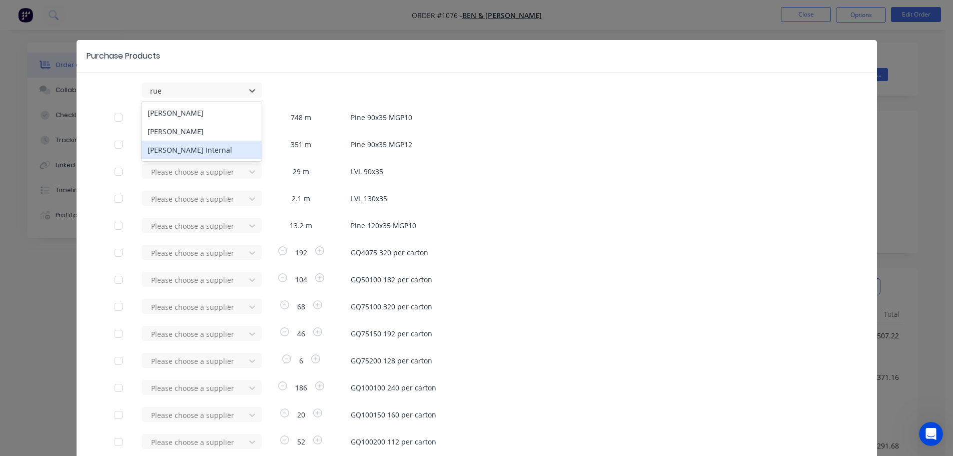
click at [186, 150] on div "[PERSON_NAME] Internal" at bounding box center [202, 150] width 120 height 19
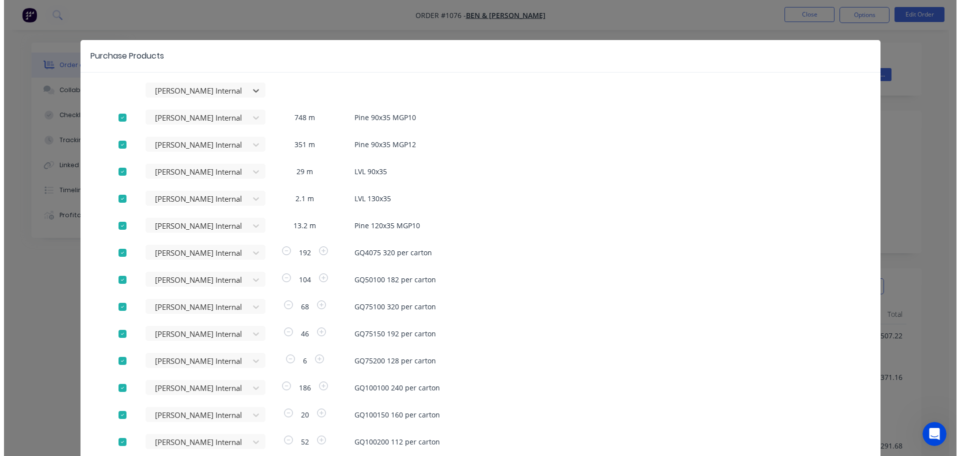
scroll to position [154, 0]
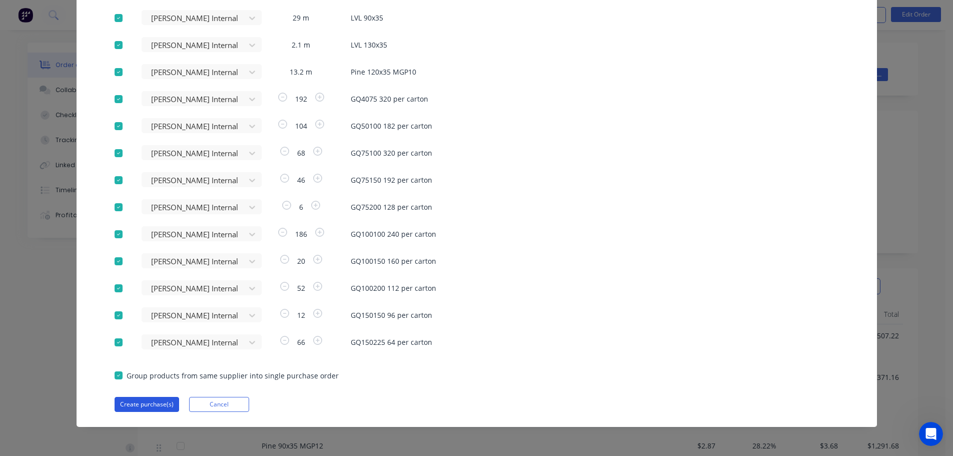
click at [135, 407] on button "Create purchase(s)" at bounding box center [147, 404] width 65 height 15
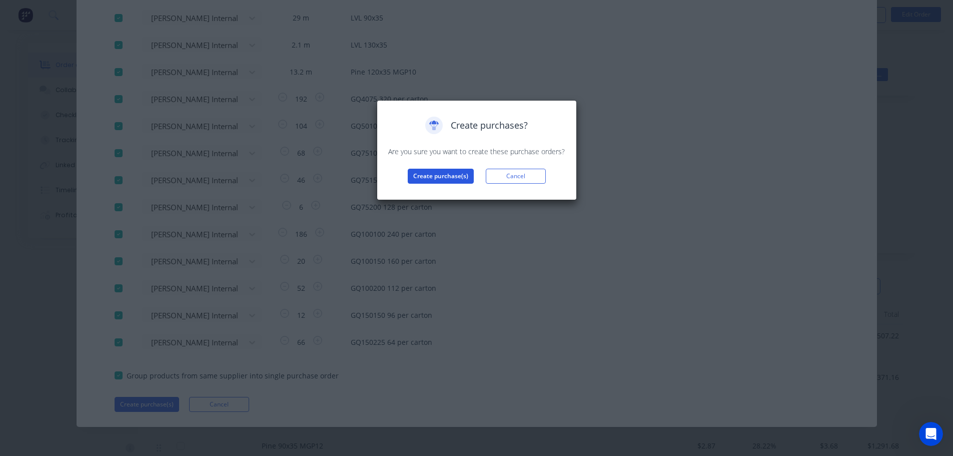
click at [452, 180] on button "Create purchase(s)" at bounding box center [441, 176] width 66 height 15
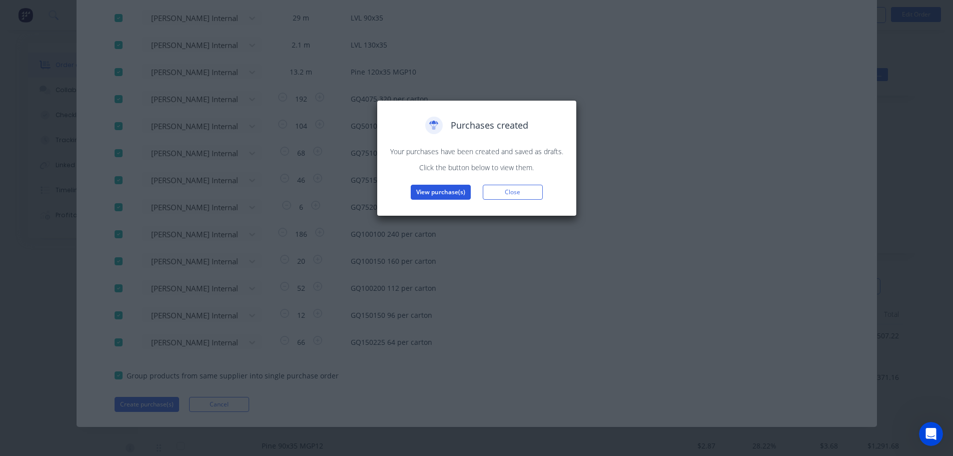
click at [441, 194] on button "View purchase(s)" at bounding box center [441, 192] width 60 height 15
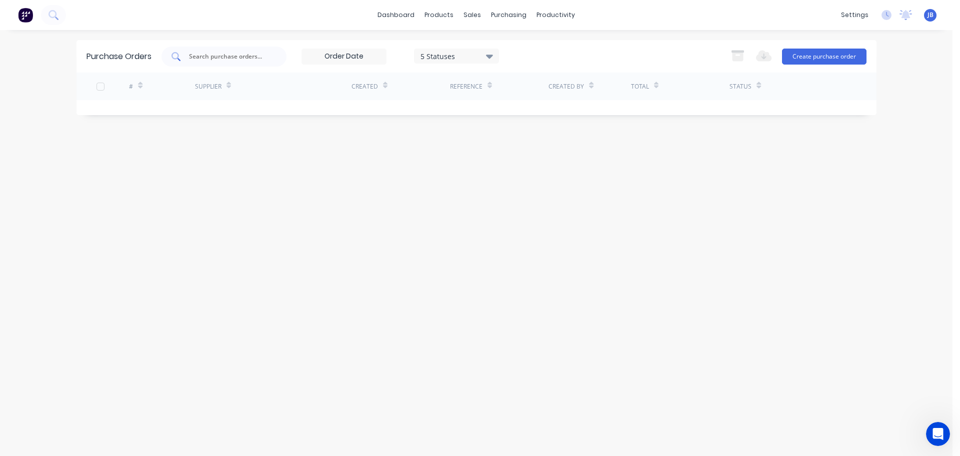
click at [263, 59] on input "text" at bounding box center [229, 57] width 83 height 10
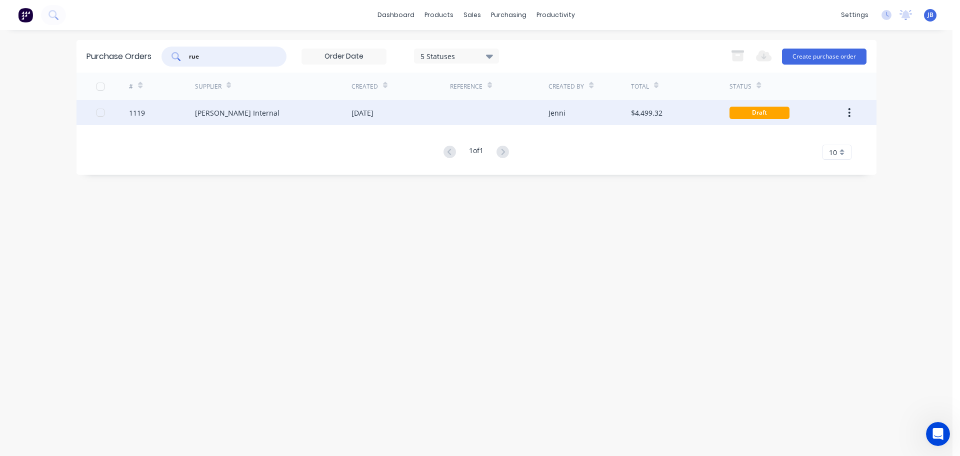
type input "rue"
click at [326, 114] on div "[PERSON_NAME] Internal" at bounding box center [273, 112] width 157 height 25
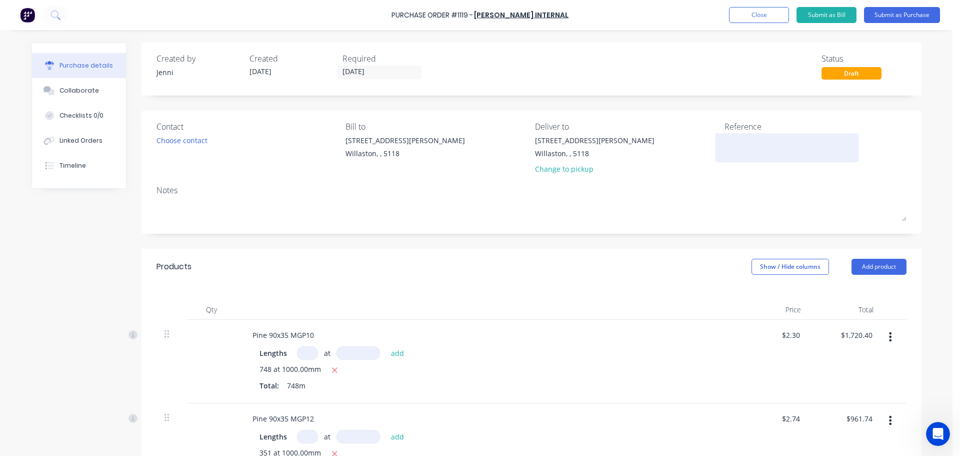
click at [738, 141] on textarea at bounding box center [787, 146] width 125 height 23
type textarea "PO1194 RT"
type textarea "x"
type textarea "PO1194 RT"
click at [366, 75] on input "[DATE]" at bounding box center [379, 72] width 84 height 13
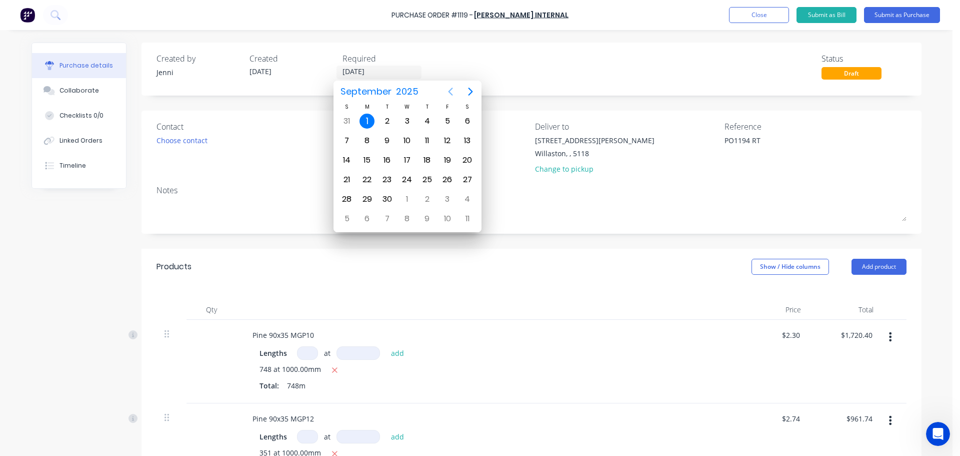
click at [450, 93] on icon "Previous page" at bounding box center [450, 92] width 5 height 8
click at [426, 180] on div "21" at bounding box center [427, 179] width 15 height 15
type textarea "x"
type input "[DATE]"
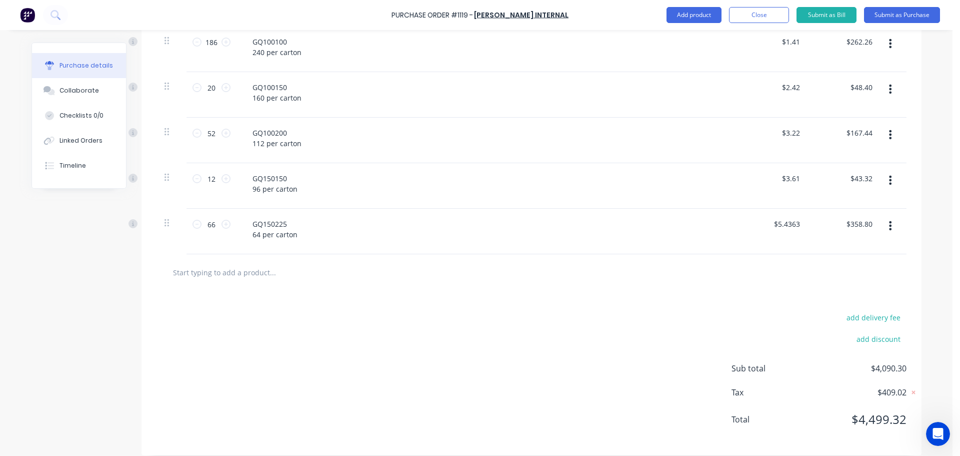
scroll to position [1004, 0]
click at [903, 14] on button "Submit as Purchase" at bounding box center [902, 15] width 76 height 16
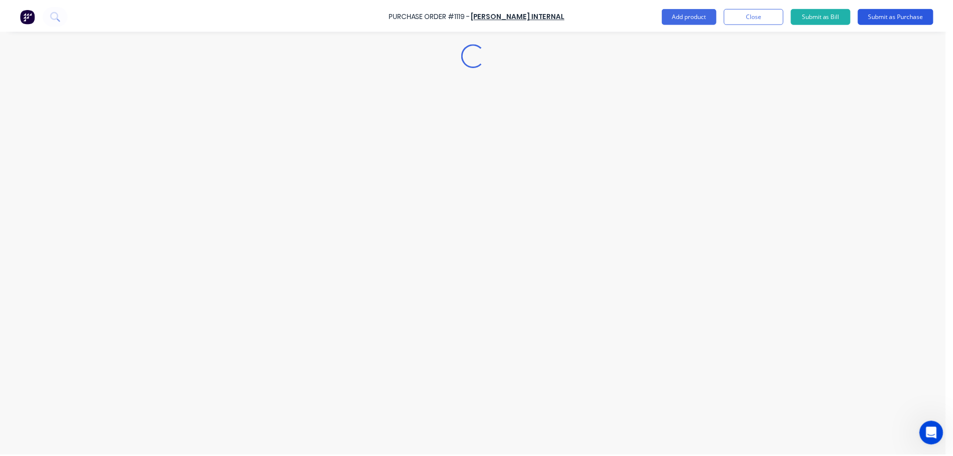
scroll to position [0, 0]
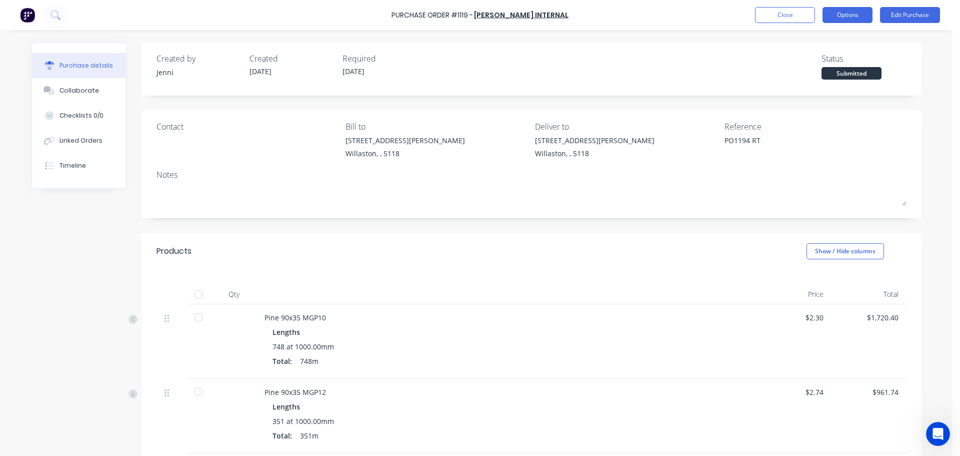
drag, startPoint x: 847, startPoint y: 5, endPoint x: 849, endPoint y: 11, distance: 6.7
click at [849, 11] on div "Purchase Order #1119 - [PERSON_NAME] Internal Close Options Edit Purchase" at bounding box center [480, 15] width 960 height 30
click at [849, 11] on button "Options" at bounding box center [848, 15] width 50 height 16
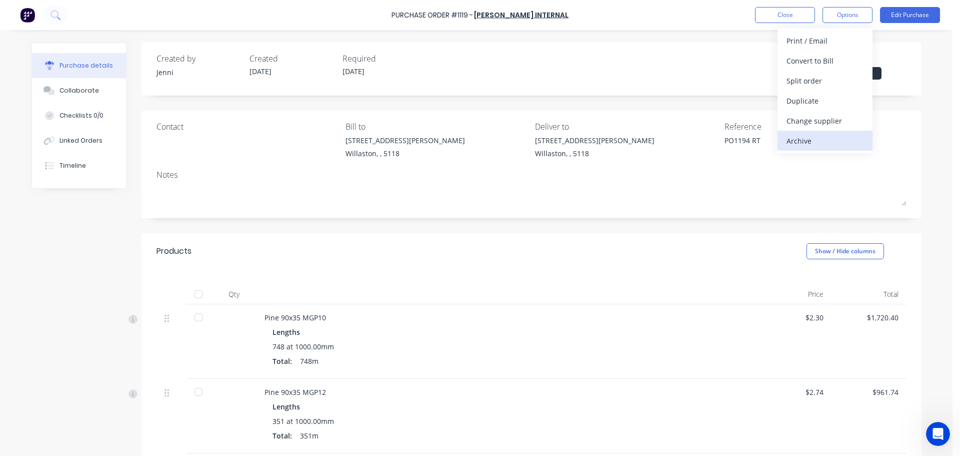
click at [826, 136] on div "Archive" at bounding box center [825, 141] width 77 height 15
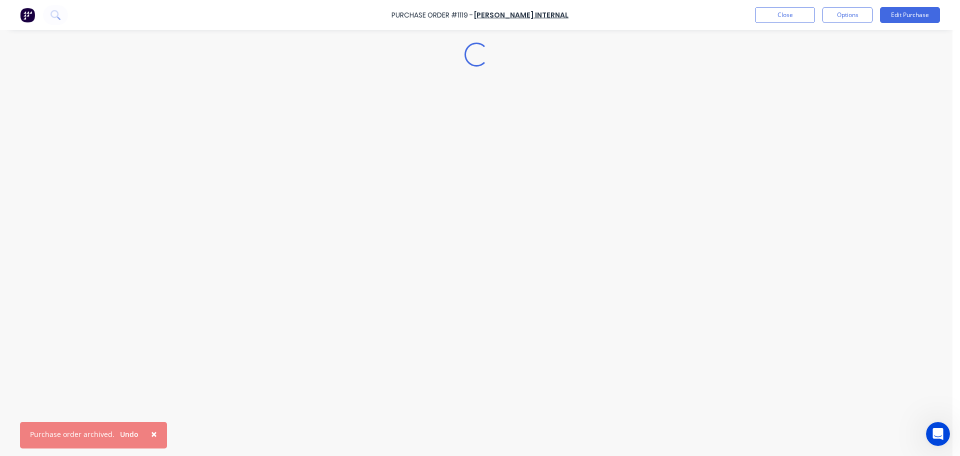
type textarea "x"
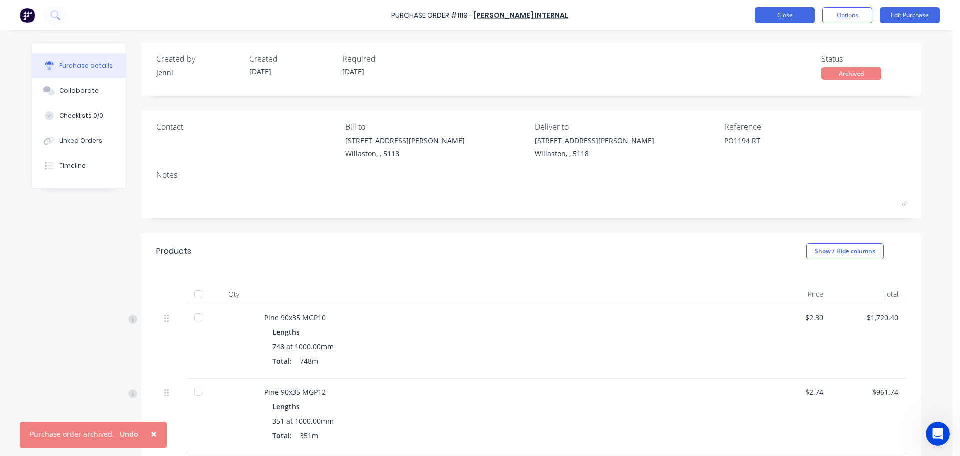
click at [774, 13] on button "Close" at bounding box center [785, 15] width 60 height 16
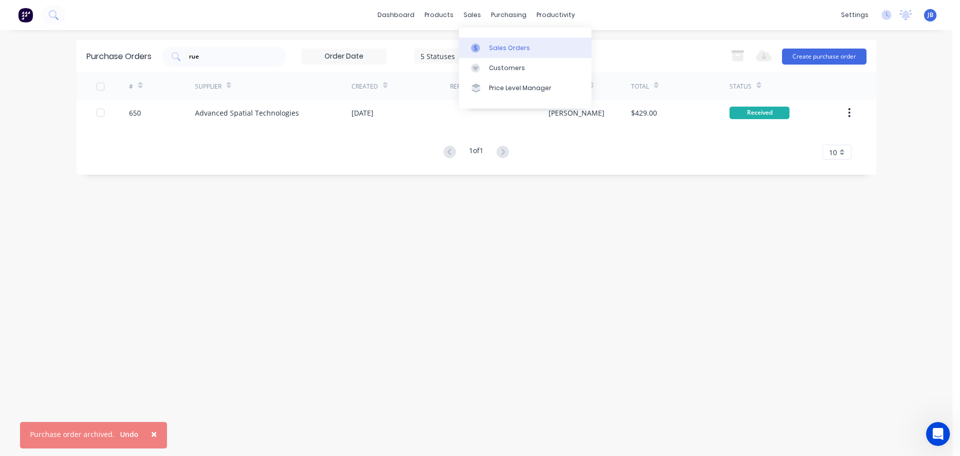
click at [483, 45] on div at bounding box center [478, 48] width 15 height 9
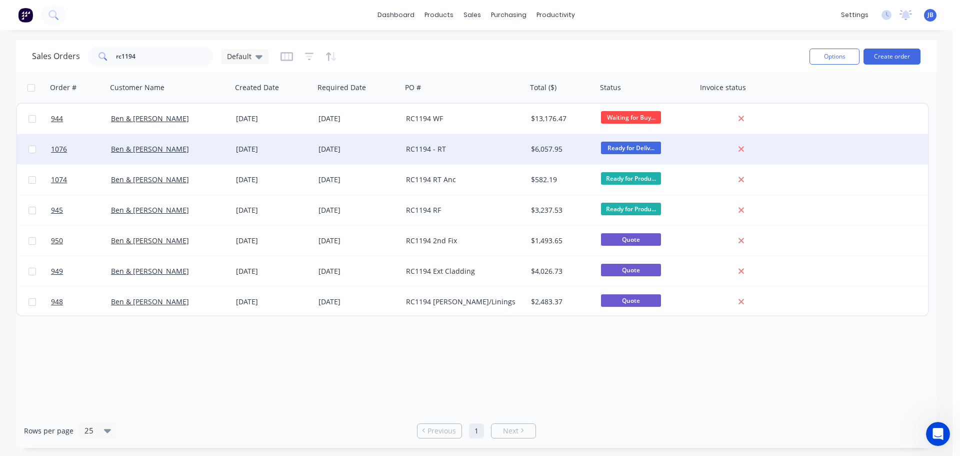
click at [485, 149] on div "RC1194 - RT" at bounding box center [461, 149] width 111 height 10
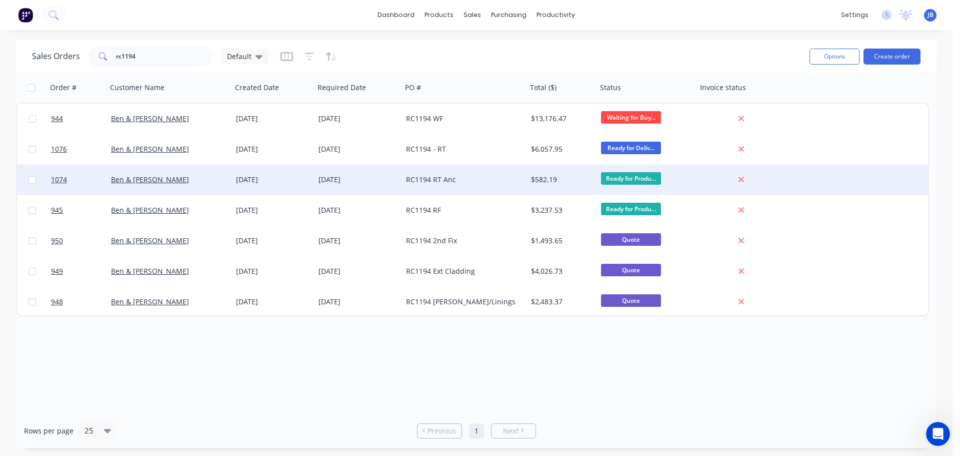
click at [474, 178] on div "RC1194 RT Anc" at bounding box center [461, 180] width 111 height 10
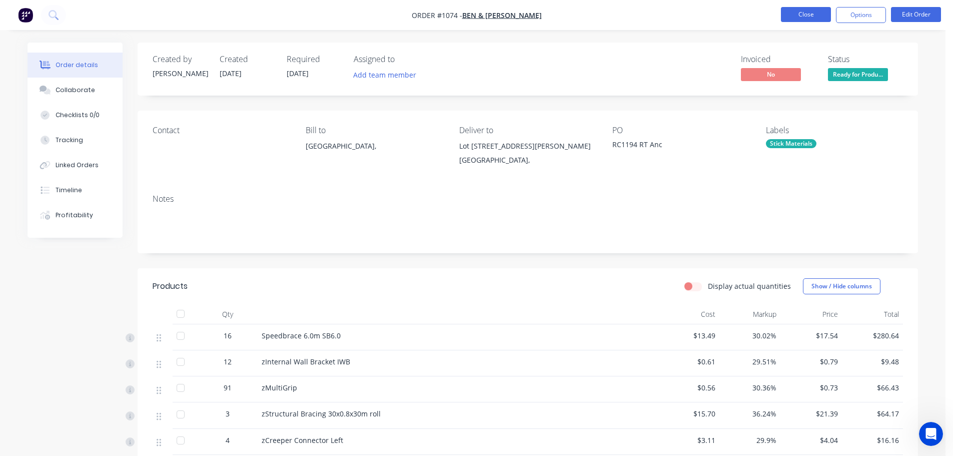
click at [802, 11] on button "Close" at bounding box center [806, 14] width 50 height 15
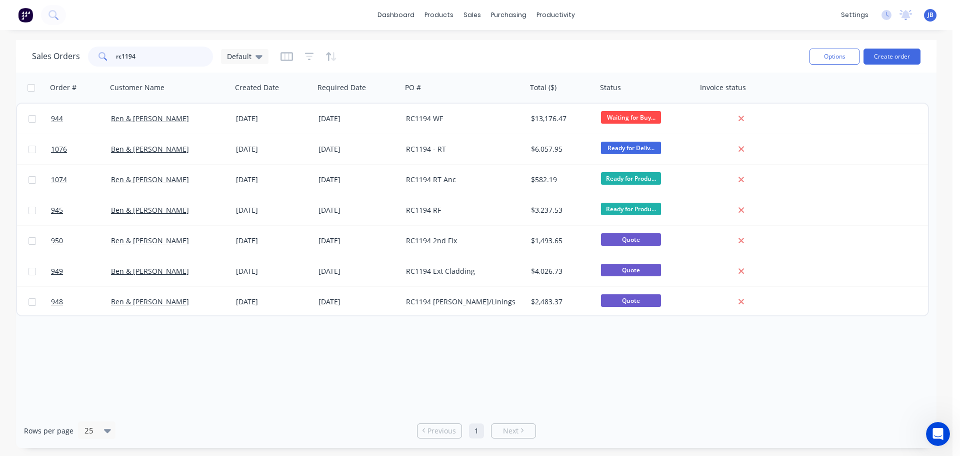
click at [164, 57] on input "rc1194" at bounding box center [165, 57] width 98 height 20
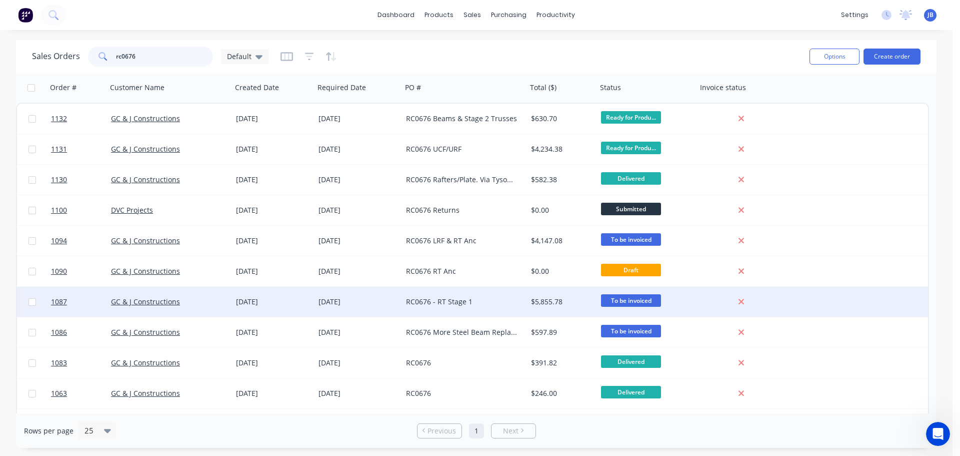
type input "rc0676"
click at [451, 300] on div "RC0676 - RT Stage 1" at bounding box center [461, 302] width 111 height 10
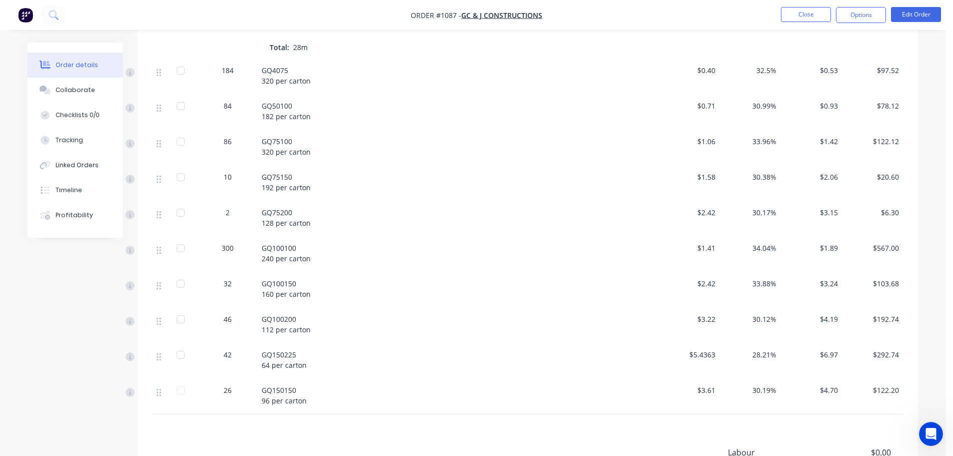
scroll to position [800, 0]
click at [803, 16] on button "Close" at bounding box center [806, 14] width 50 height 15
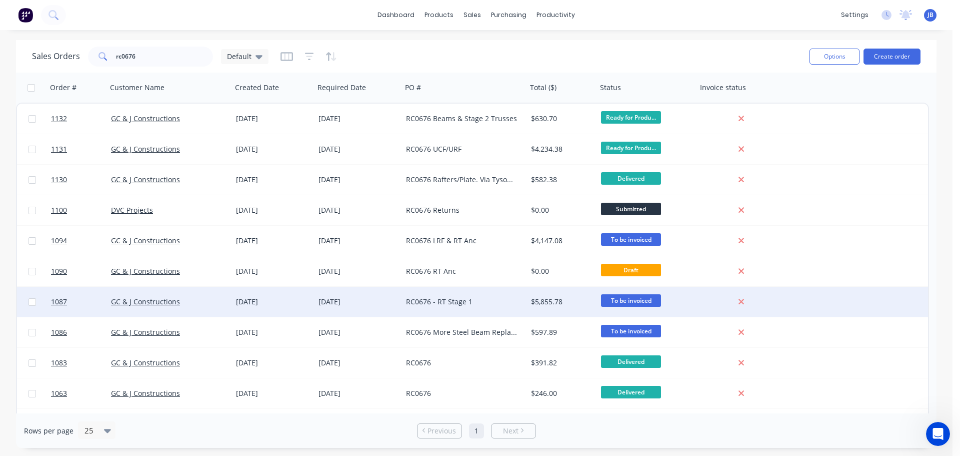
click at [477, 301] on div "RC0676 - RT Stage 1" at bounding box center [461, 302] width 111 height 10
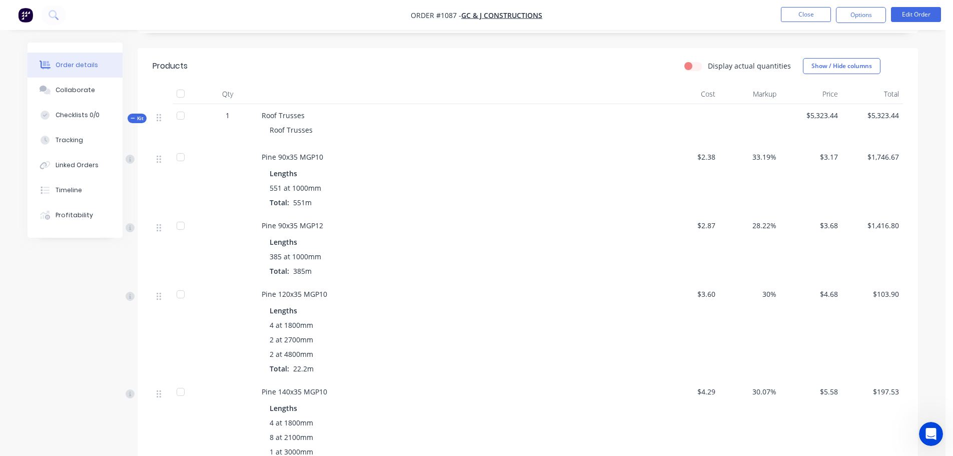
scroll to position [231, 0]
click at [815, 17] on button "Close" at bounding box center [806, 14] width 50 height 15
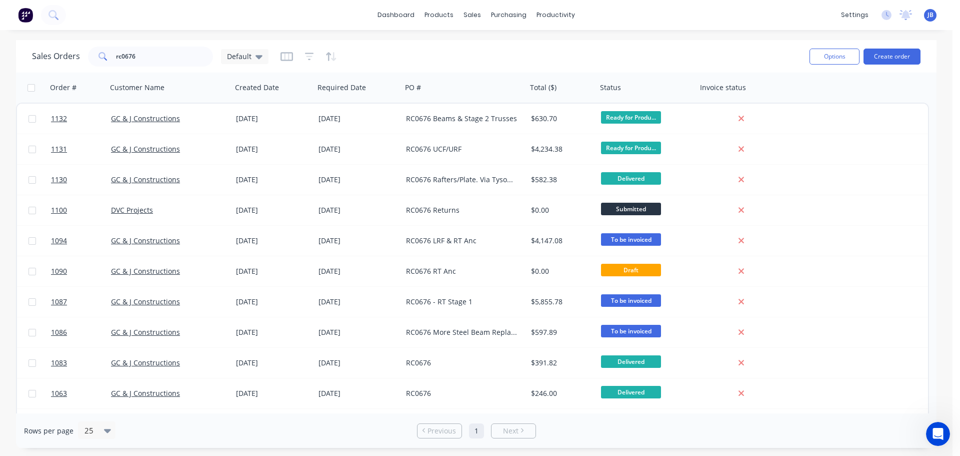
click at [931, 13] on span "JB" at bounding box center [931, 15] width 6 height 9
click at [855, 122] on button "Sign out" at bounding box center [867, 126] width 133 height 20
